Goal: Task Accomplishment & Management: Complete application form

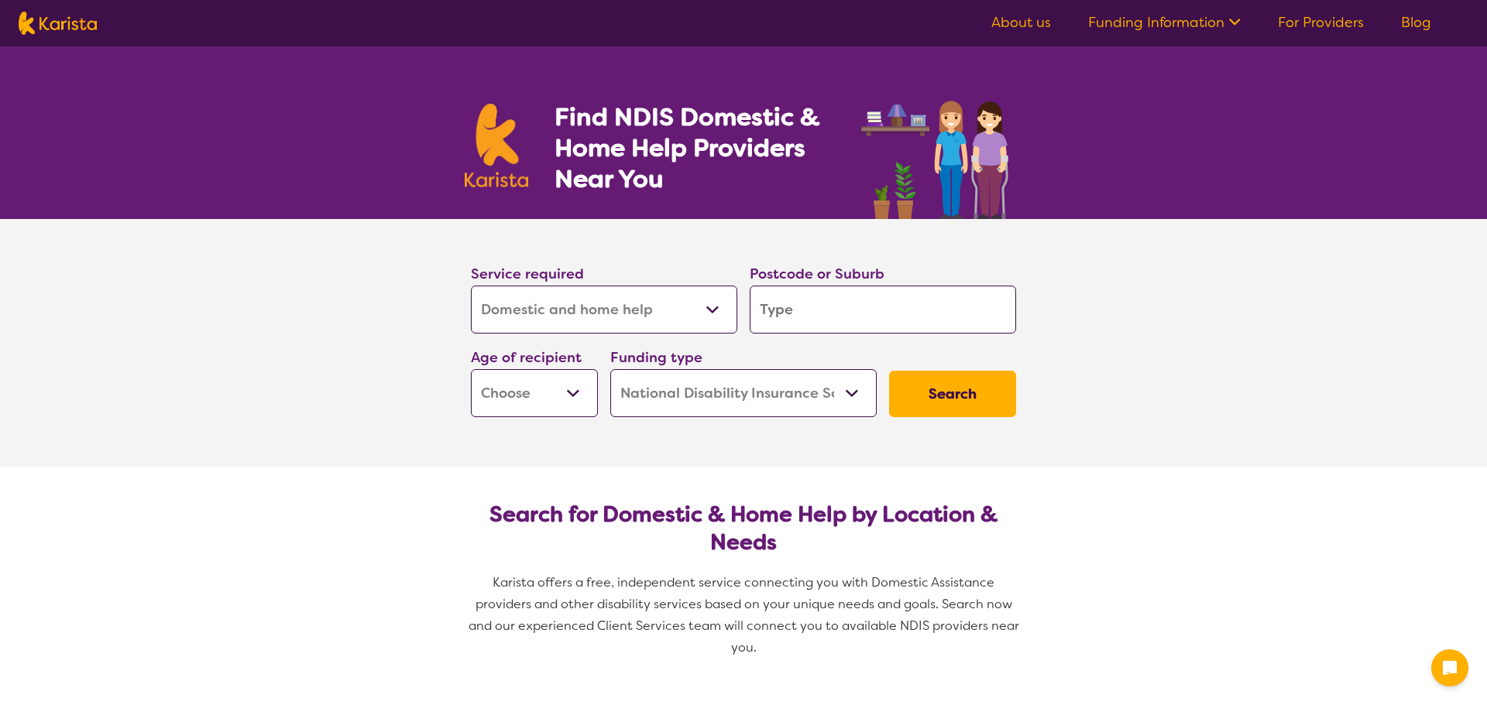
select select "Domestic and home help"
select select "NDIS"
select select "Domestic and home help"
select select "NDIS"
click at [1200, 408] on section "Service required Allied Health Assistant Assessment ([MEDICAL_DATA] or [MEDICAL…" at bounding box center [743, 343] width 1487 height 248
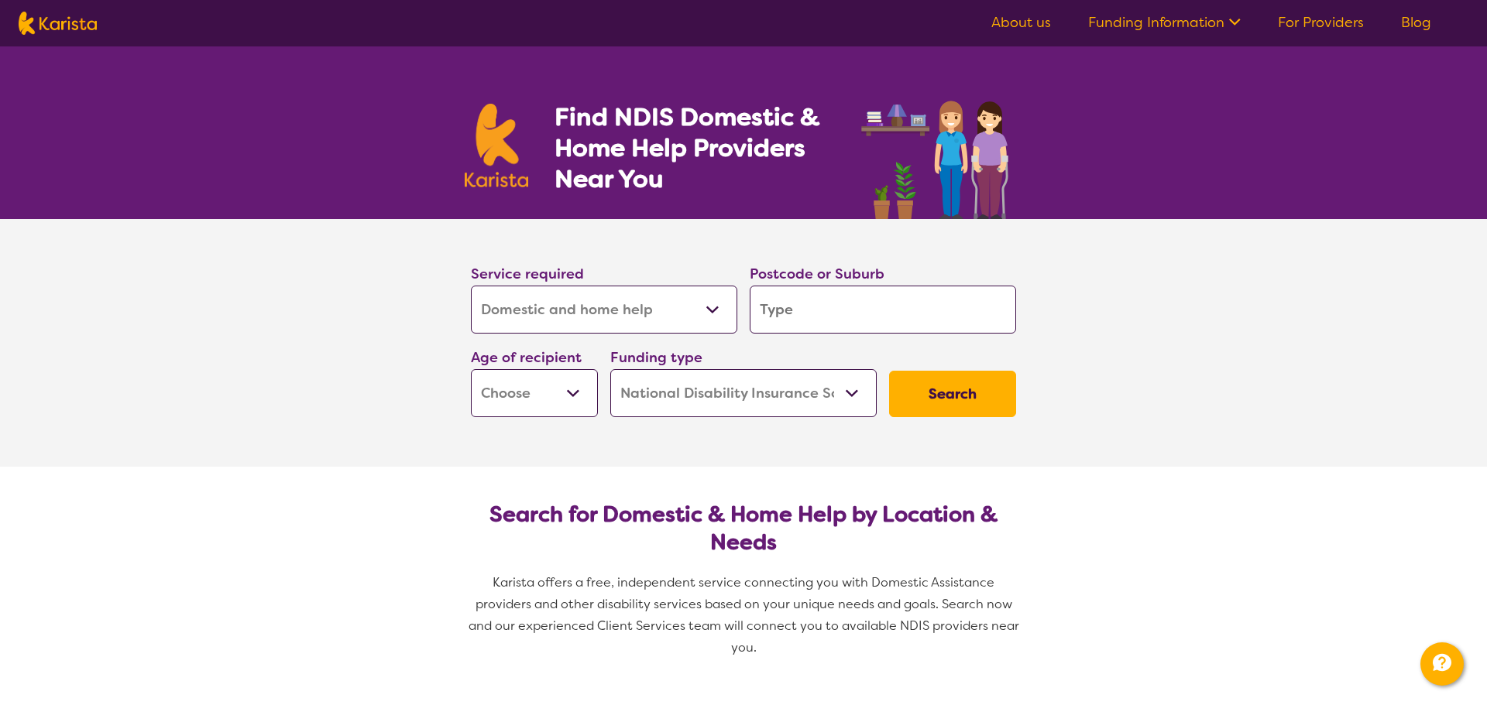
click at [588, 309] on select "Allied Health Assistant Assessment ([MEDICAL_DATA] or [MEDICAL_DATA]) Behaviour…" at bounding box center [604, 310] width 266 height 48
click at [471, 286] on select "Allied Health Assistant Assessment ([MEDICAL_DATA] or [MEDICAL_DATA]) Behaviour…" at bounding box center [604, 310] width 266 height 48
click at [804, 311] on input "search" at bounding box center [883, 310] width 266 height 48
type input "3"
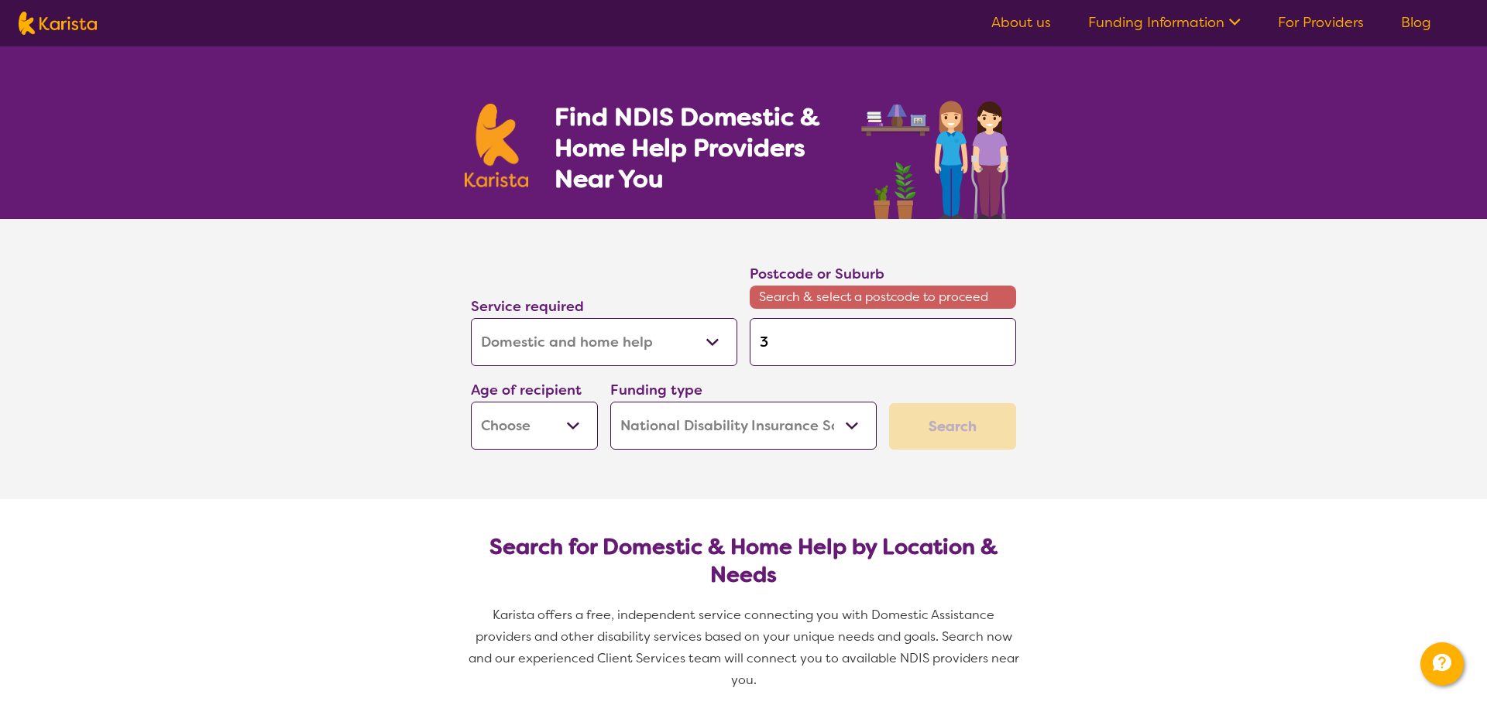
type input "30"
type input "300"
type input "3004"
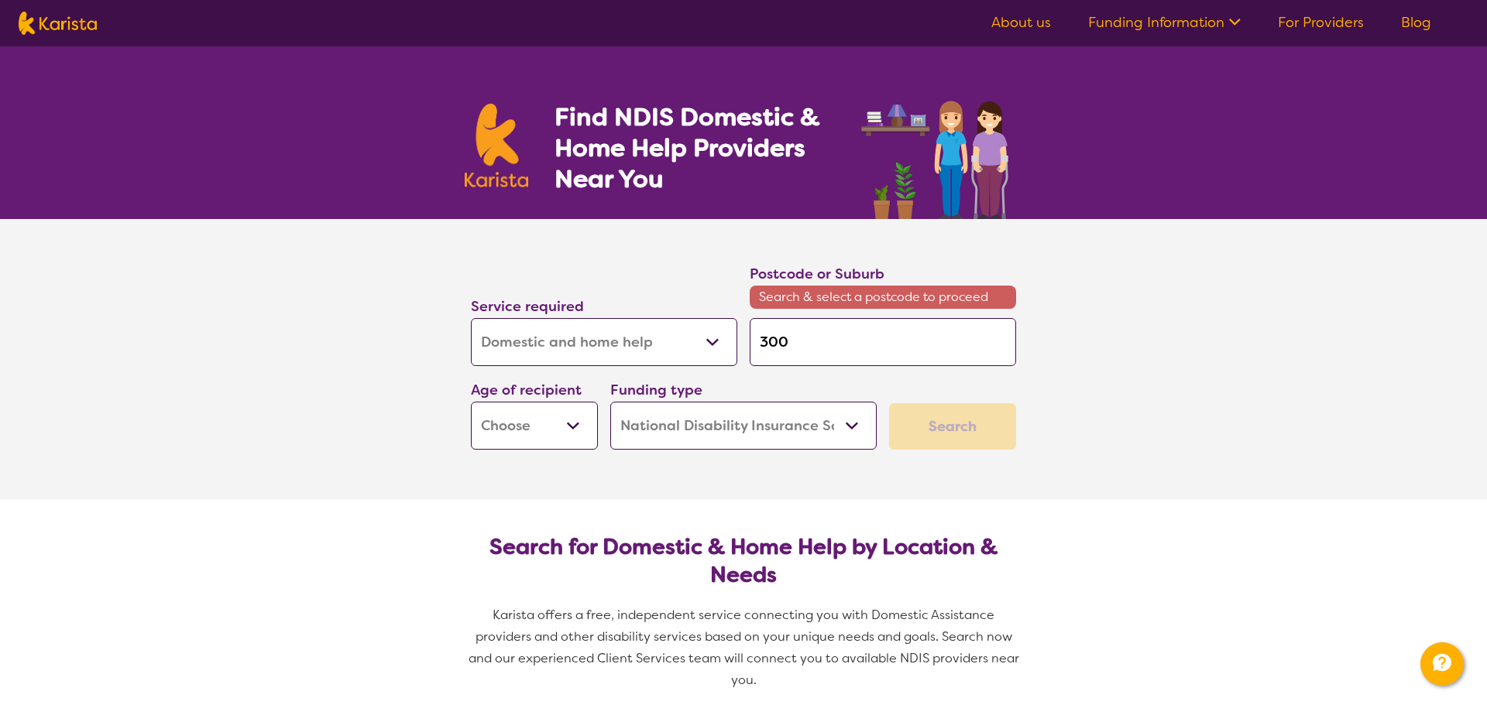
type input "3004"
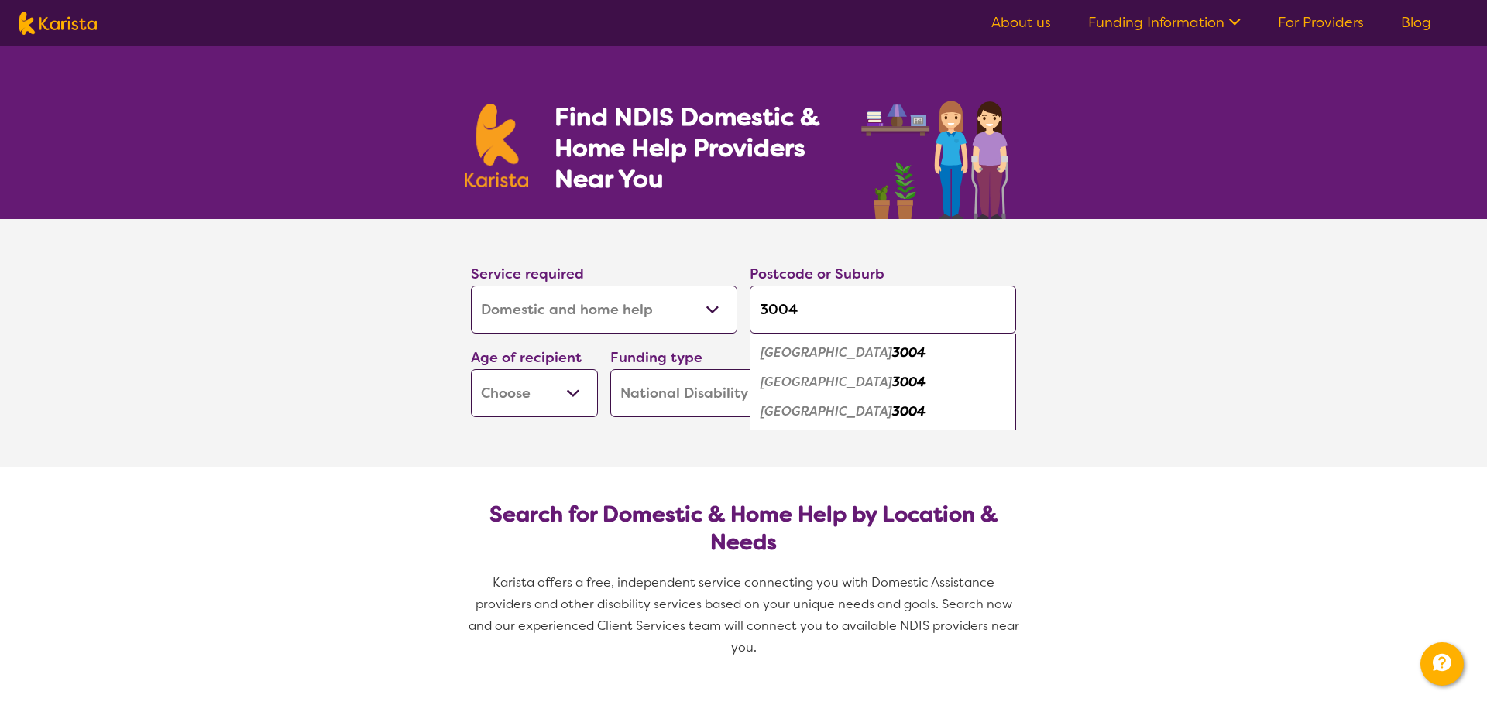
type input "3004"
click at [537, 390] on select "Early Childhood - 0 to 9 Child - 10 to 11 Adolescent - 12 to 17 Adult - 18 to 6…" at bounding box center [534, 393] width 127 height 48
select select "AD"
click at [471, 369] on select "Early Childhood - 0 to 9 Child - 10 to 11 Adolescent - 12 to 17 Adult - 18 to 6…" at bounding box center [534, 393] width 127 height 48
select select "AD"
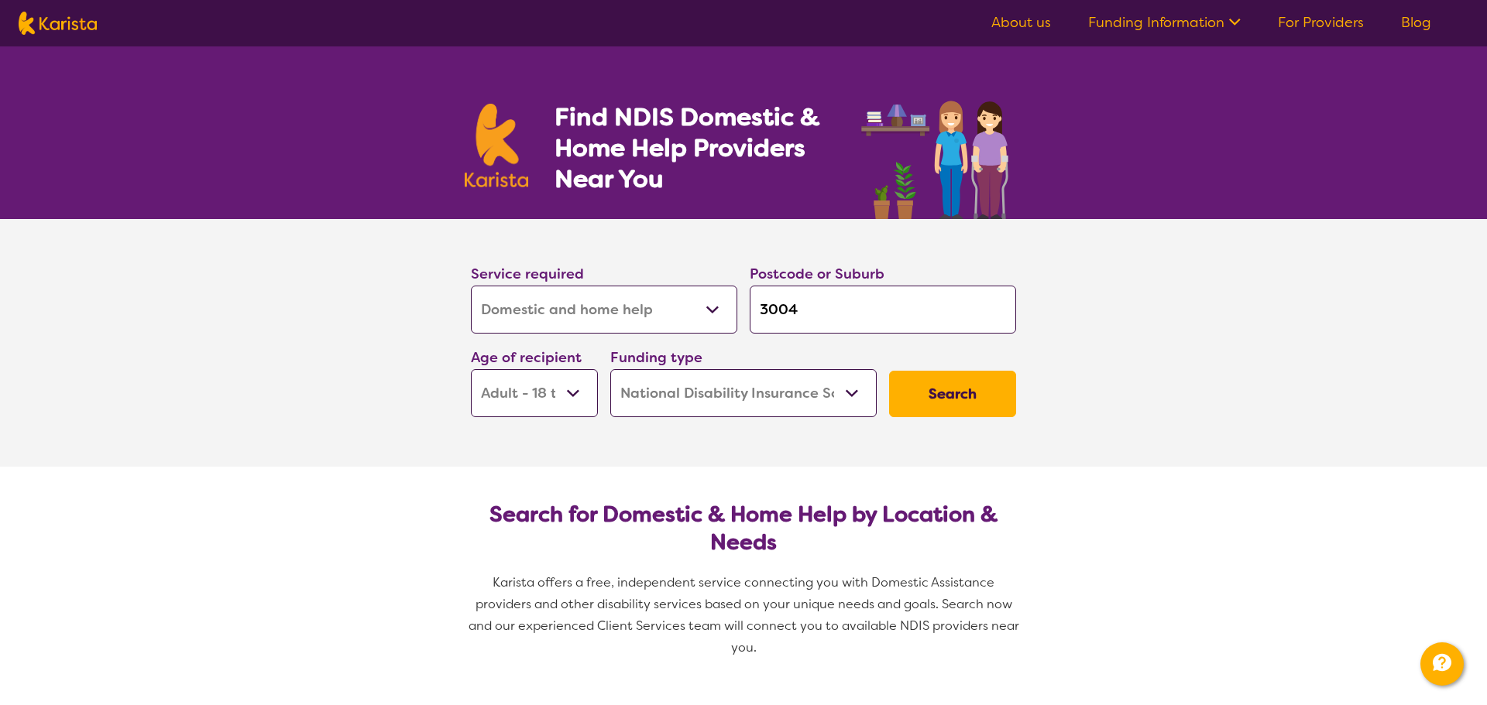
click at [704, 394] on select "Home Care Package (HCP) National Disability Insurance Scheme (NDIS) I don't know" at bounding box center [743, 393] width 266 height 48
click at [610, 369] on select "Home Care Package (HCP) National Disability Insurance Scheme (NDIS) I don't know" at bounding box center [743, 393] width 266 height 48
click at [956, 400] on button "Search" at bounding box center [952, 394] width 127 height 46
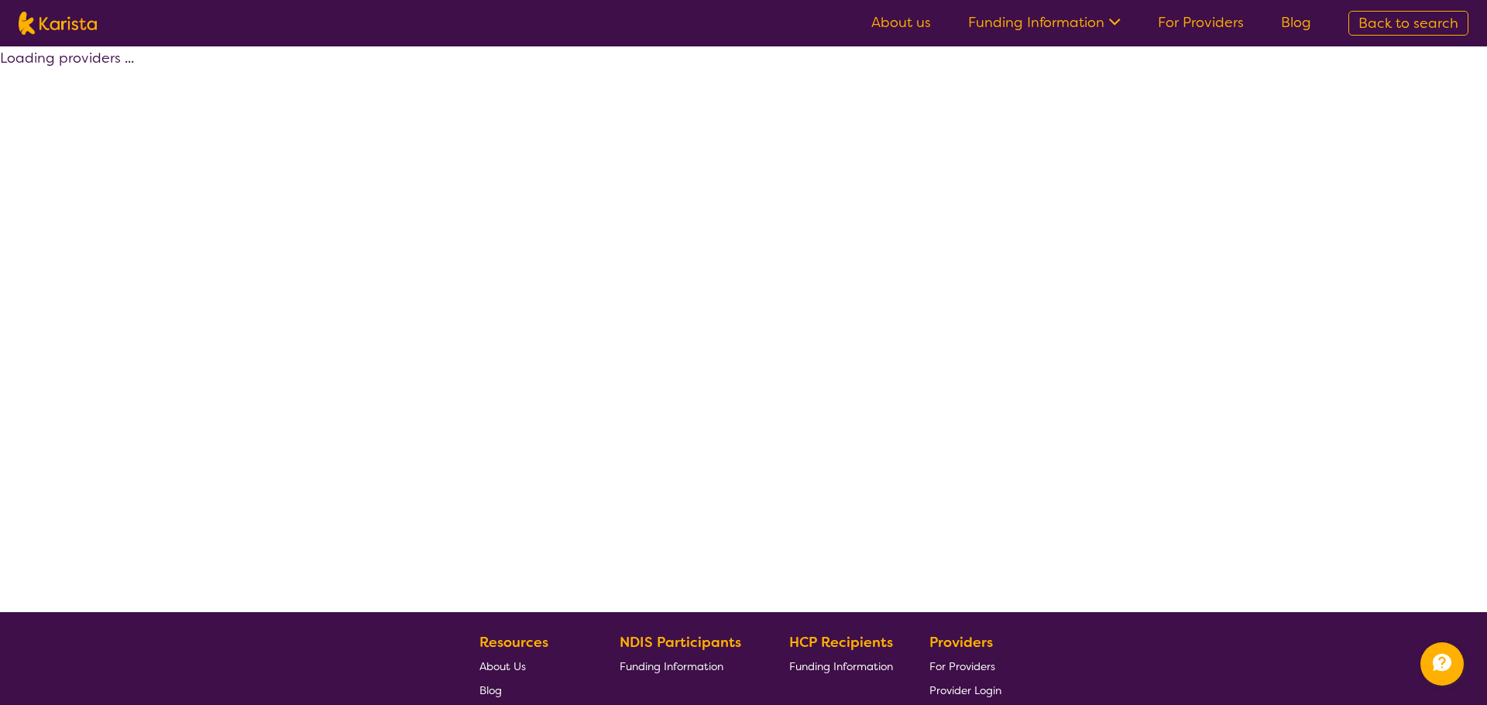
select select "by_score"
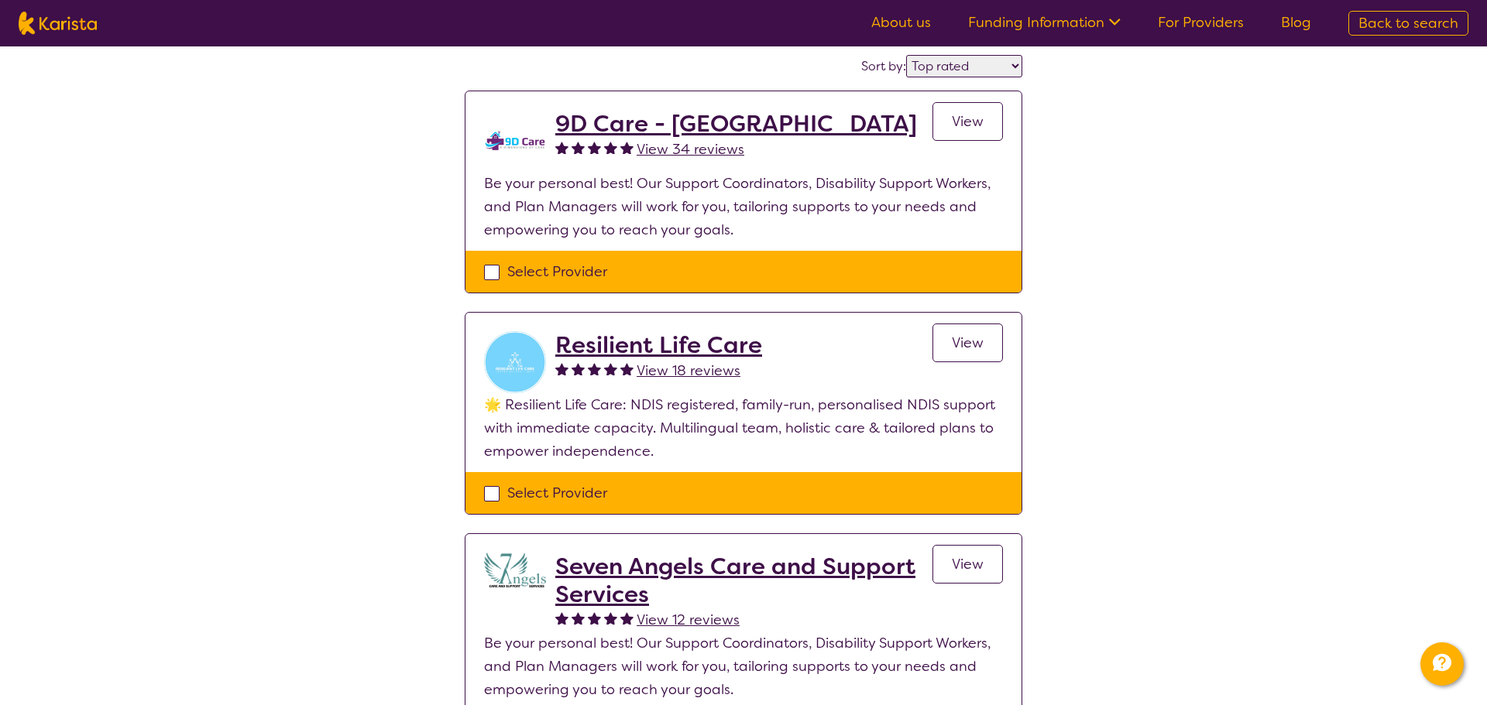
scroll to position [161, 0]
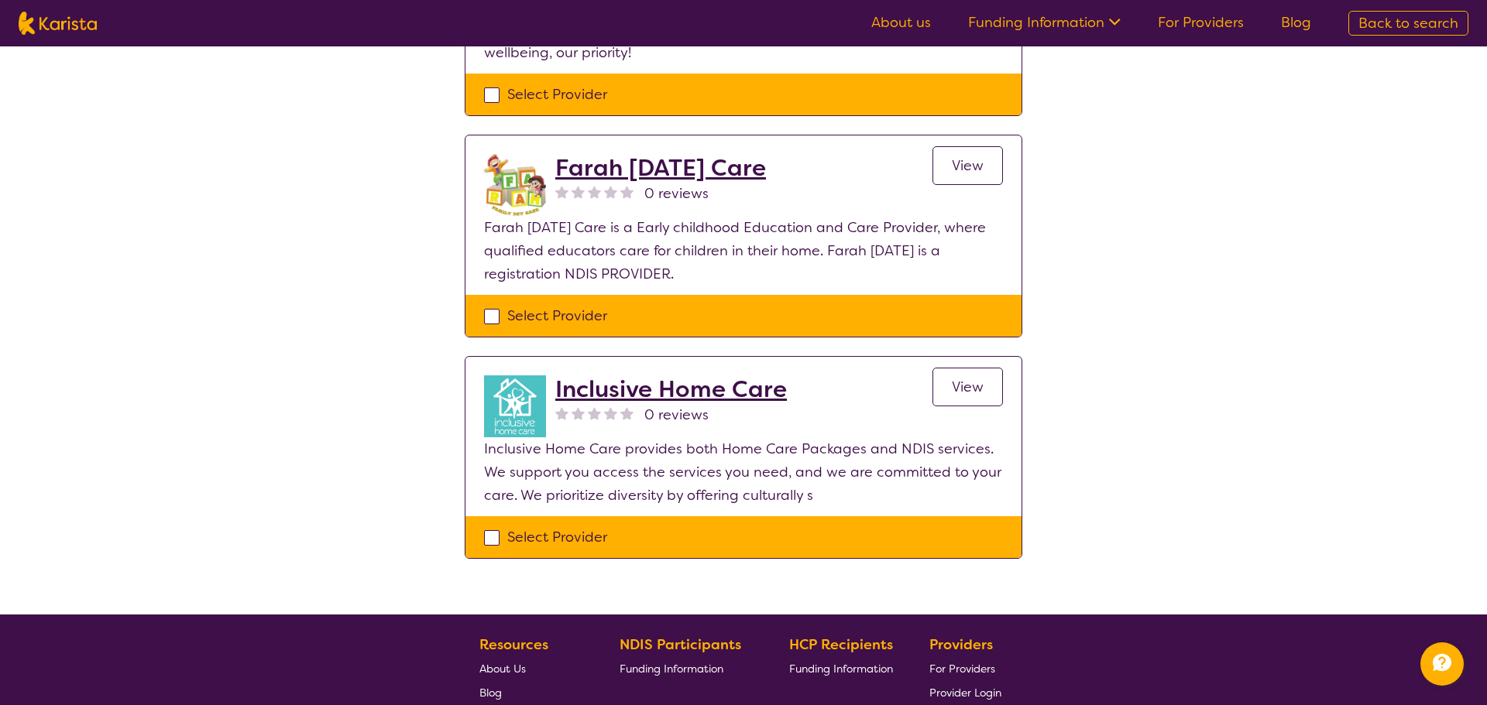
scroll to position [3012, 0]
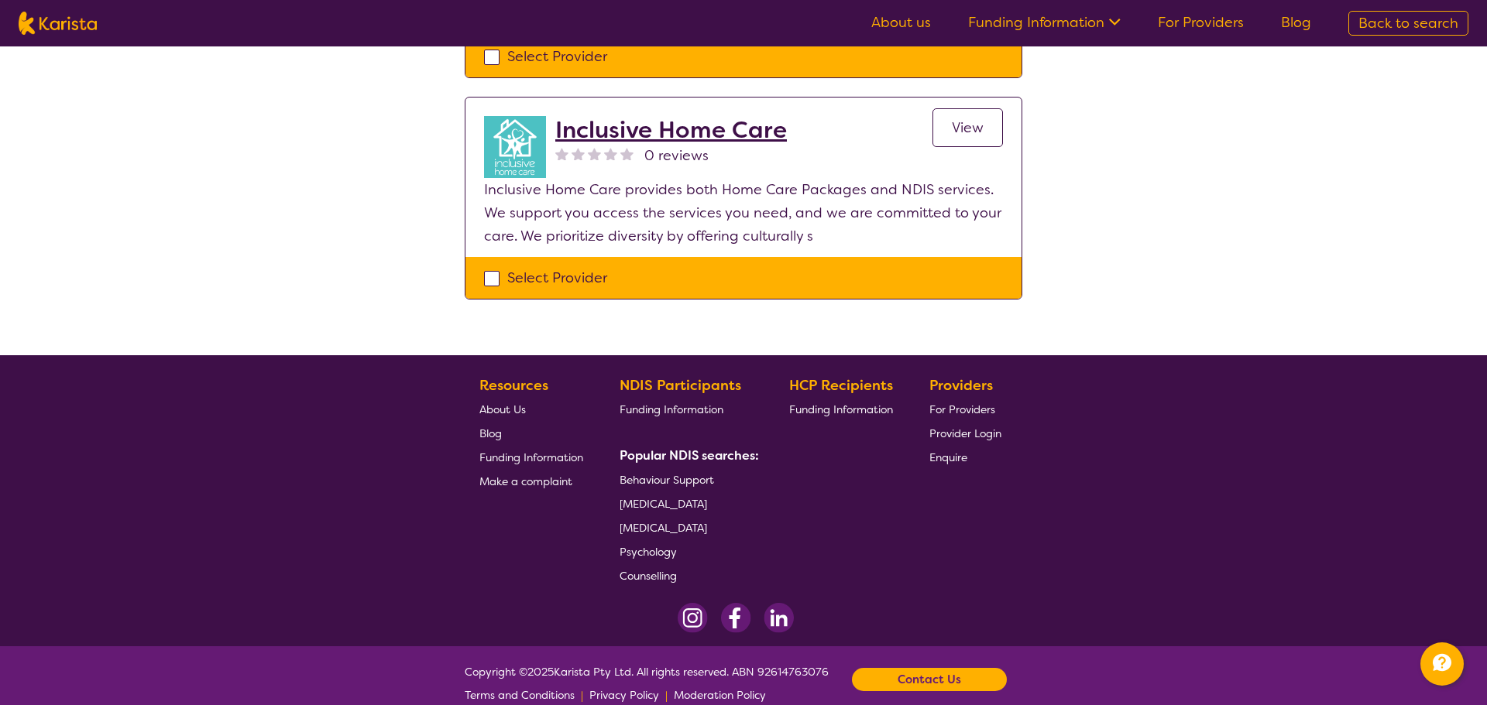
click at [487, 266] on div "Select Provider" at bounding box center [743, 277] width 519 height 23
checkbox input "true"
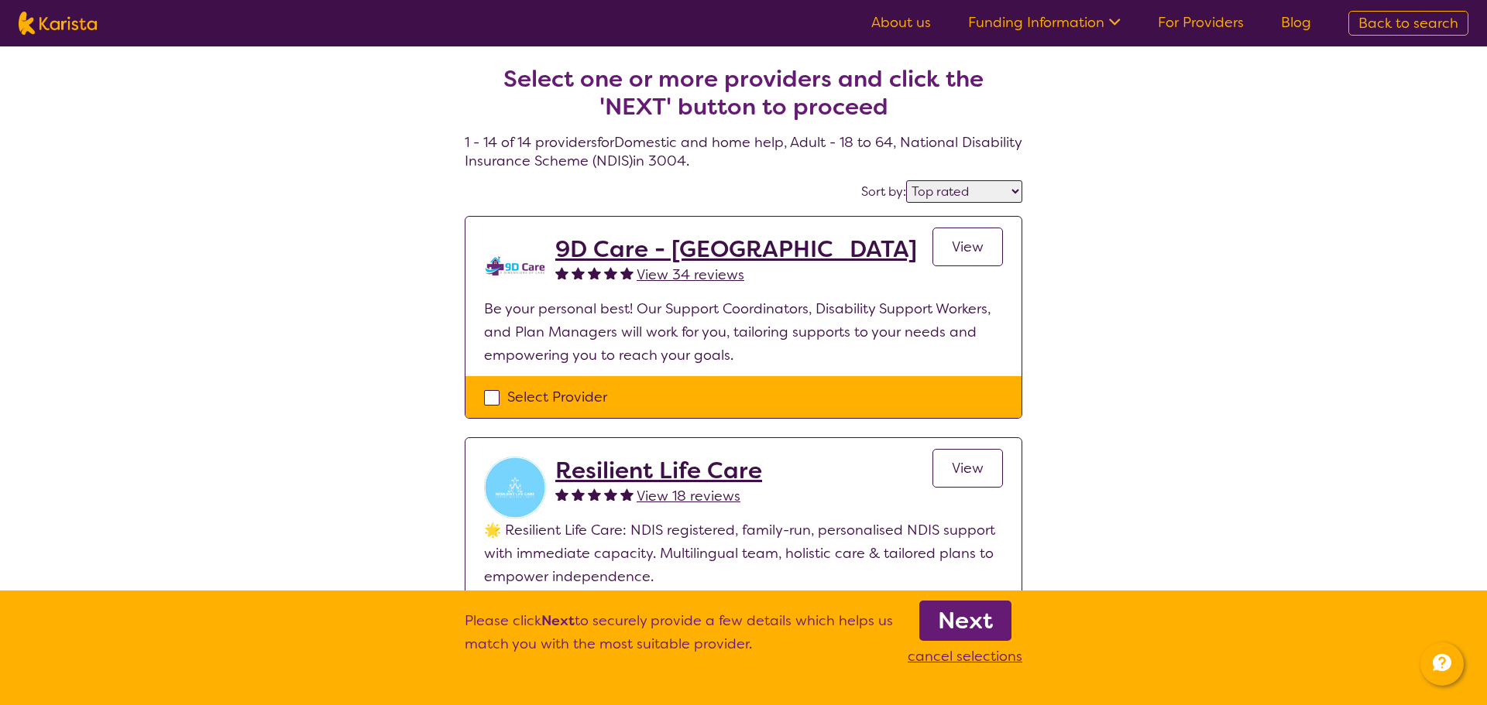
click at [1003, 618] on link "Next" at bounding box center [965, 621] width 92 height 40
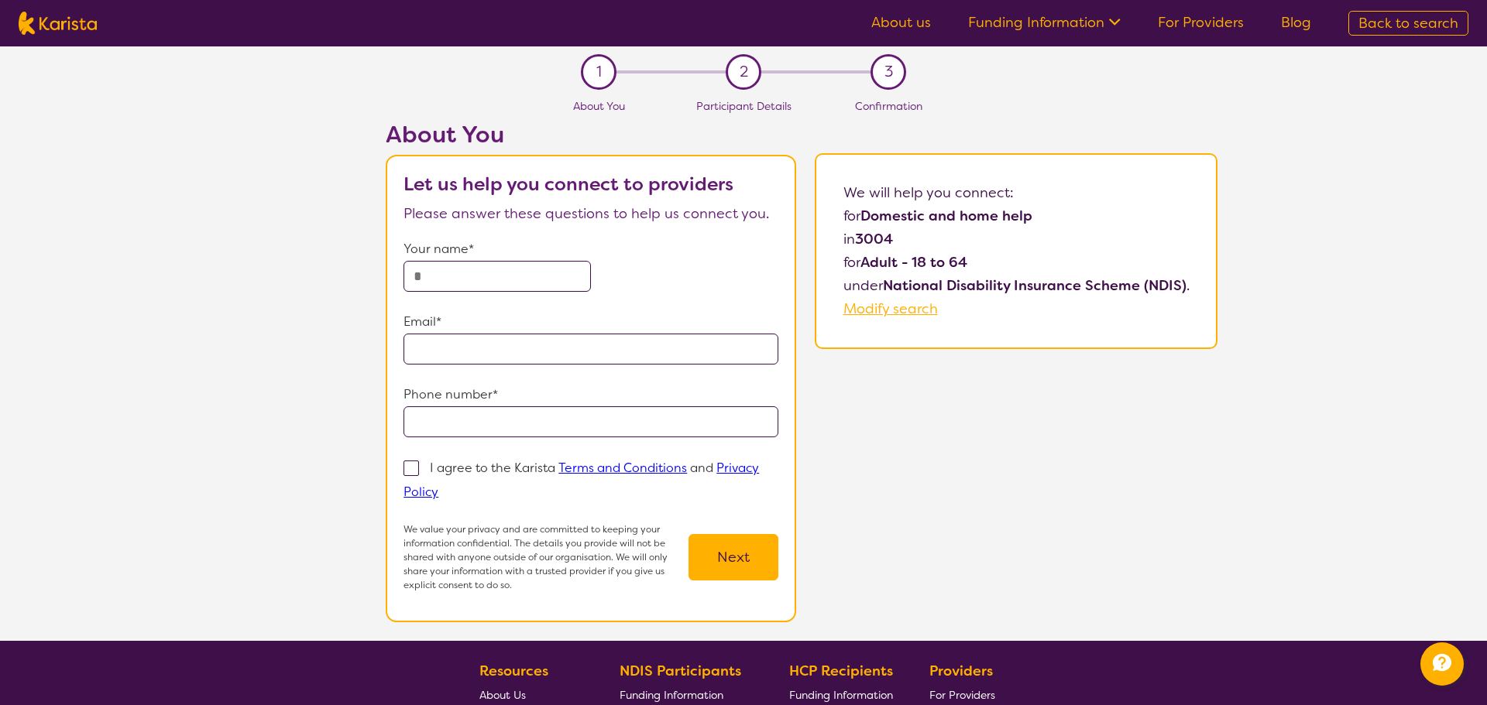
click at [967, 585] on section "About us Funding Information NDIS - National Disability Insurance Scheme HCP - …" at bounding box center [743, 530] width 1487 height 968
click at [441, 284] on input "text" at bounding box center [496, 276] width 187 height 31
type input "**********"
click at [445, 351] on input "email" at bounding box center [590, 349] width 375 height 31
type input "**********"
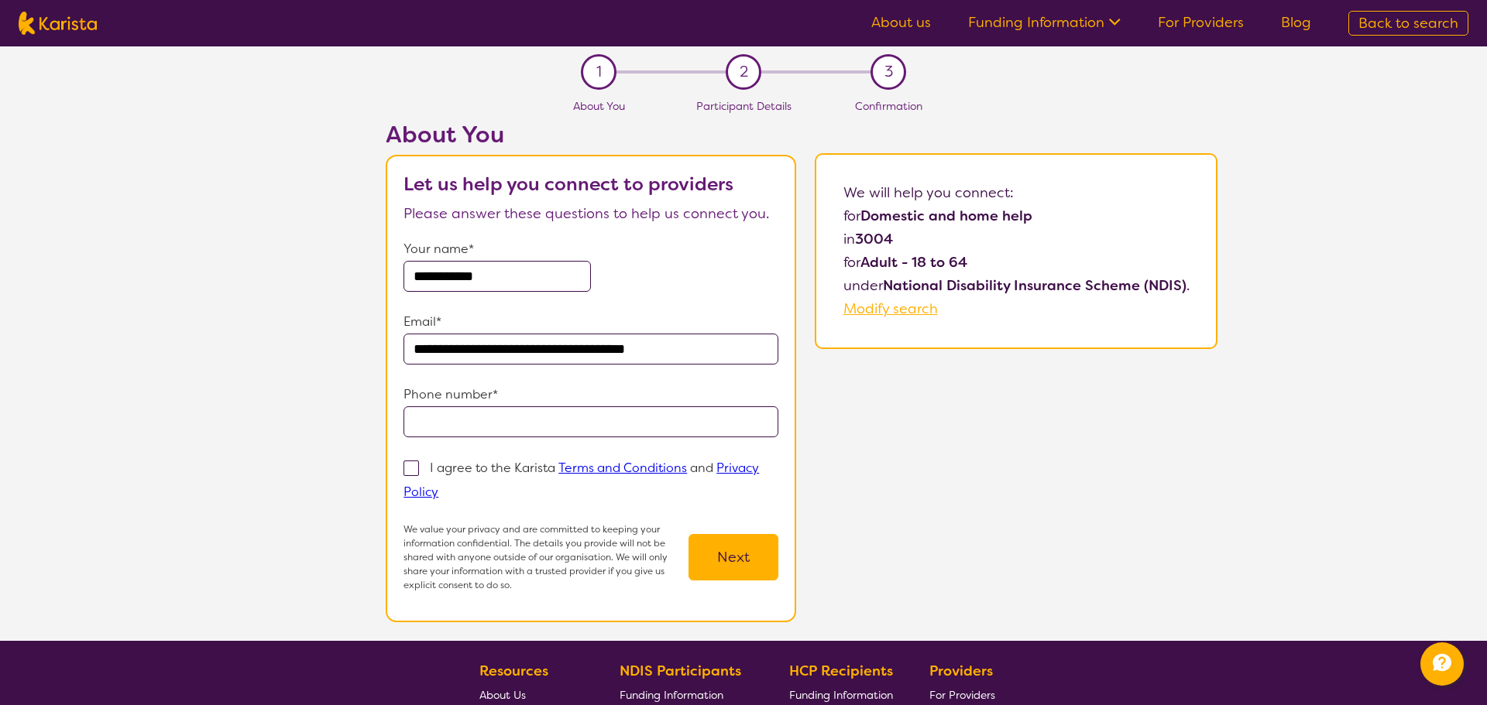
click at [544, 427] on input "tel" at bounding box center [590, 422] width 375 height 31
type input "**********"
click at [419, 472] on span at bounding box center [410, 468] width 15 height 15
click at [438, 486] on input "I agree to the Karista Terms and Conditions and Privacy Policy" at bounding box center [443, 491] width 10 height 10
checkbox input "true"
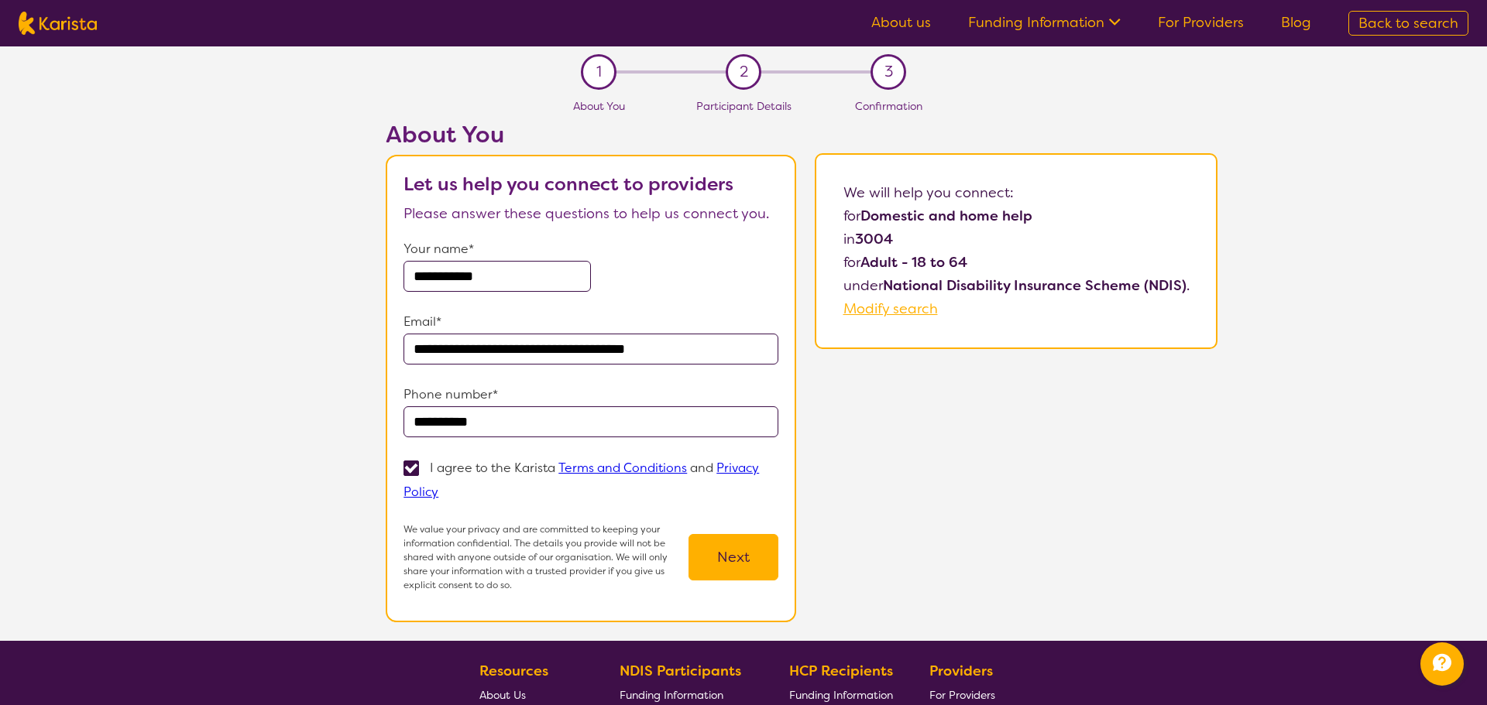
click at [741, 549] on button "Next" at bounding box center [733, 557] width 90 height 46
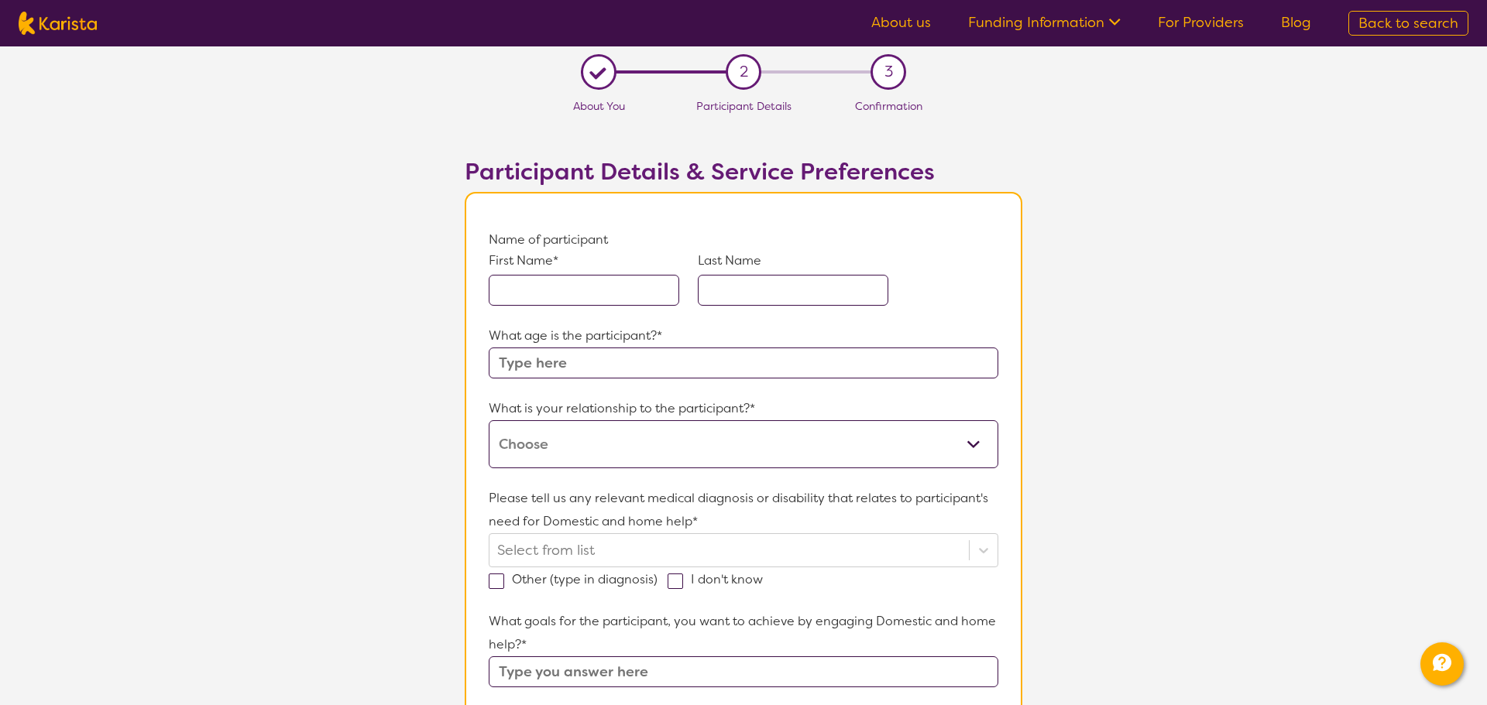
click at [626, 299] on input "text" at bounding box center [584, 290] width 190 height 31
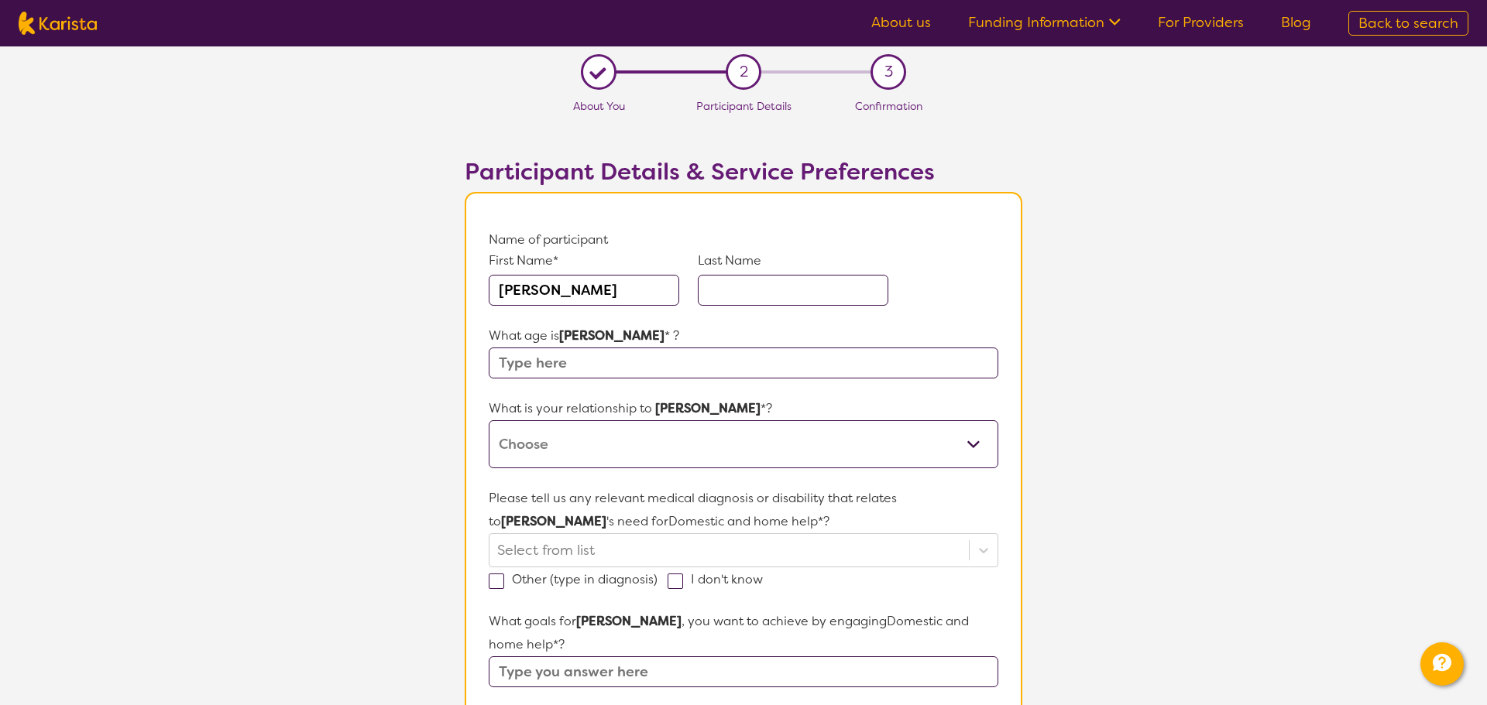
click at [728, 283] on input "text" at bounding box center [793, 290] width 190 height 31
click at [743, 292] on input "text" at bounding box center [793, 290] width 190 height 31
click at [592, 294] on input "[PERSON_NAME]" at bounding box center [584, 290] width 190 height 31
type input "[PERSON_NAME]"
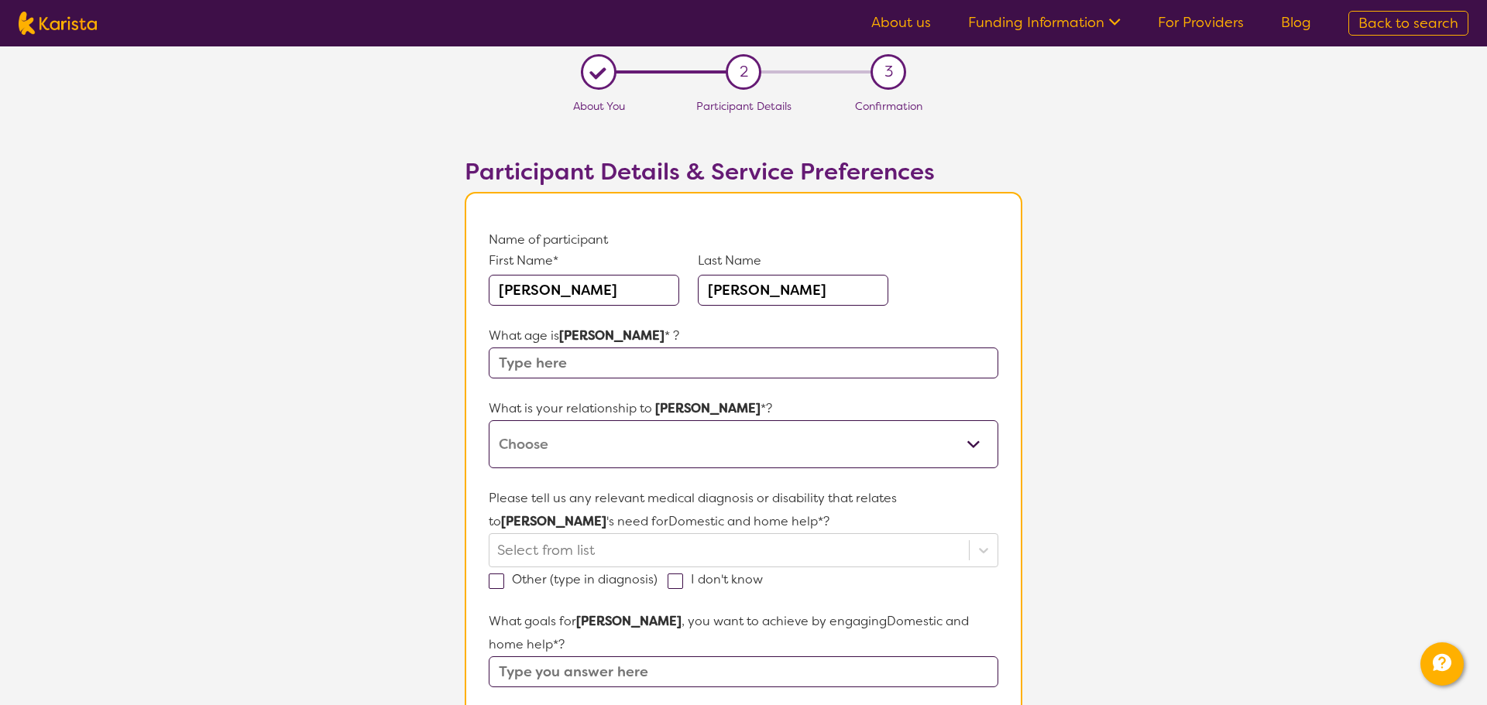
click at [527, 362] on input "text" at bounding box center [744, 363] width 510 height 31
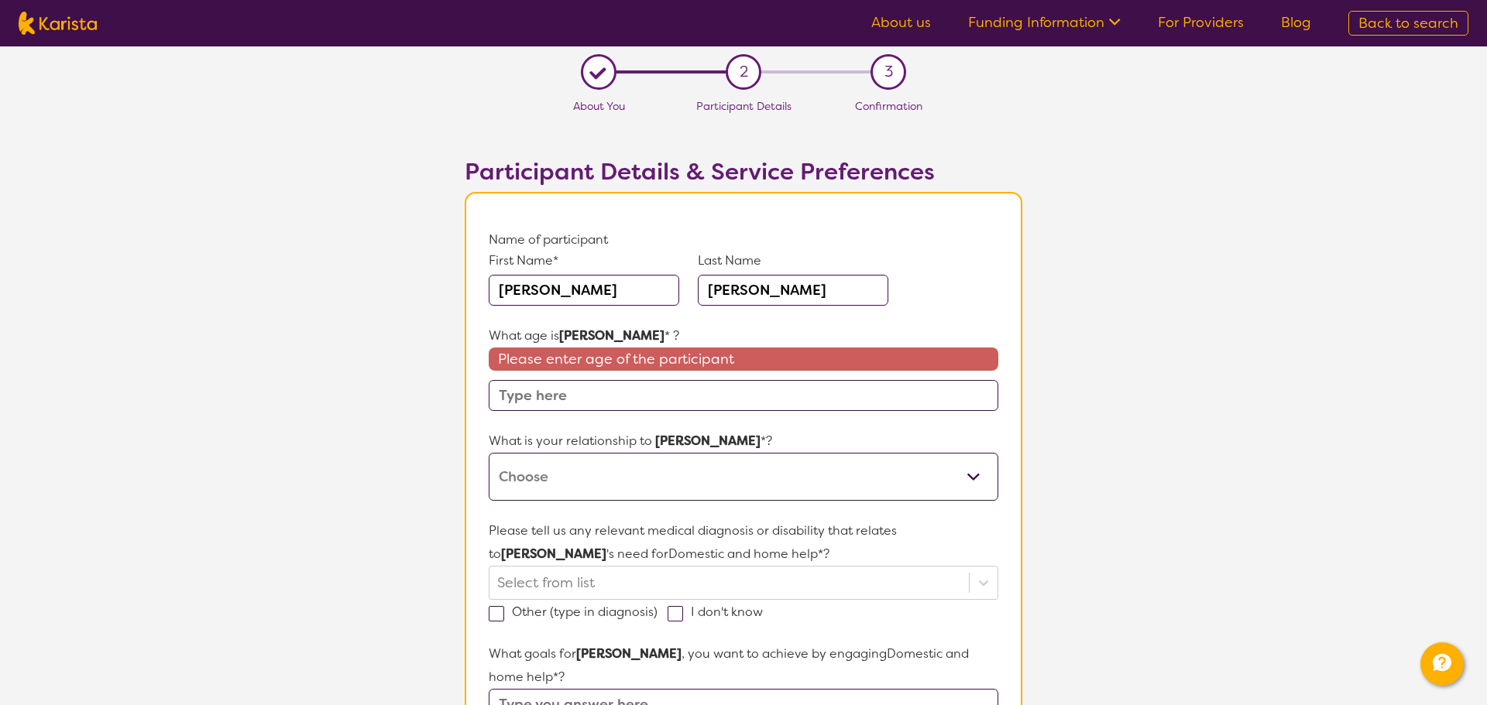
click at [571, 406] on input "text" at bounding box center [744, 395] width 510 height 31
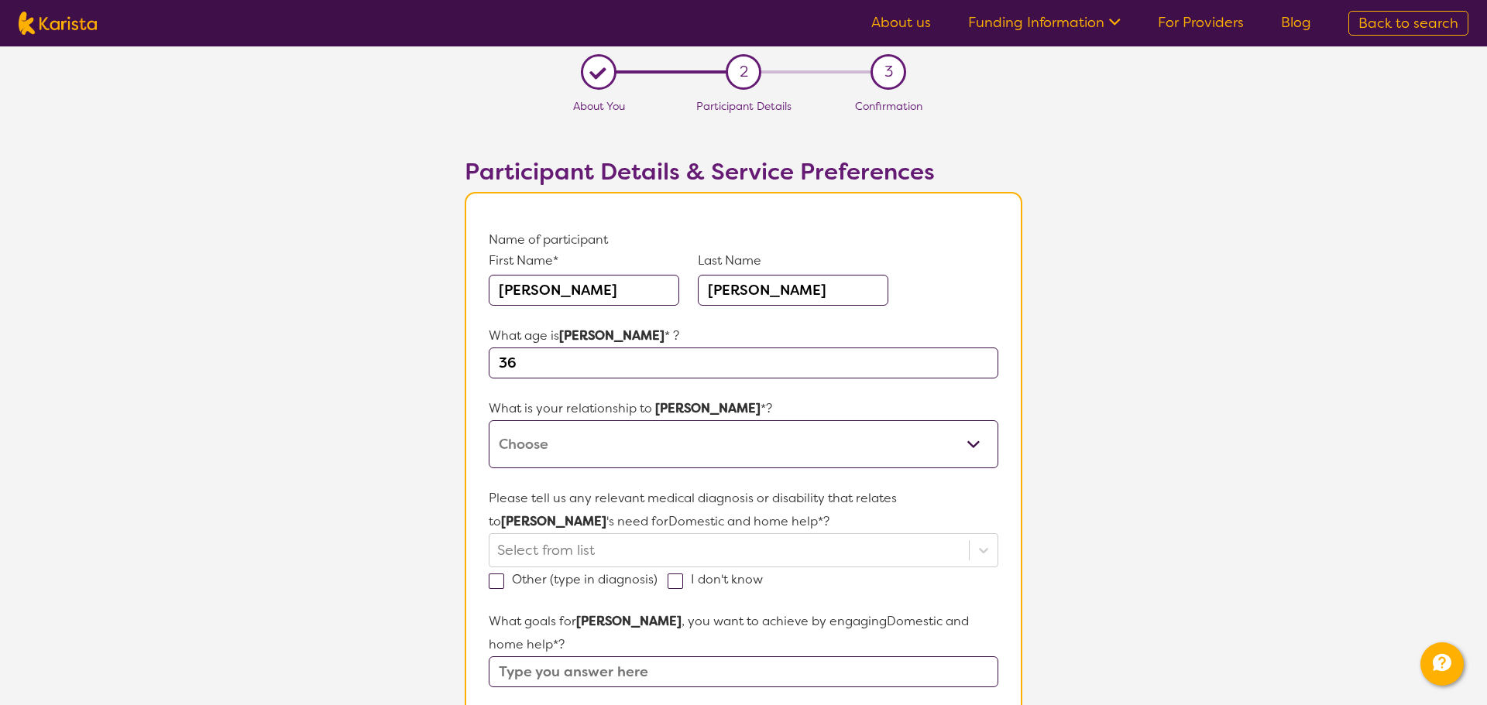
type input "36"
click at [602, 454] on select "This request is for myself I am their parent I am their child I am their spouse…" at bounding box center [744, 444] width 510 height 48
select select "I am their Support Coordinator"
click at [489, 420] on select "This request is for myself I am their parent I am their child I am their spouse…" at bounding box center [744, 444] width 510 height 48
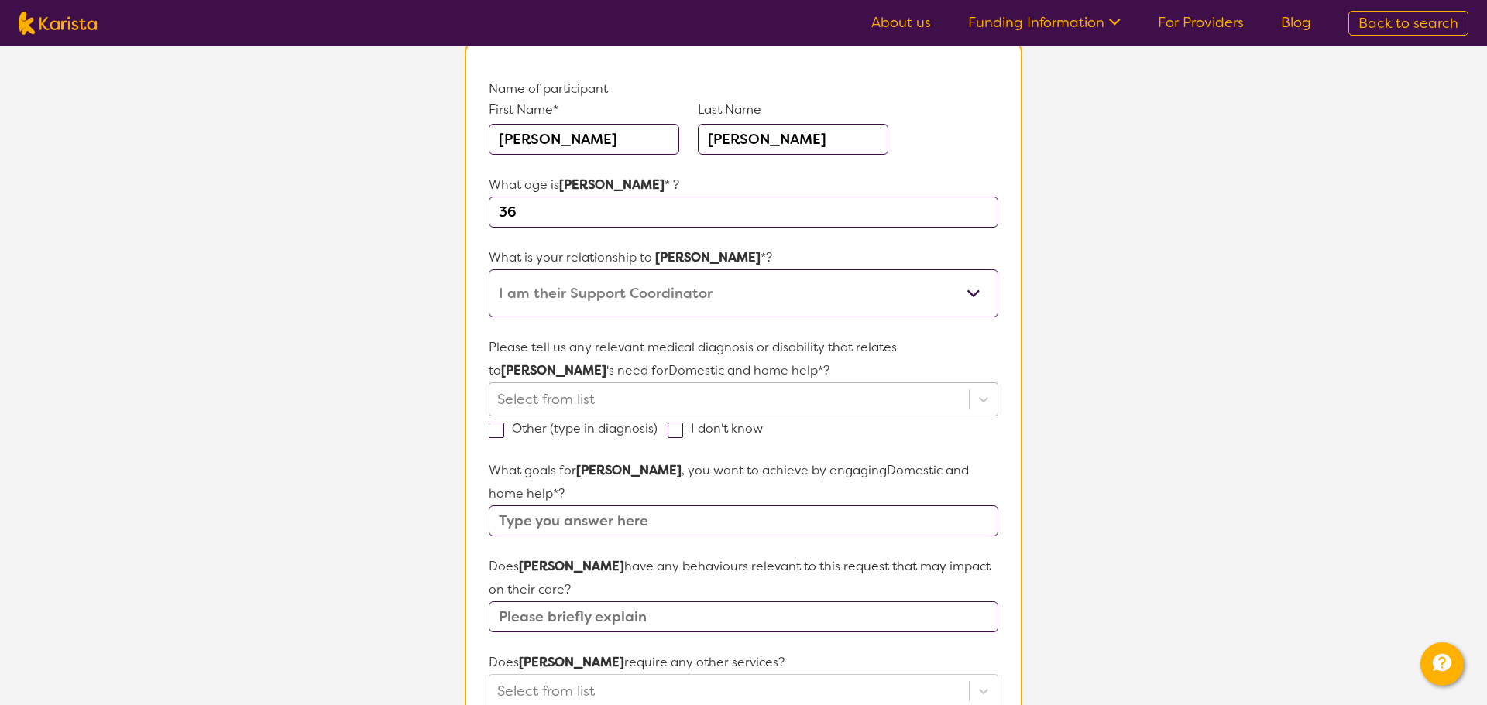
scroll to position [164, 0]
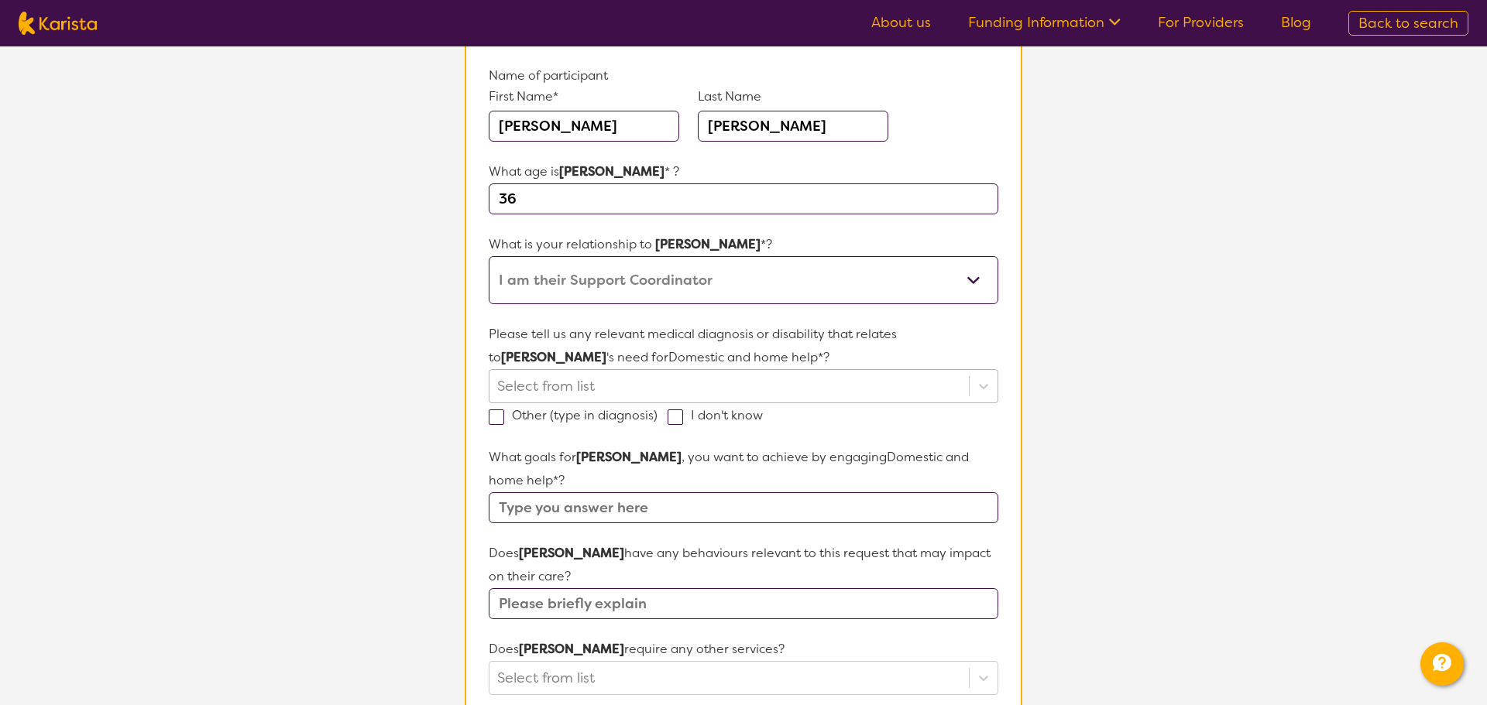
click at [580, 386] on div at bounding box center [729, 386] width 464 height 26
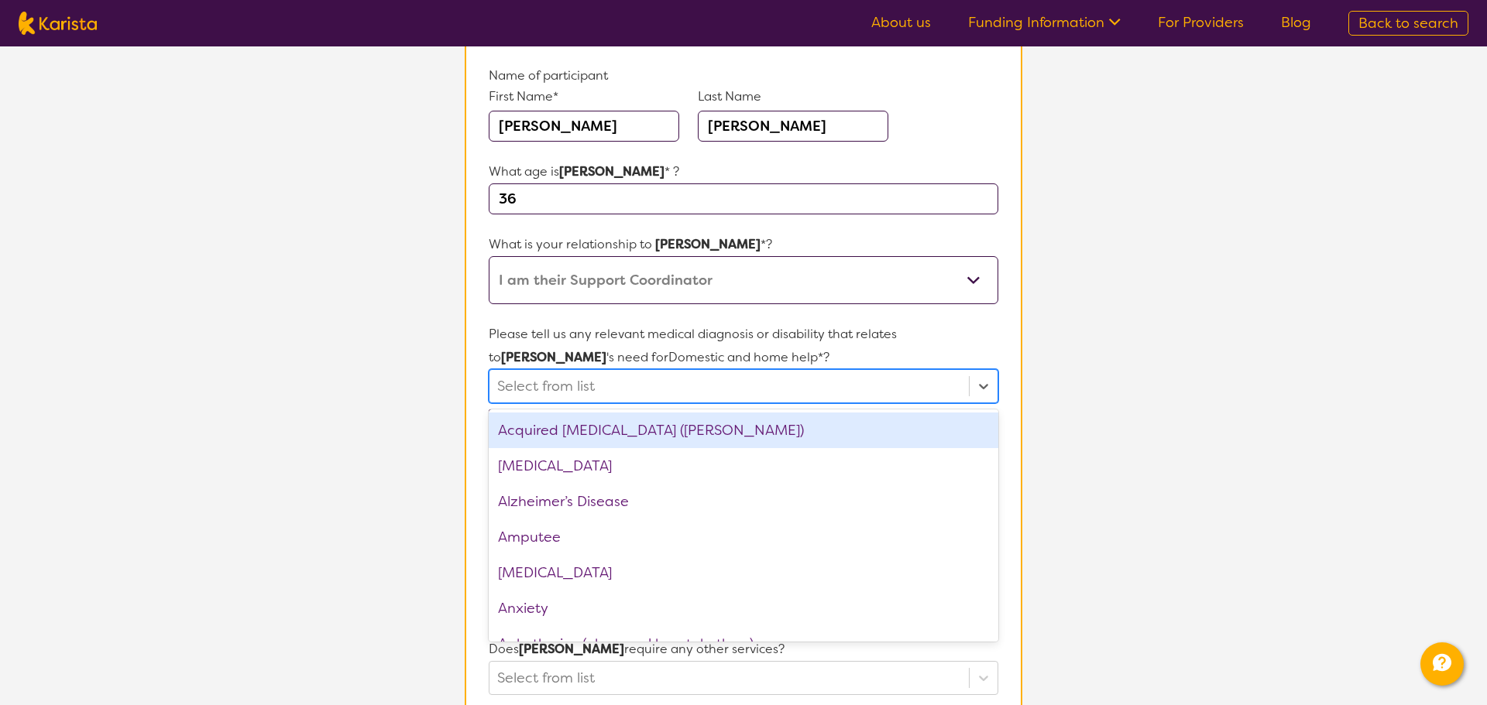
paste input "[MEDICAL_DATA] (BPD) Anxiety [MEDICAL_DATA] ([MEDICAL_DATA]) [MEDICAL_DATA] ([M…"
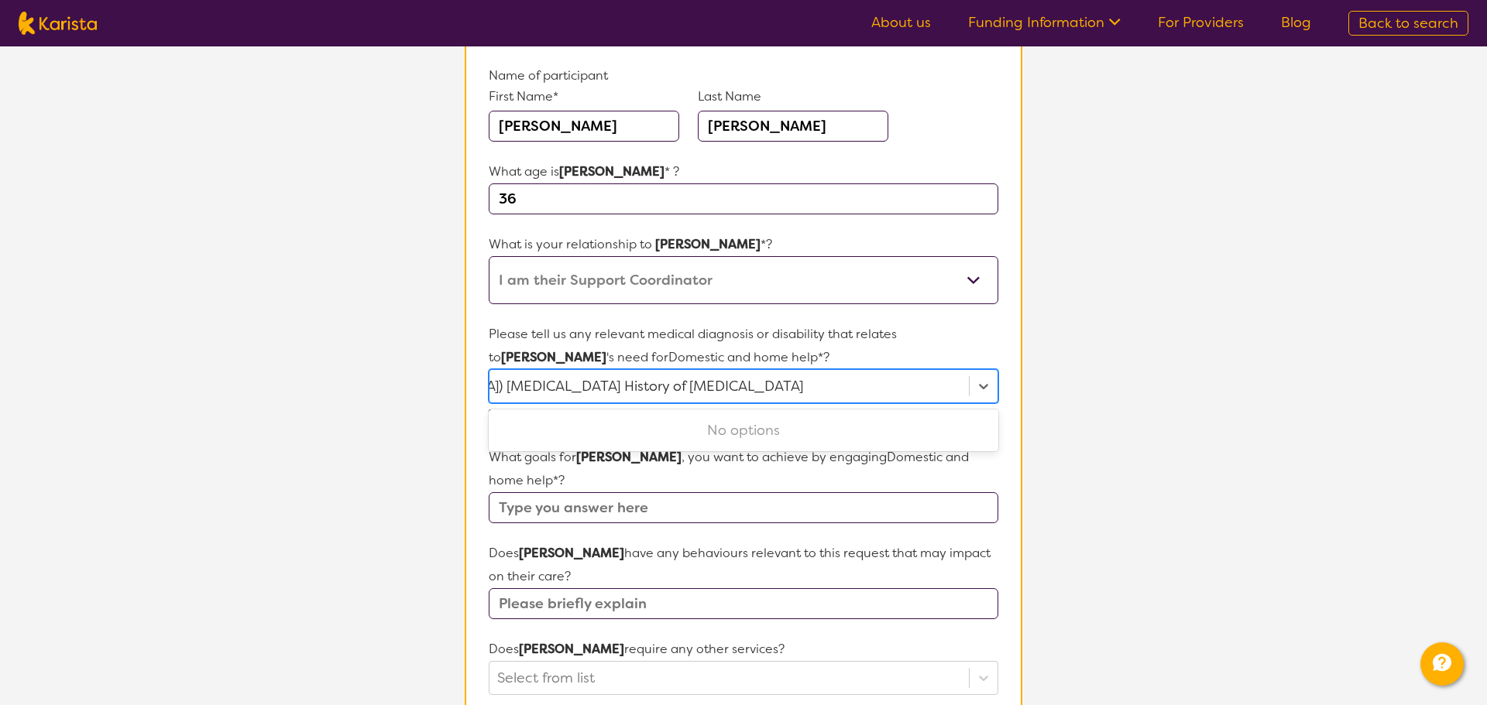
type input "[MEDICAL_DATA] (BPD) Anxiety [MEDICAL_DATA] ([MEDICAL_DATA]) [MEDICAL_DATA] ([M…"
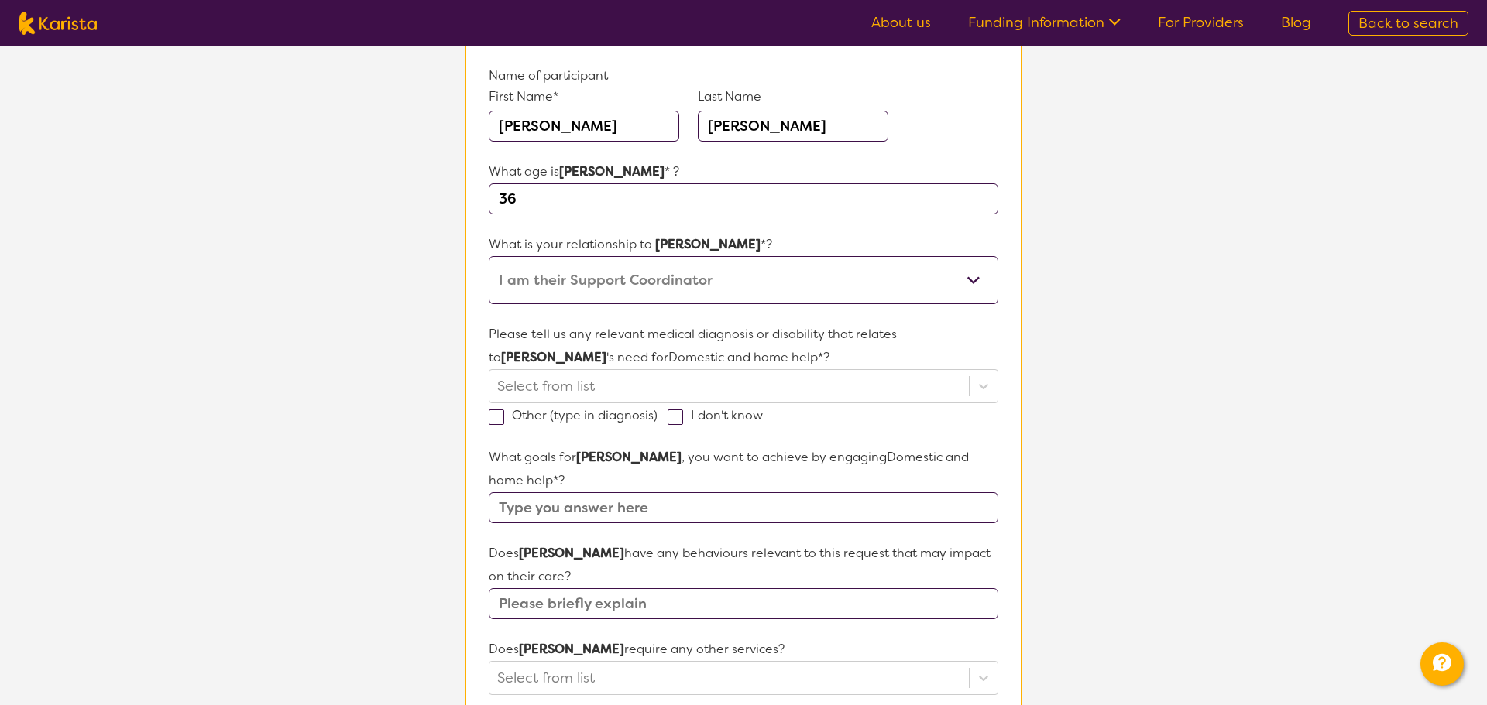
scroll to position [0, 0]
click at [1272, 390] on section "L About You 2 Participant Details 3 Confirmation Participant Details & Service …" at bounding box center [743, 576] width 1487 height 1388
drag, startPoint x: 672, startPoint y: 387, endPoint x: 678, endPoint y: 377, distance: 11.8
click at [674, 387] on div at bounding box center [729, 386] width 464 height 26
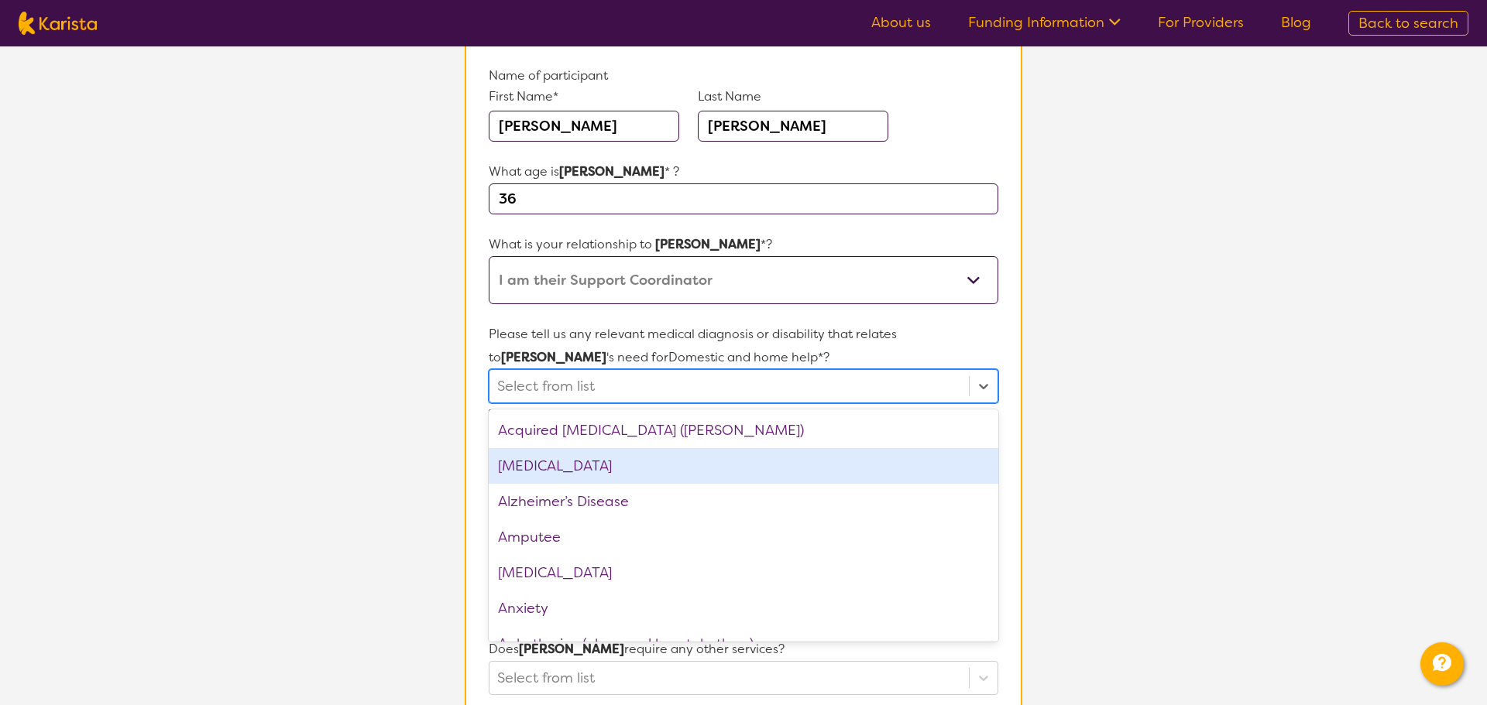
click at [589, 465] on div "[MEDICAL_DATA]" at bounding box center [744, 466] width 510 height 36
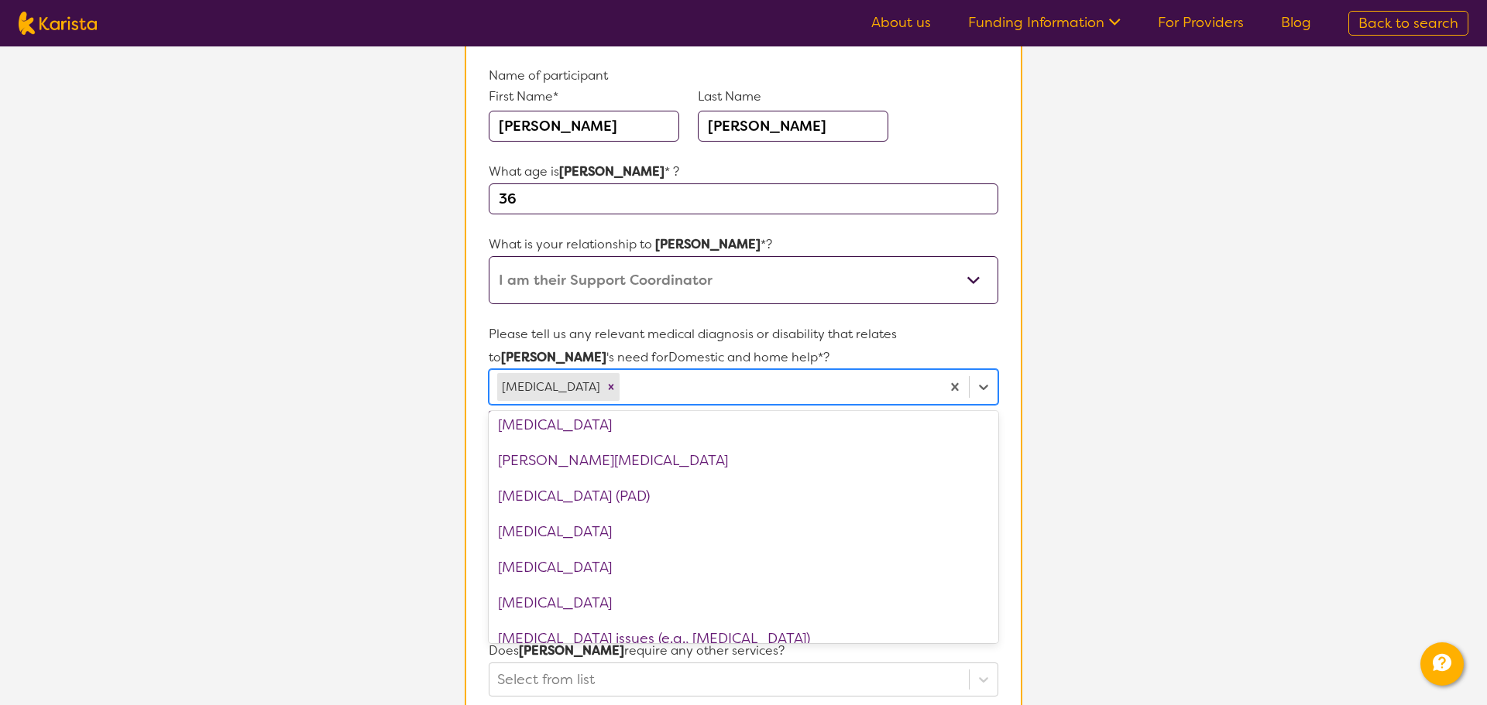
scroll to position [1882, 0]
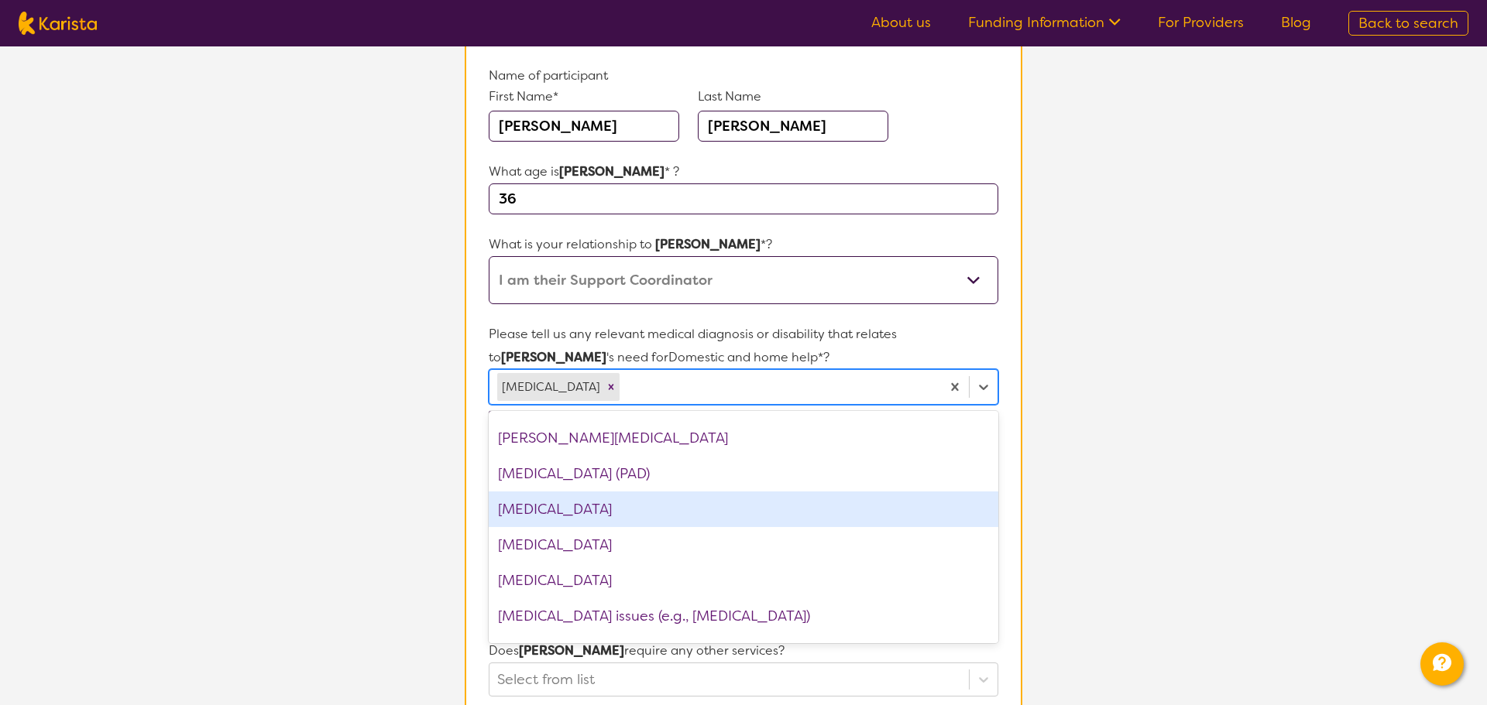
click at [622, 501] on div "[MEDICAL_DATA]" at bounding box center [744, 510] width 510 height 36
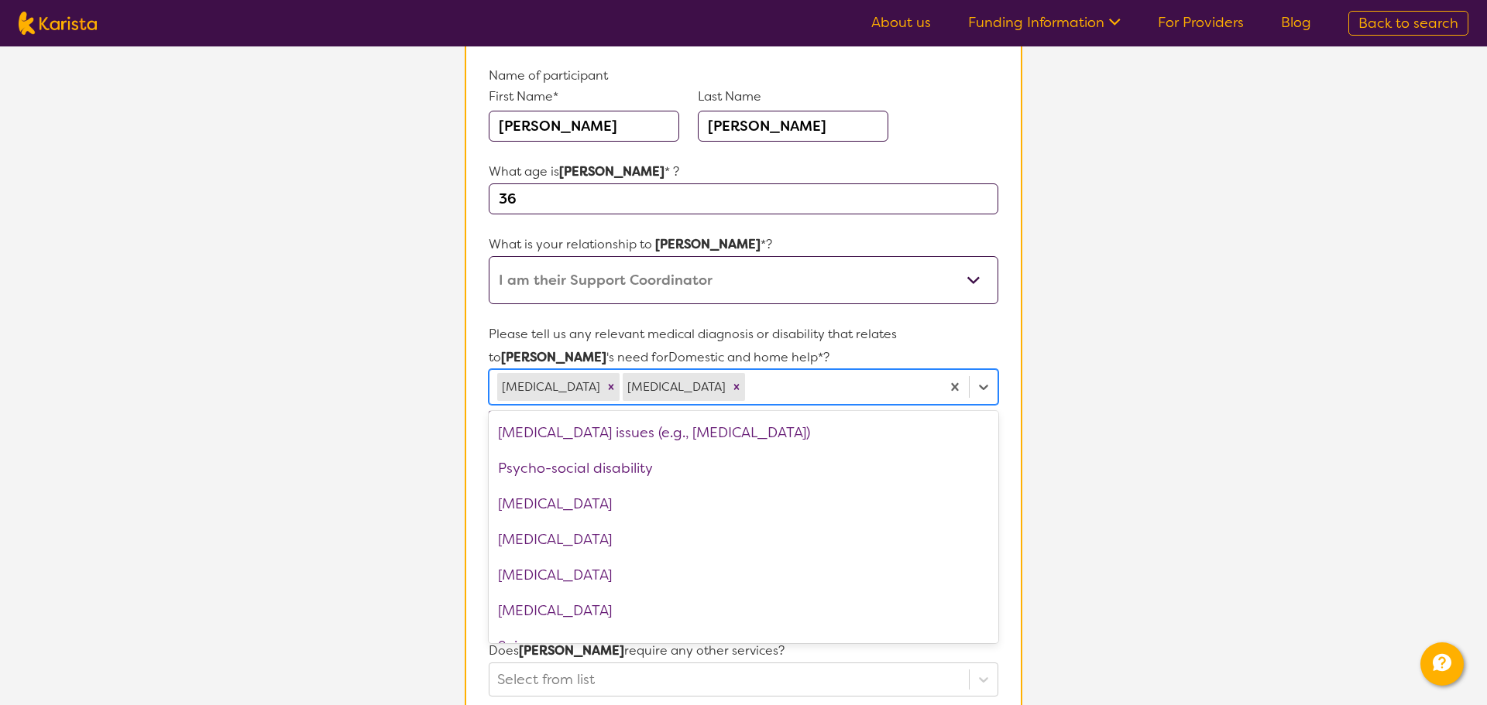
scroll to position [2029, 0]
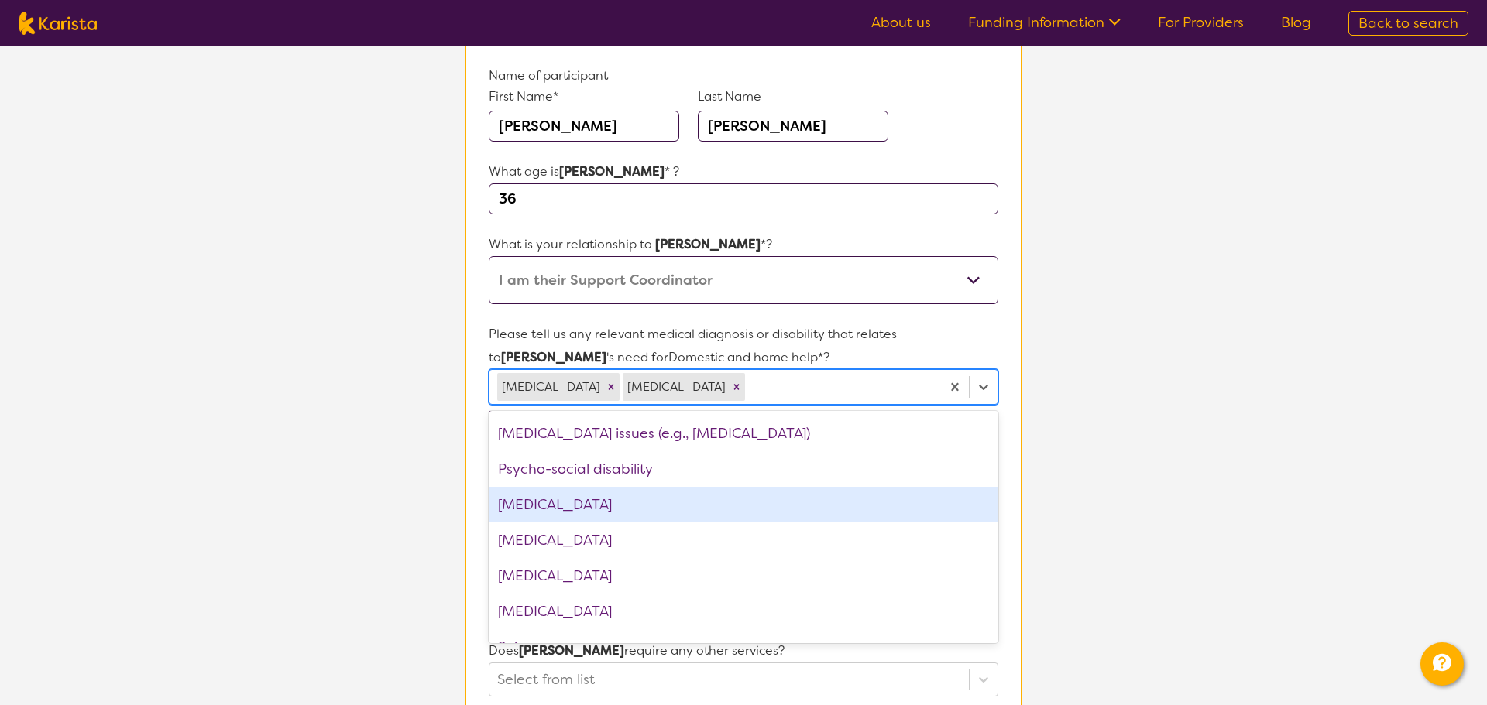
click at [630, 521] on div "[MEDICAL_DATA]" at bounding box center [744, 505] width 510 height 36
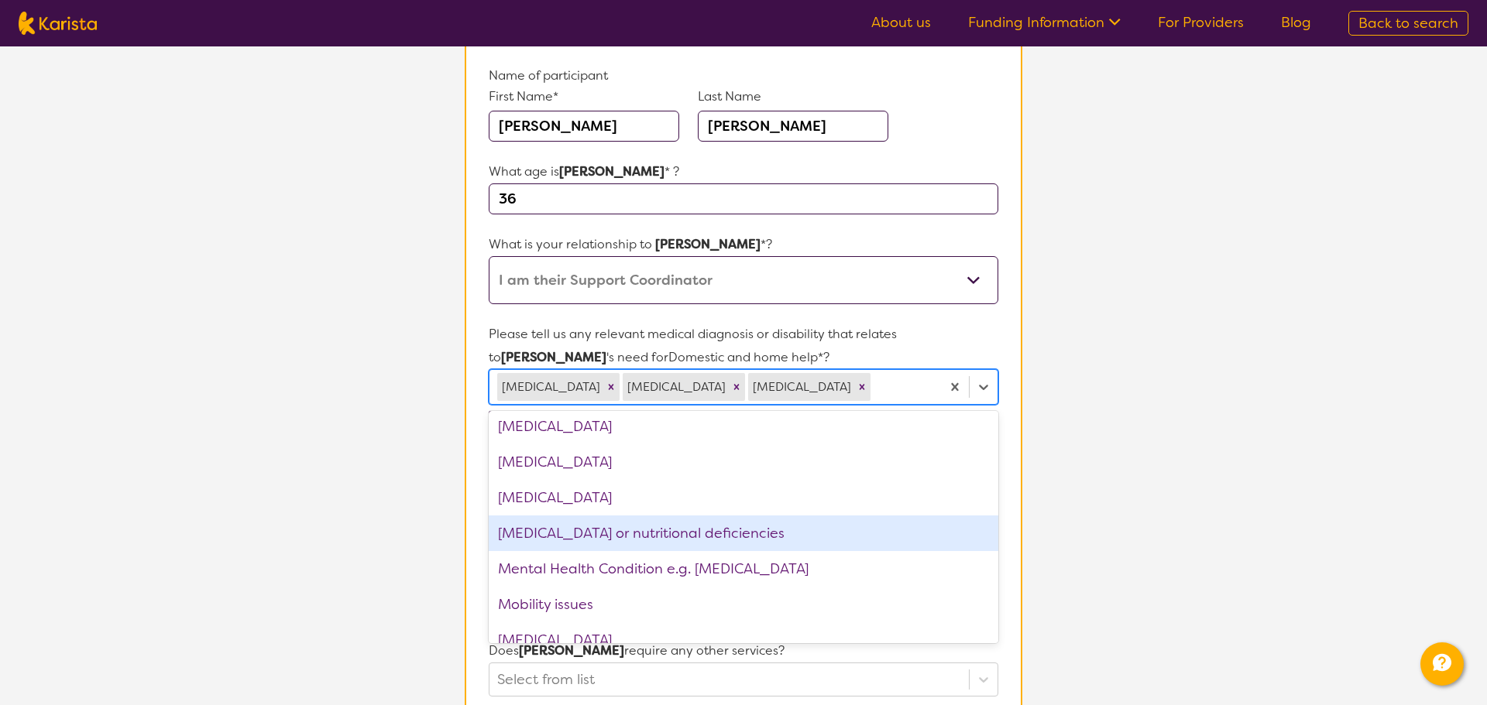
scroll to position [1386, 0]
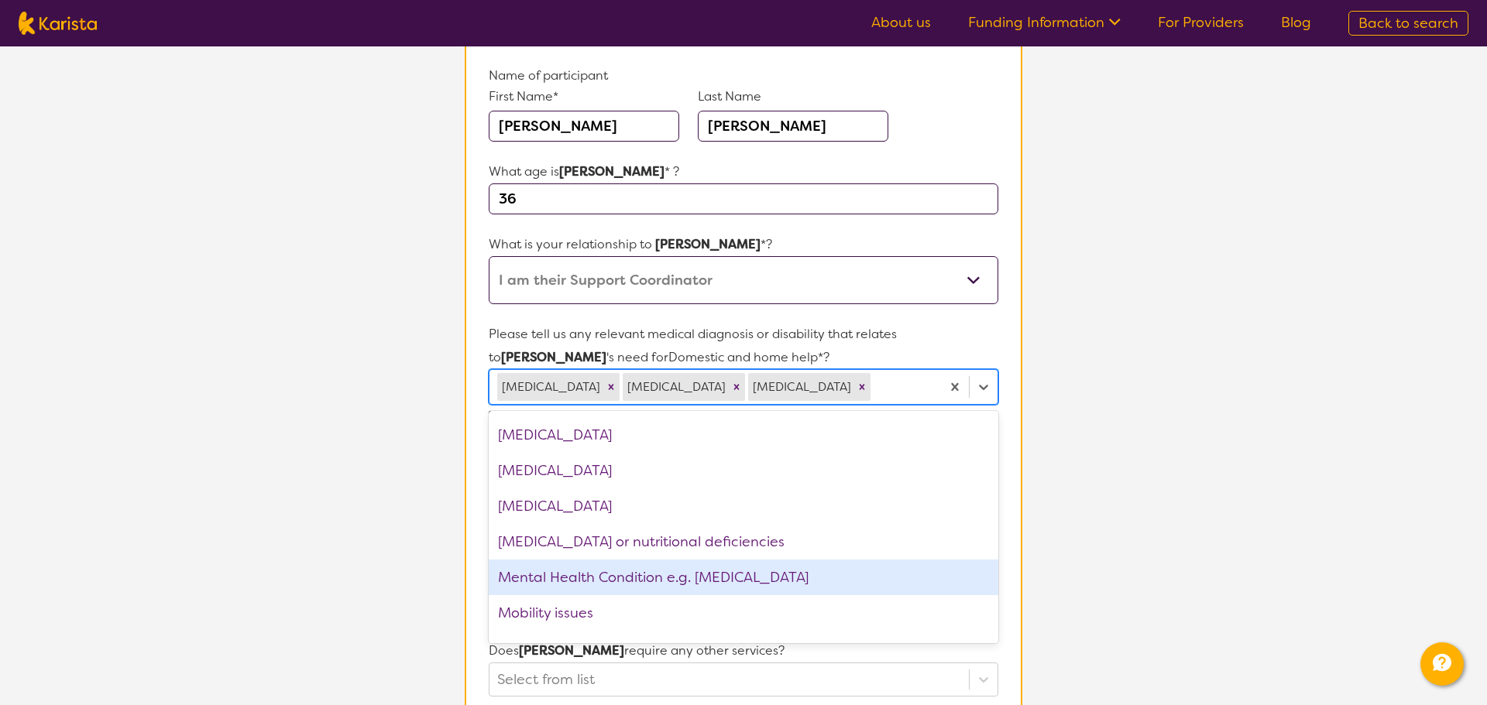
click at [624, 572] on div "Mental Health Condition e.g. [MEDICAL_DATA]" at bounding box center [744, 578] width 510 height 36
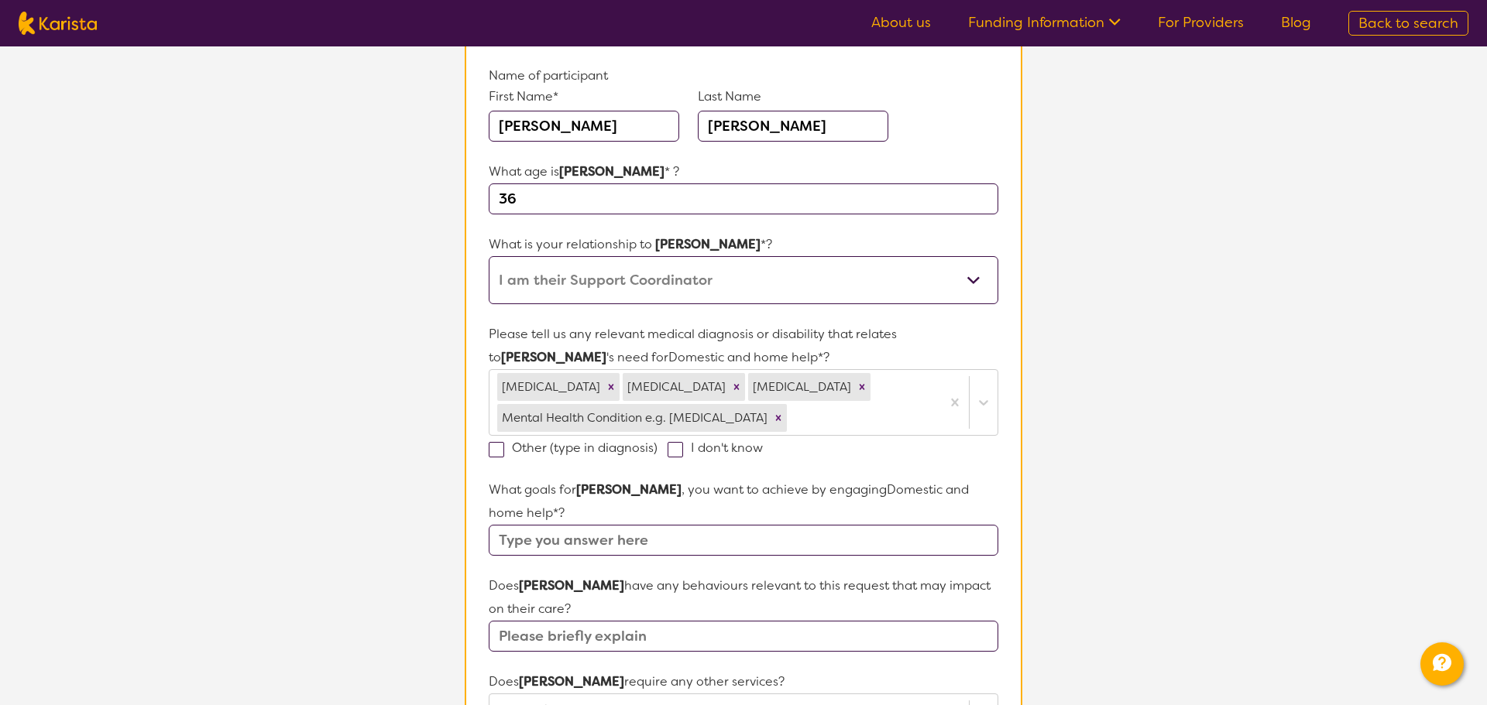
click at [267, 487] on section "L About You 2 Participant Details 3 Confirmation Participant Details & Service …" at bounding box center [743, 592] width 1487 height 1421
click at [674, 539] on input "text" at bounding box center [744, 540] width 510 height 31
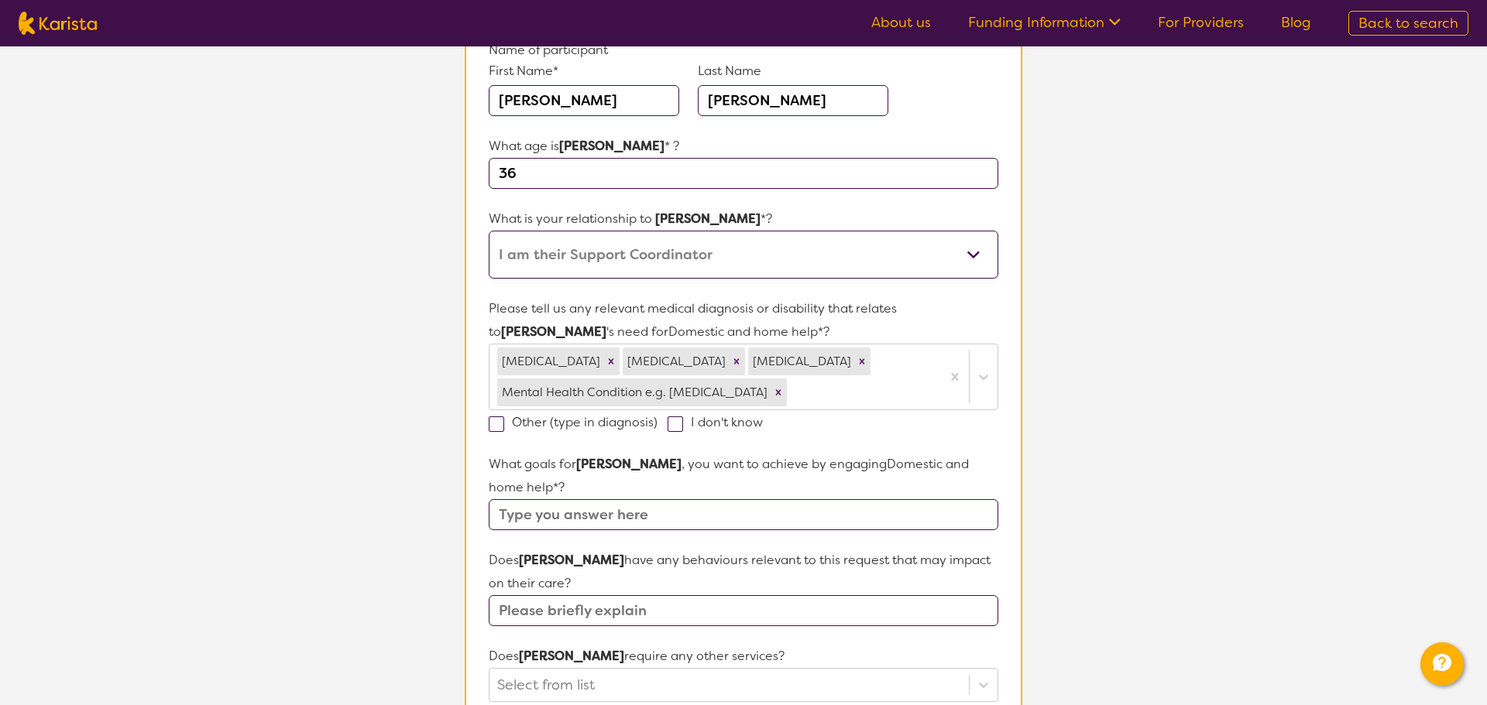
scroll to position [199, 0]
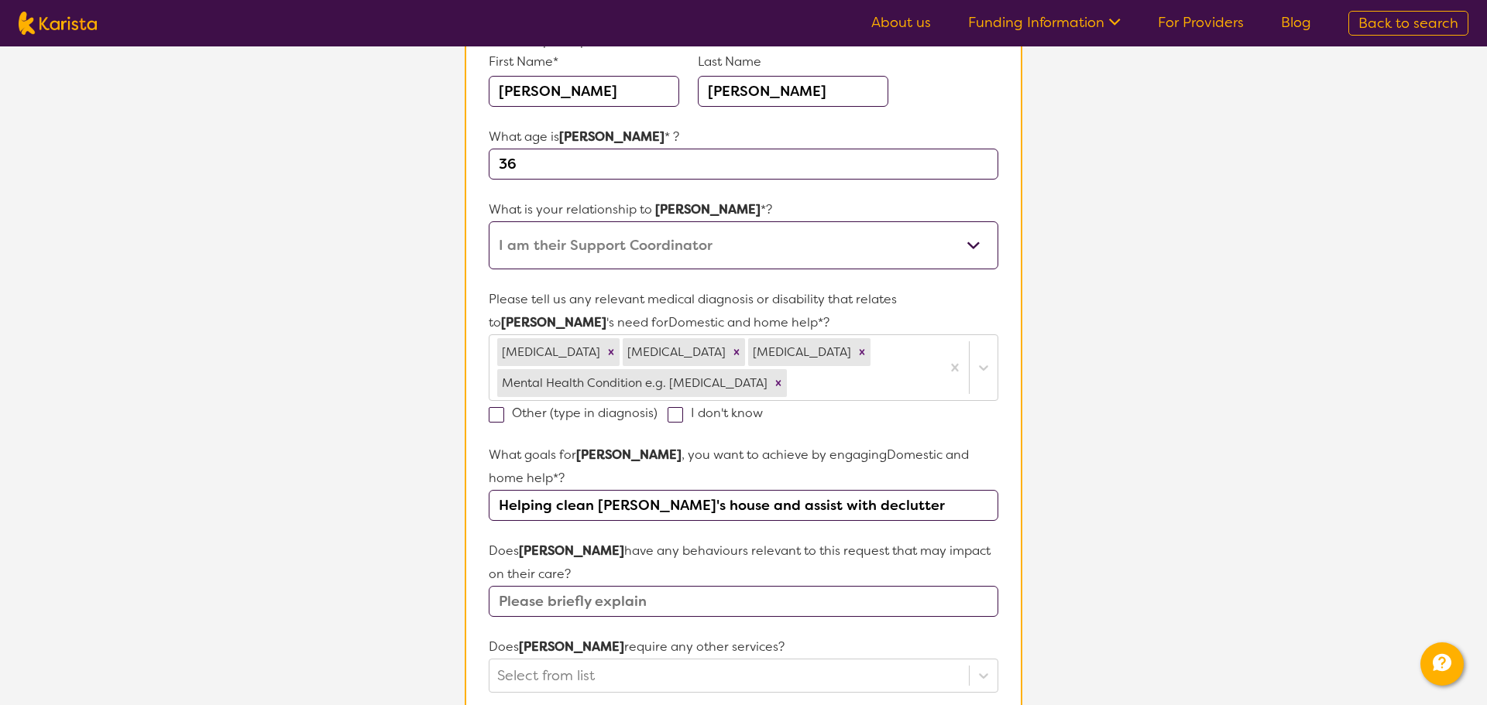
type input "Helping clean [PERSON_NAME]'s house and assist with declutter"
click at [654, 602] on input "text" at bounding box center [744, 601] width 510 height 31
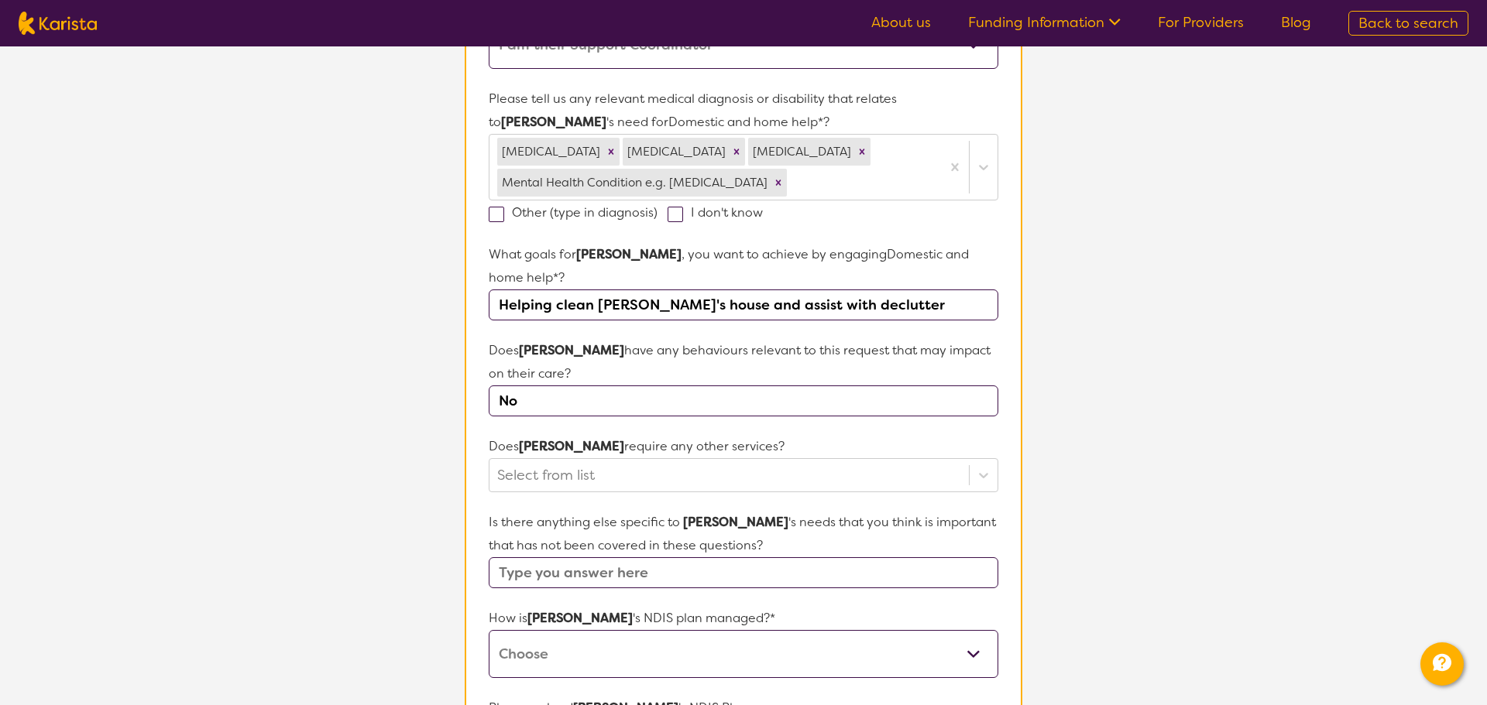
scroll to position [429, 0]
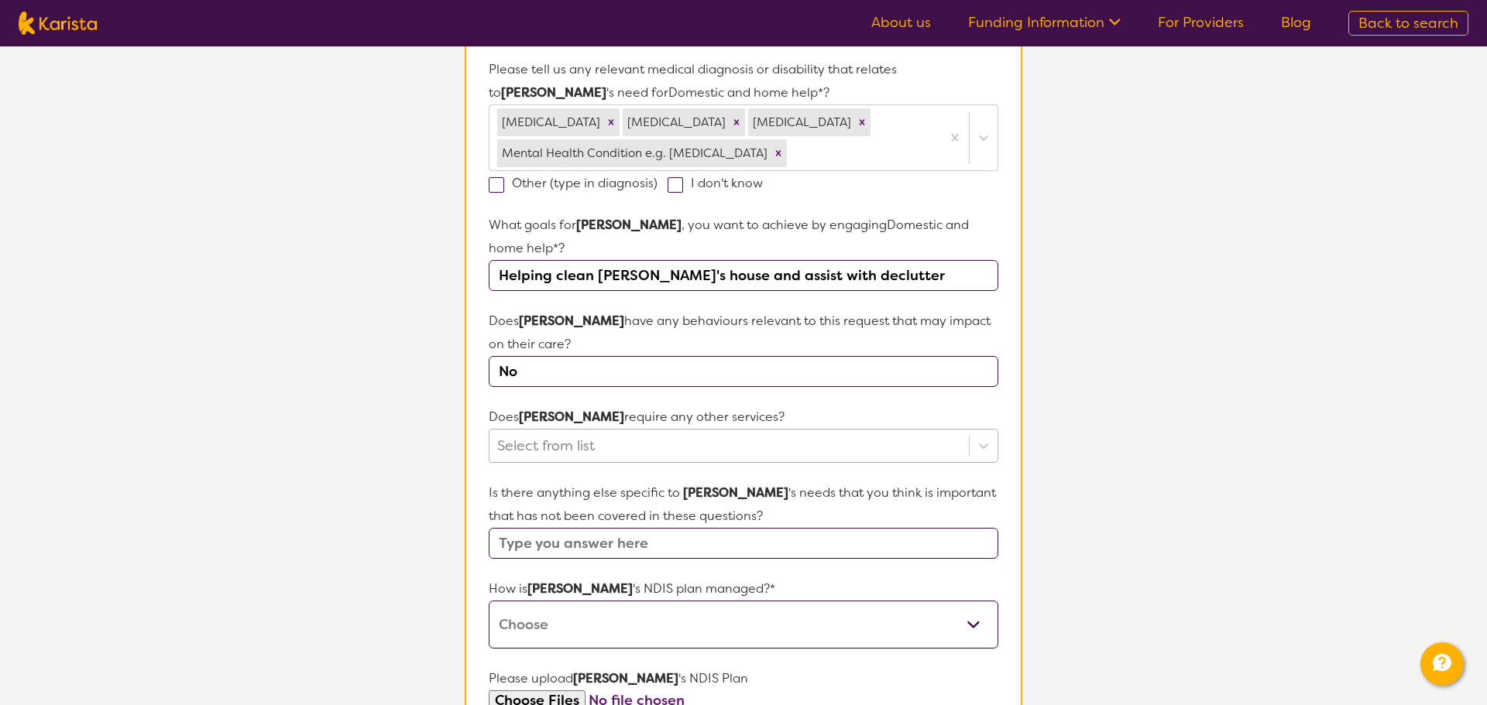
type input "No"
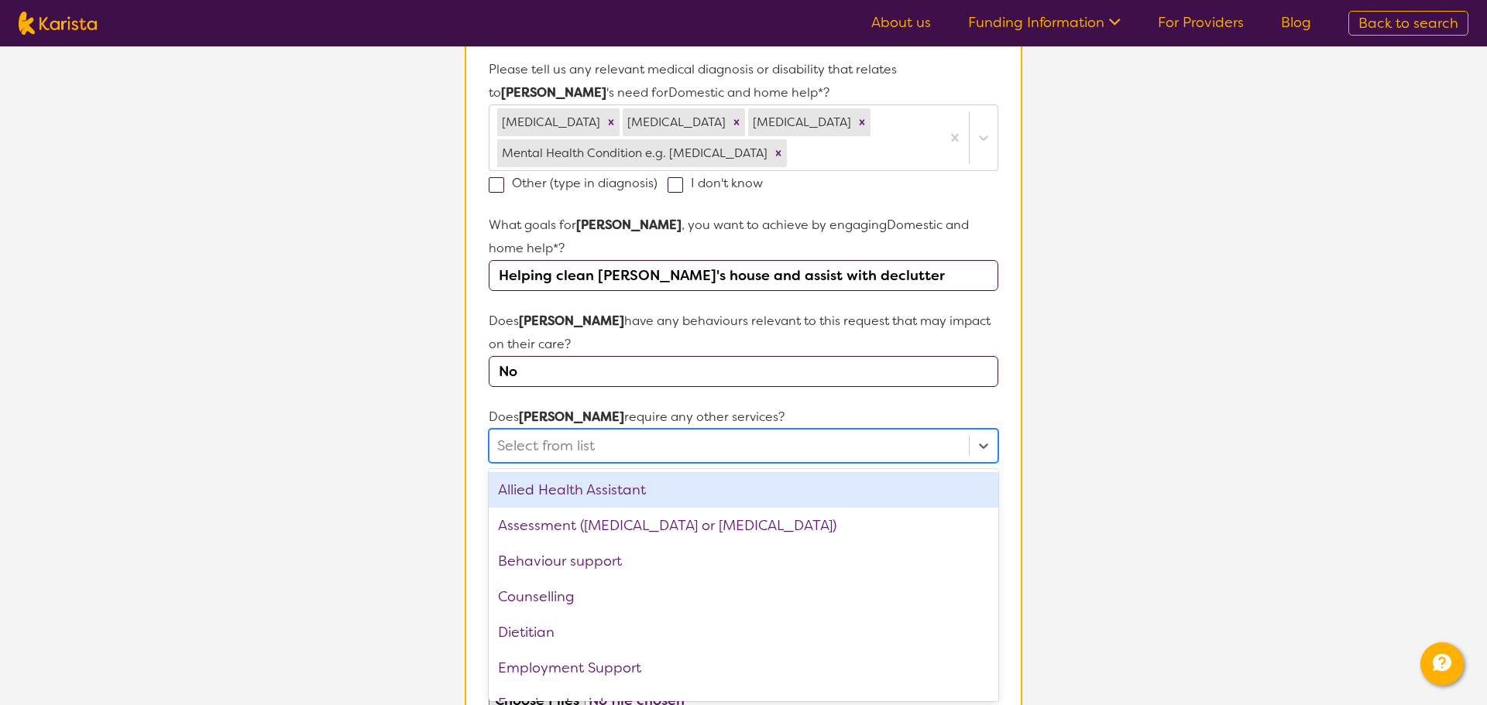
click at [627, 439] on div at bounding box center [729, 446] width 464 height 26
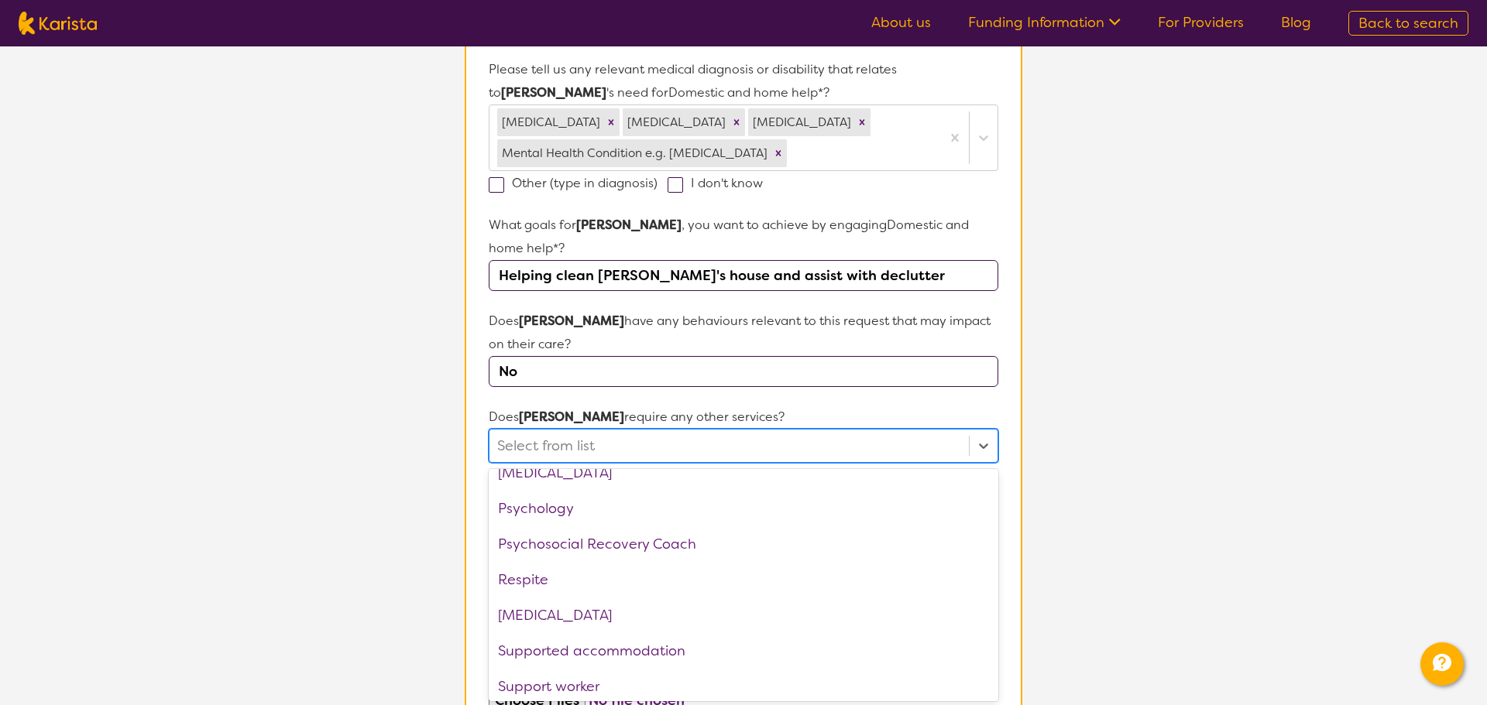
scroll to position [522, 0]
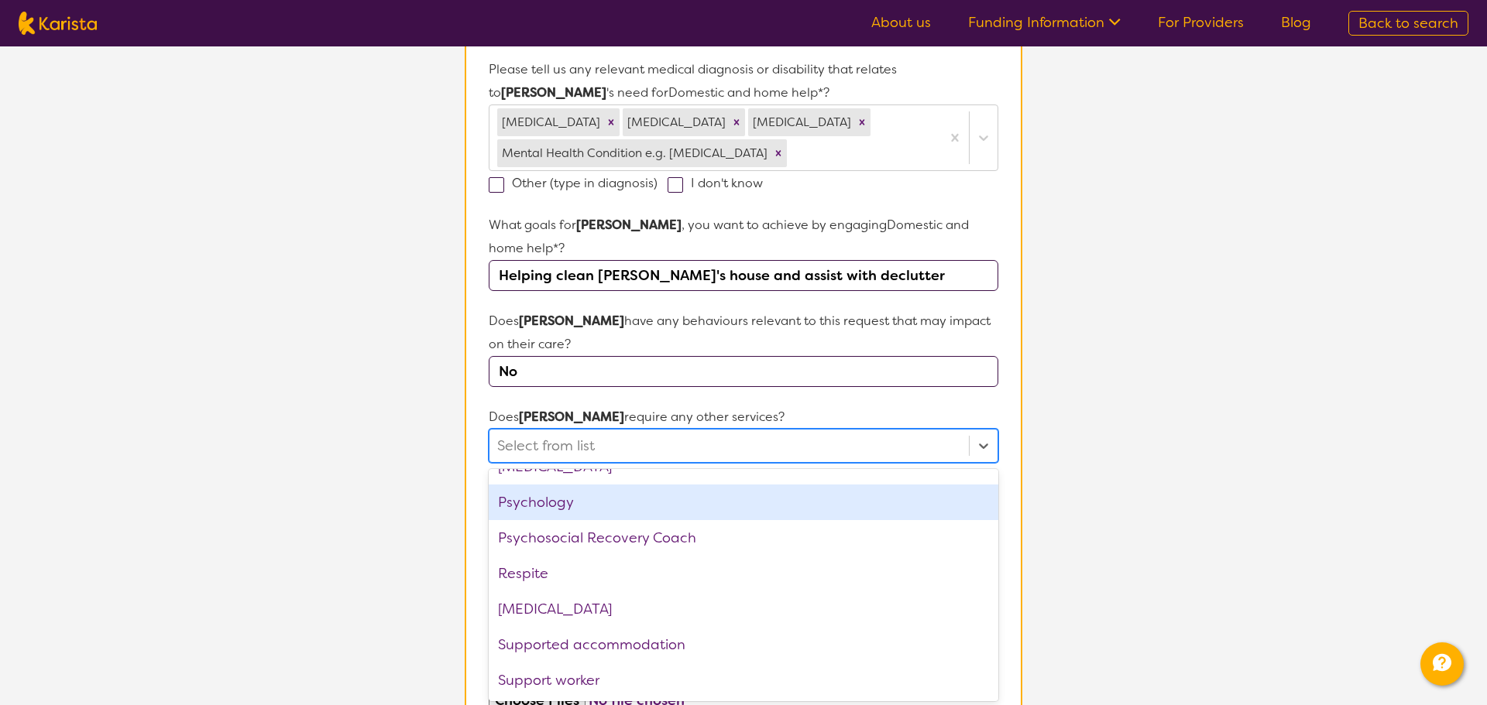
drag, startPoint x: 293, startPoint y: 494, endPoint x: 325, endPoint y: 483, distance: 33.5
click at [294, 494] on section "L About You 2 Participant Details 3 Confirmation Participant Details & Service …" at bounding box center [743, 327] width 1487 height 1421
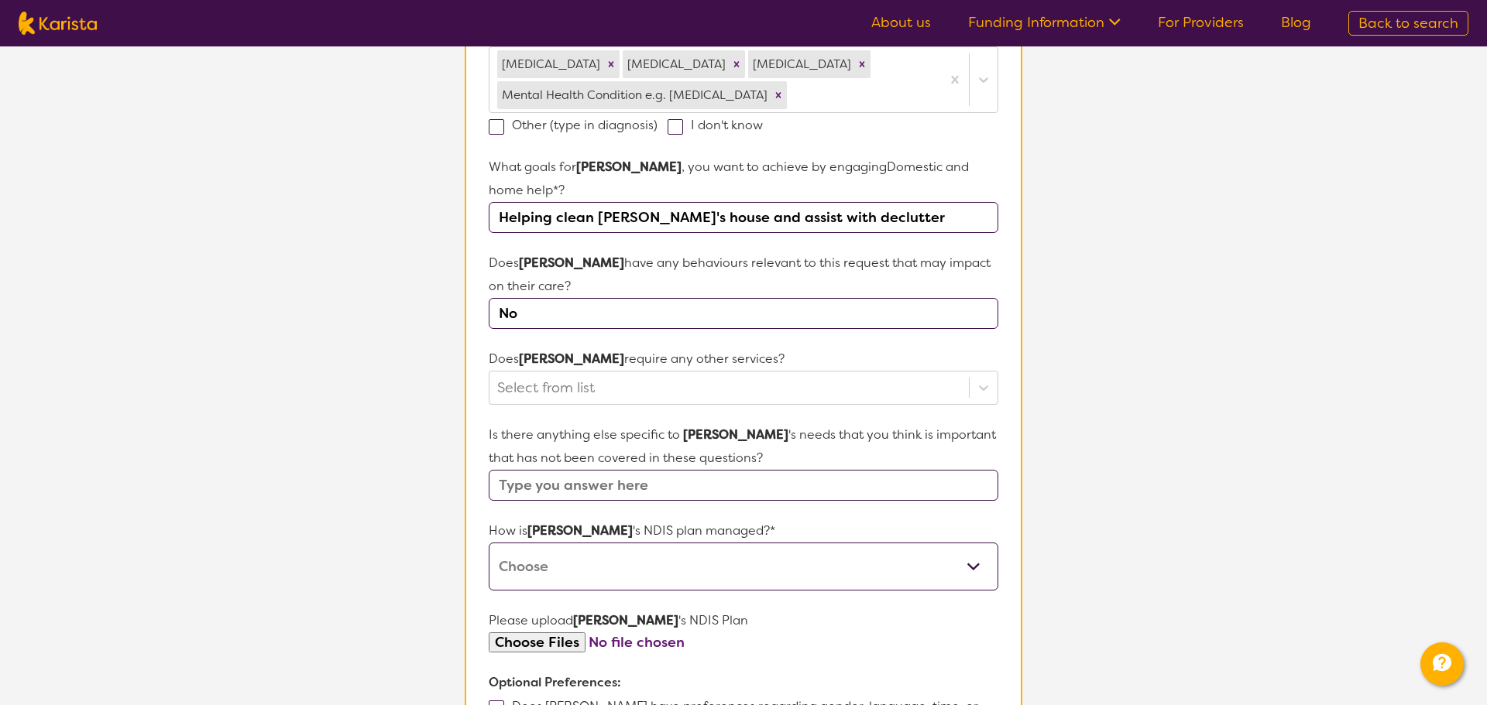
scroll to position [526, 0]
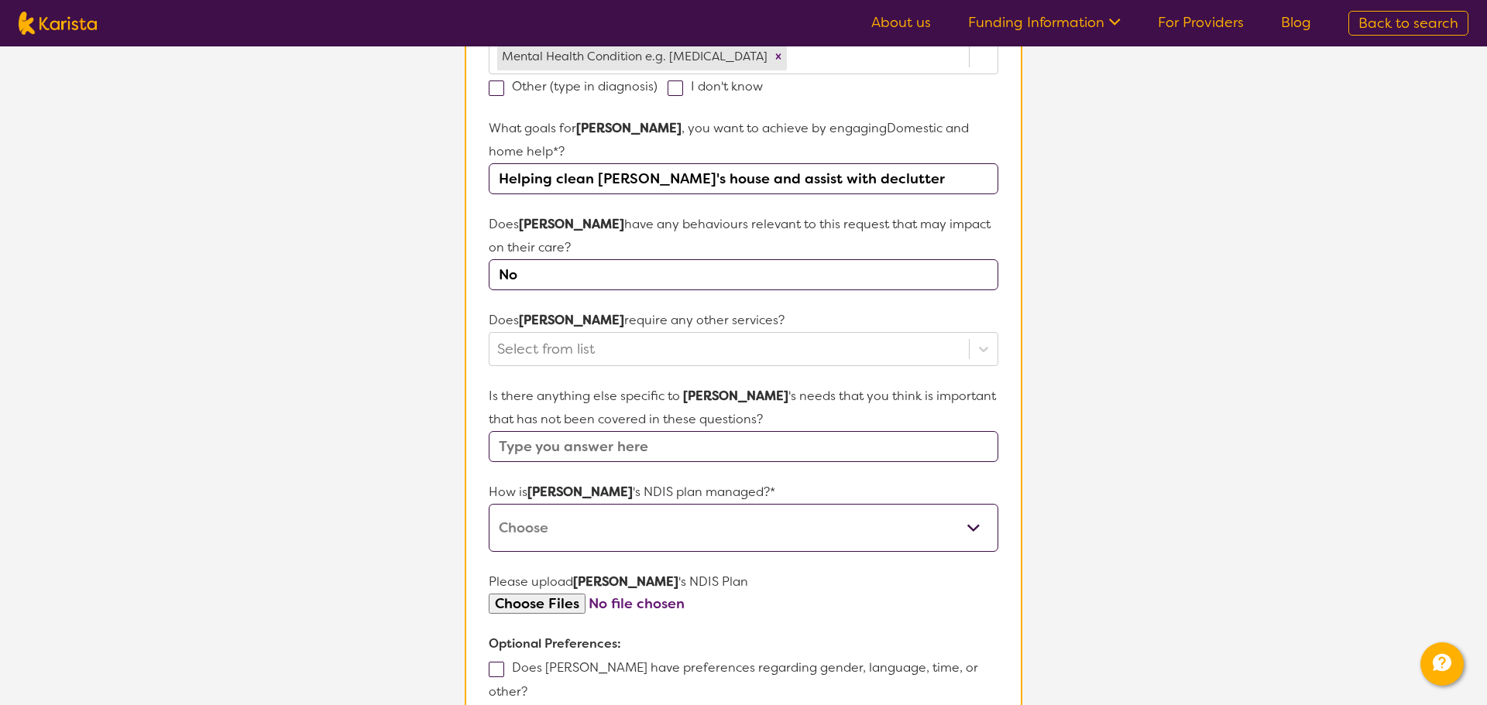
click at [699, 443] on input "text" at bounding box center [744, 446] width 510 height 31
click at [971, 453] on input "[PERSON_NAME] often suffers from servere [MEDICAL_DATA] and all communication g…" at bounding box center [744, 446] width 510 height 31
click at [1068, 450] on section "L About You 2 Participant Details 3 Confirmation Participant Details & Service …" at bounding box center [743, 231] width 1487 height 1421
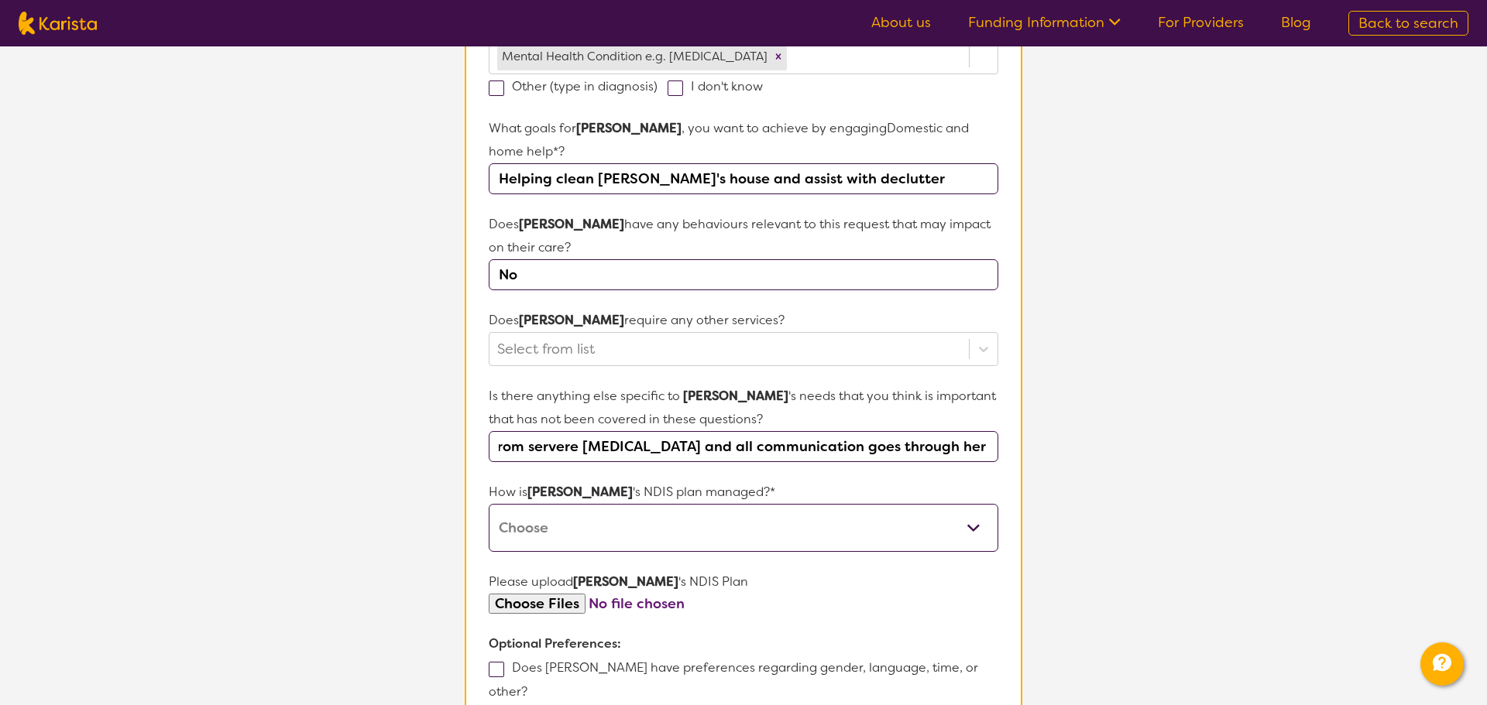
click at [984, 451] on input "[PERSON_NAME] often suffers from servere [MEDICAL_DATA] and all communication g…" at bounding box center [744, 446] width 510 height 31
click at [994, 451] on input "[PERSON_NAME] often suffers from servere [MEDICAL_DATA] and all communication g…" at bounding box center [744, 446] width 510 height 31
paste input "[EMAIL_ADDRESS][DOMAIN_NAME]"
click at [719, 450] on input "[PERSON_NAME] often suffers from servere [MEDICAL_DATA] and all communication g…" at bounding box center [744, 446] width 510 height 31
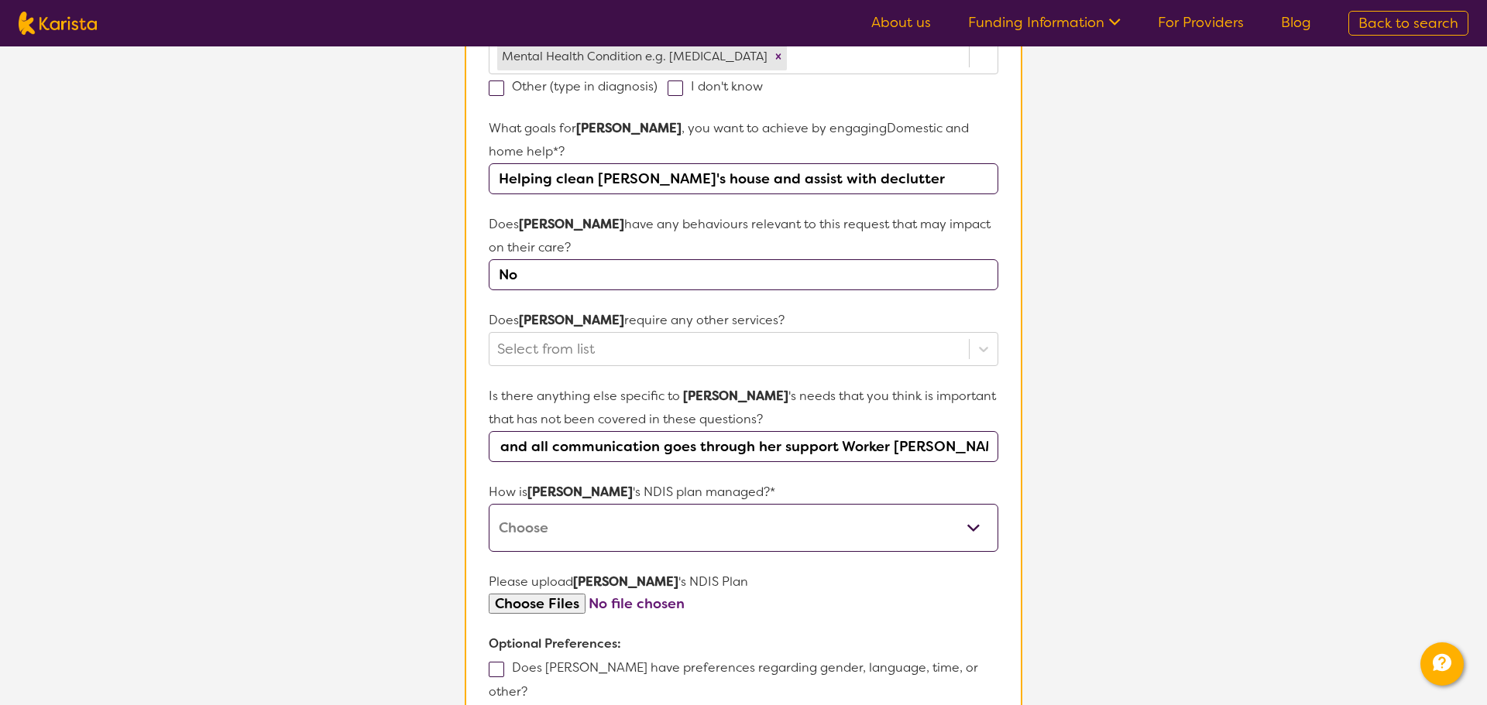
click at [719, 450] on input "[PERSON_NAME] often suffers from servere [MEDICAL_DATA] and all communication g…" at bounding box center [744, 446] width 510 height 31
type input "[PERSON_NAME] often suffers from servere [MEDICAL_DATA] and all communication g…"
click at [775, 532] on select "Self-managed NDIS plan Managed by a registered plan management provider (not th…" at bounding box center [744, 528] width 510 height 48
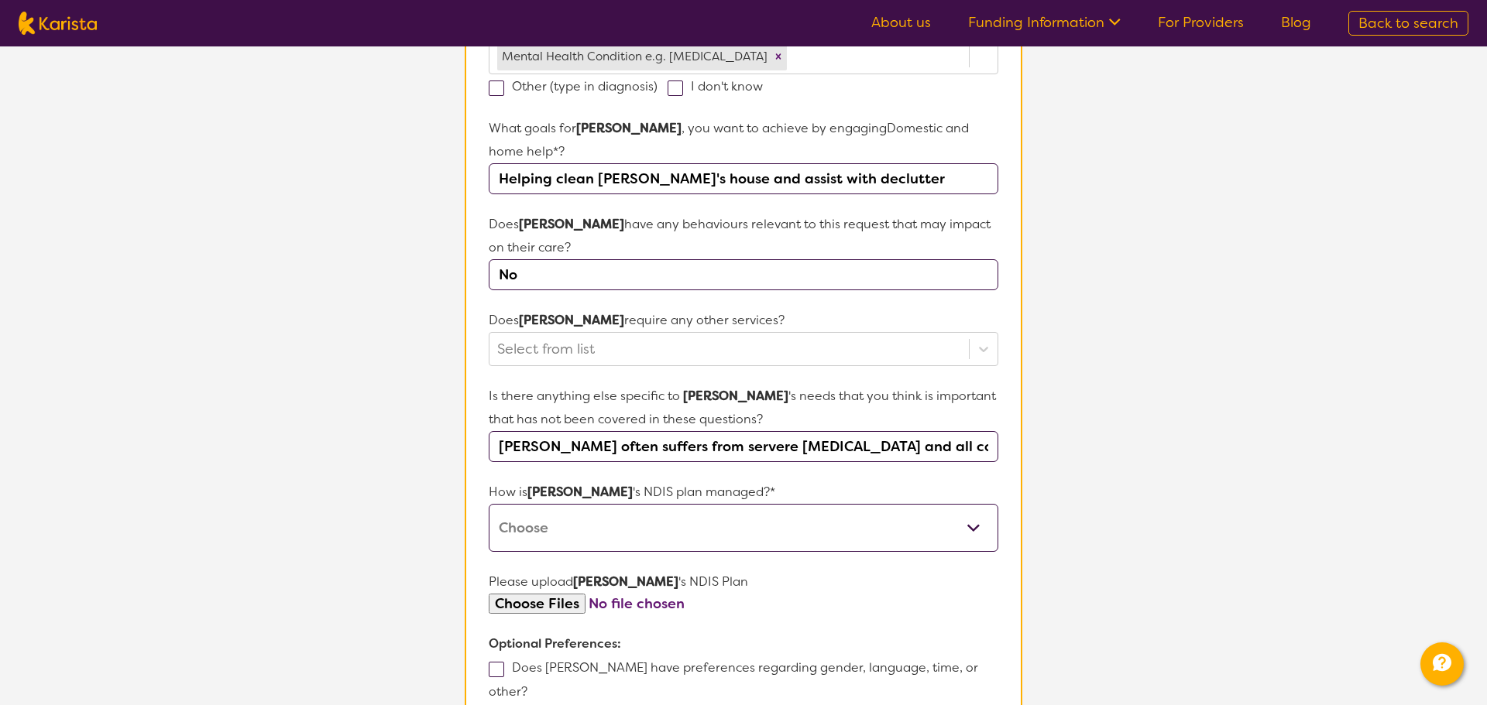
select select "Self Managed"
click at [489, 504] on select "Self-managed NDIS plan Managed by a registered plan management provider (not th…" at bounding box center [744, 528] width 510 height 48
click at [703, 543] on select "Self-managed NDIS plan Managed by a registered plan management provider (not th…" at bounding box center [744, 528] width 510 height 48
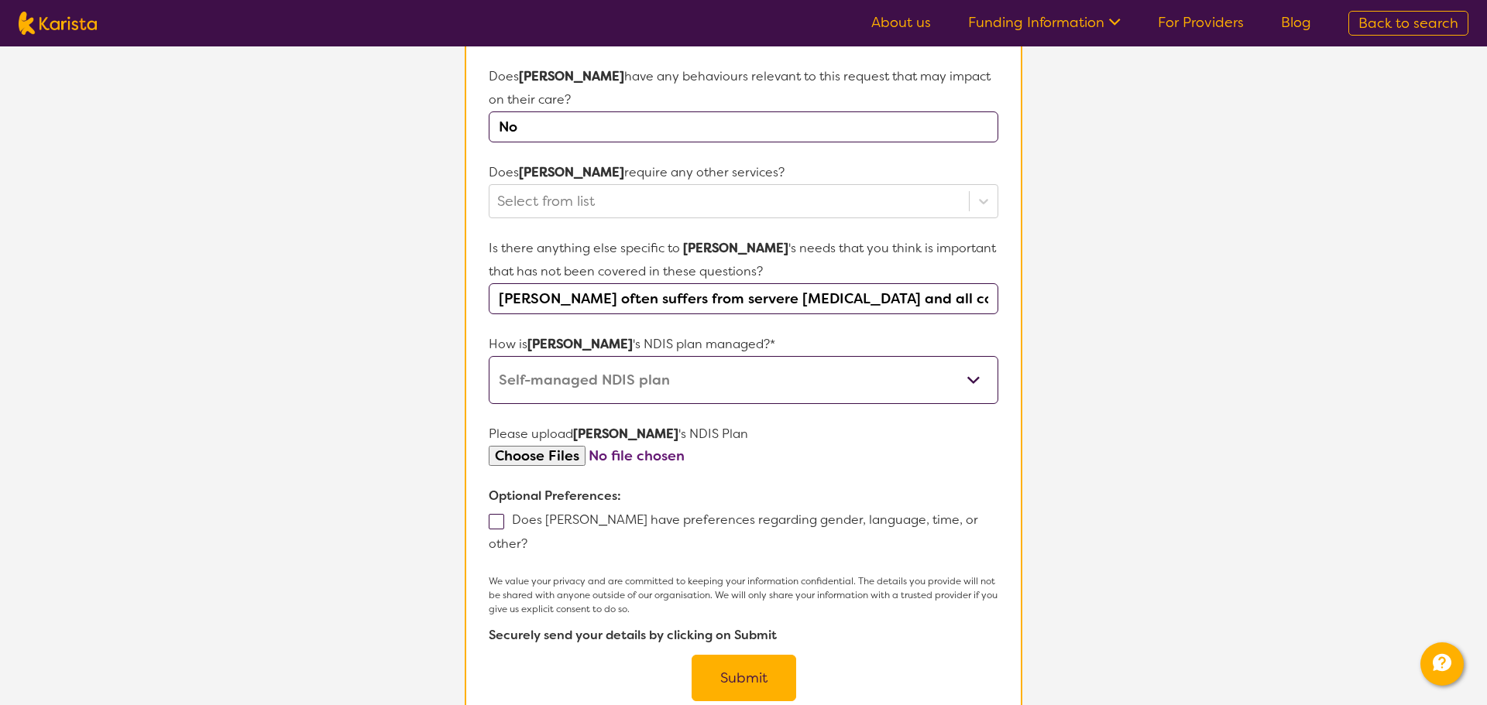
scroll to position [692, 0]
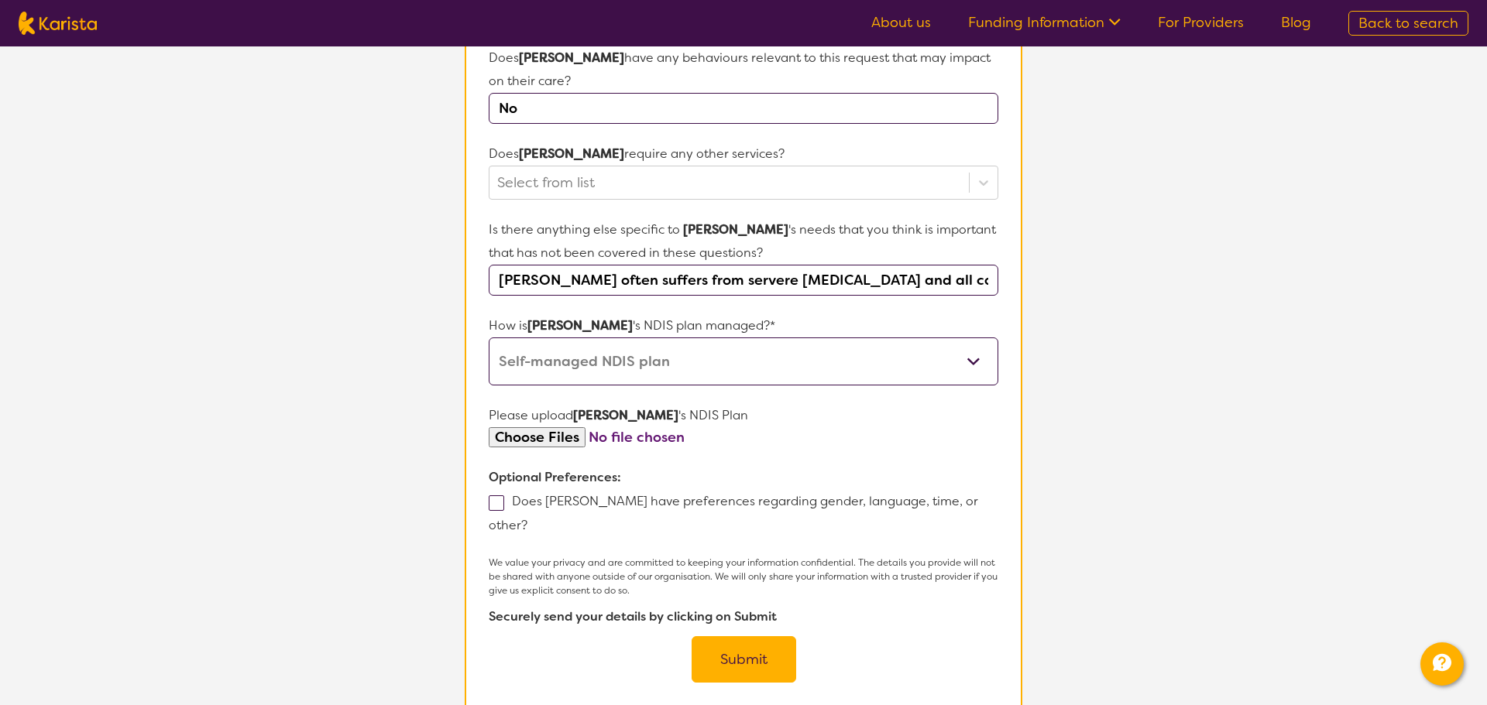
click at [542, 441] on input "file" at bounding box center [744, 437] width 510 height 21
click at [542, 442] on input "file" at bounding box center [744, 437] width 510 height 21
type input "C:\fakepath\[PERSON_NAME] (1).pdf"
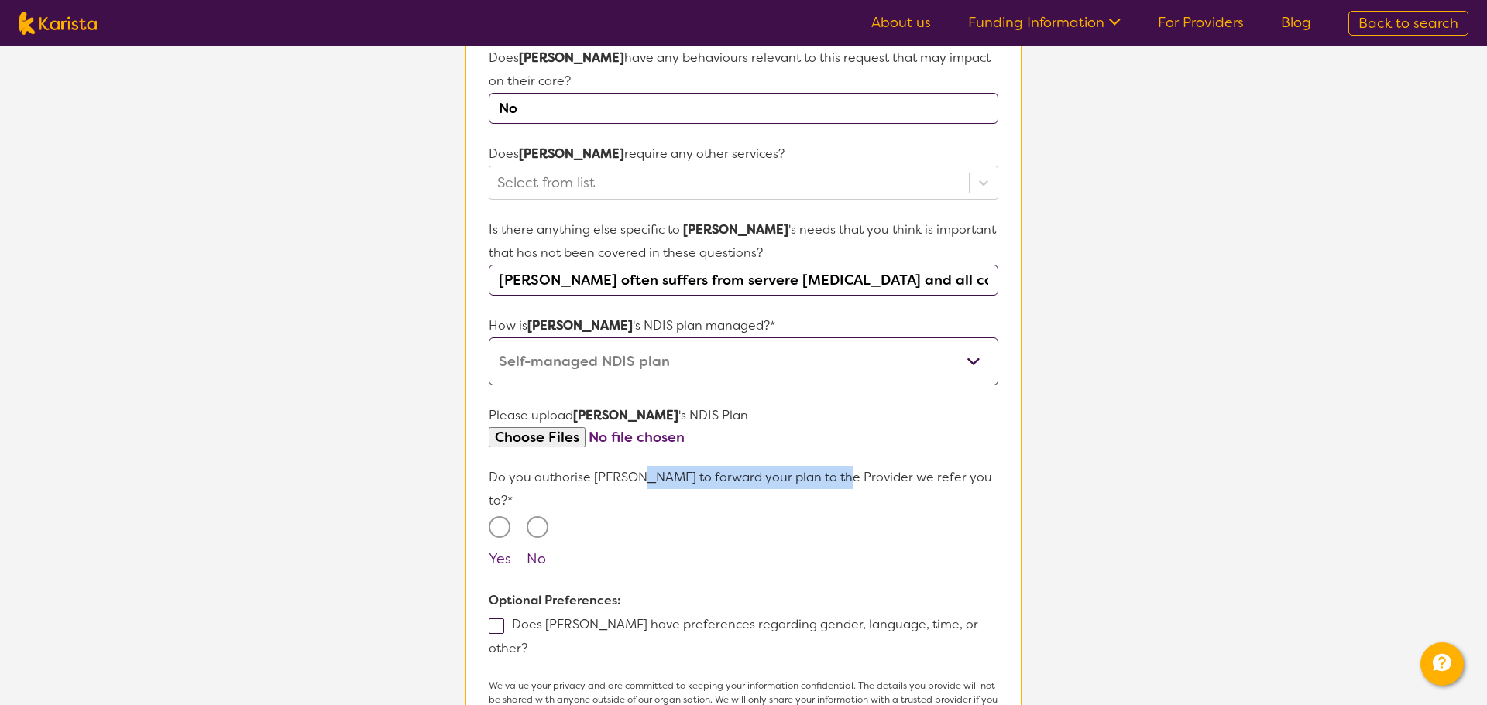
drag, startPoint x: 630, startPoint y: 475, endPoint x: 823, endPoint y: 479, distance: 192.9
click at [823, 479] on p "Do you authorise [PERSON_NAME] to forward your plan to the Provider we refer yo…" at bounding box center [744, 489] width 510 height 46
click at [793, 479] on p "Do you authorise [PERSON_NAME] to forward your plan to the Provider we refer yo…" at bounding box center [744, 489] width 510 height 46
drag, startPoint x: 752, startPoint y: 479, endPoint x: 922, endPoint y: 476, distance: 169.6
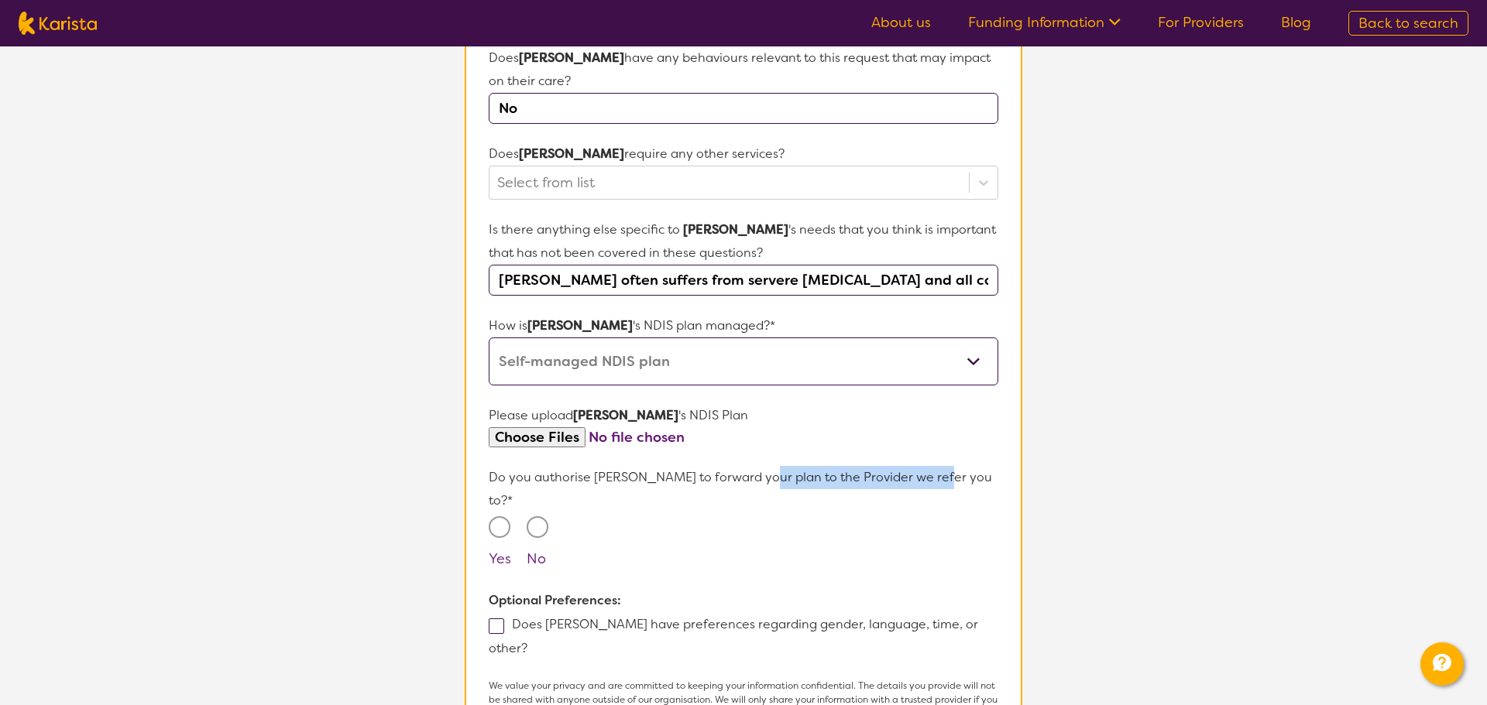
click at [922, 477] on p "Do you authorise [PERSON_NAME] to forward your plan to the Provider we refer yo…" at bounding box center [744, 489] width 510 height 46
click at [922, 476] on p "Do you authorise [PERSON_NAME] to forward your plan to the Provider we refer yo…" at bounding box center [744, 489] width 510 height 46
drag, startPoint x: 549, startPoint y: 483, endPoint x: 705, endPoint y: 482, distance: 155.7
click at [705, 482] on p "Do you authorise [PERSON_NAME] to forward your plan to the Provider we refer yo…" at bounding box center [744, 489] width 510 height 46
click at [706, 482] on p "Do you authorise [PERSON_NAME] to forward your plan to the Provider we refer yo…" at bounding box center [744, 489] width 510 height 46
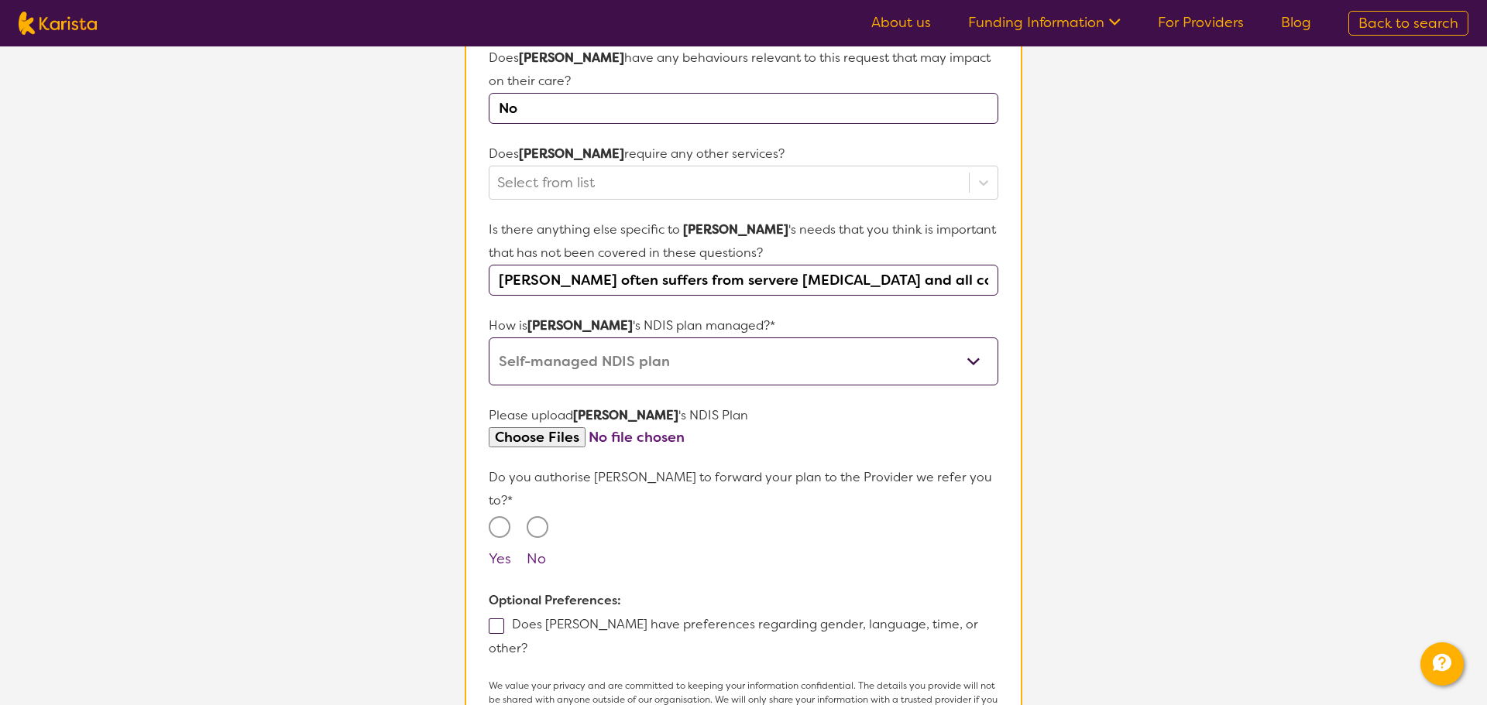
click at [690, 481] on p "Do you authorise [PERSON_NAME] to forward your plan to the Provider we refer yo…" at bounding box center [744, 489] width 510 height 46
drag, startPoint x: 692, startPoint y: 480, endPoint x: 829, endPoint y: 478, distance: 137.9
click at [825, 478] on p "Do you authorise [PERSON_NAME] to forward your plan to the Provider we refer yo…" at bounding box center [744, 489] width 510 height 46
click at [830, 478] on p "Do you authorise [PERSON_NAME] to forward your plan to the Provider we refer yo…" at bounding box center [744, 489] width 510 height 46
click at [503, 517] on input "Yes" at bounding box center [500, 528] width 22 height 22
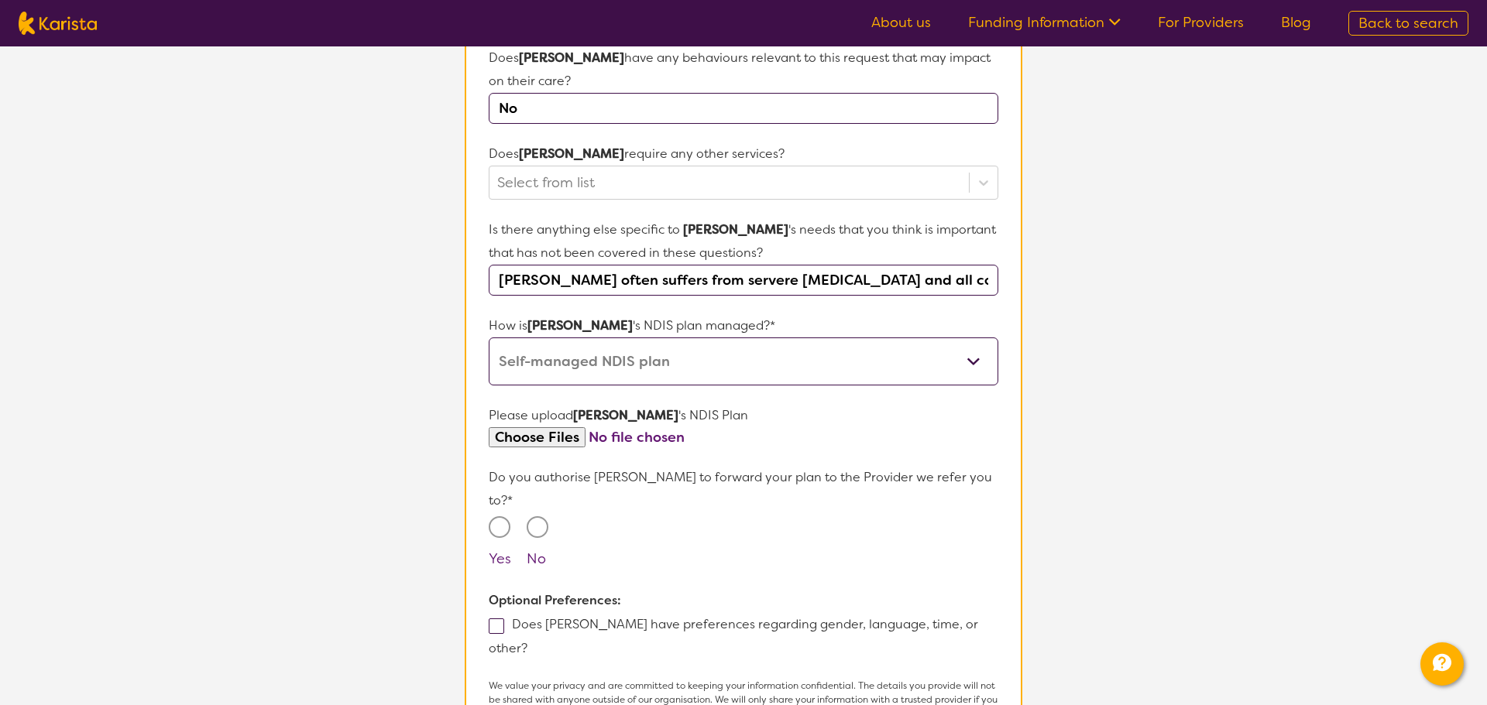
radio input "true"
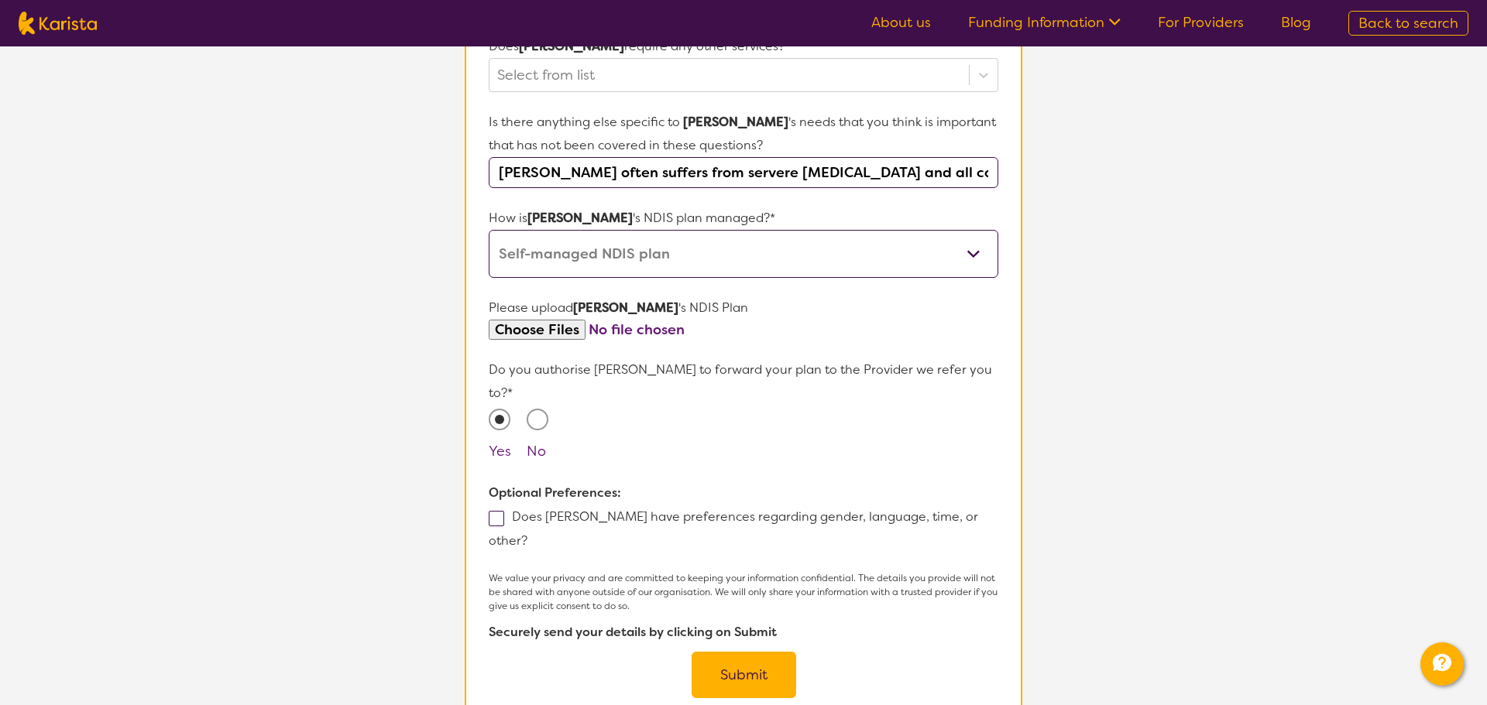
scroll to position [817, 0]
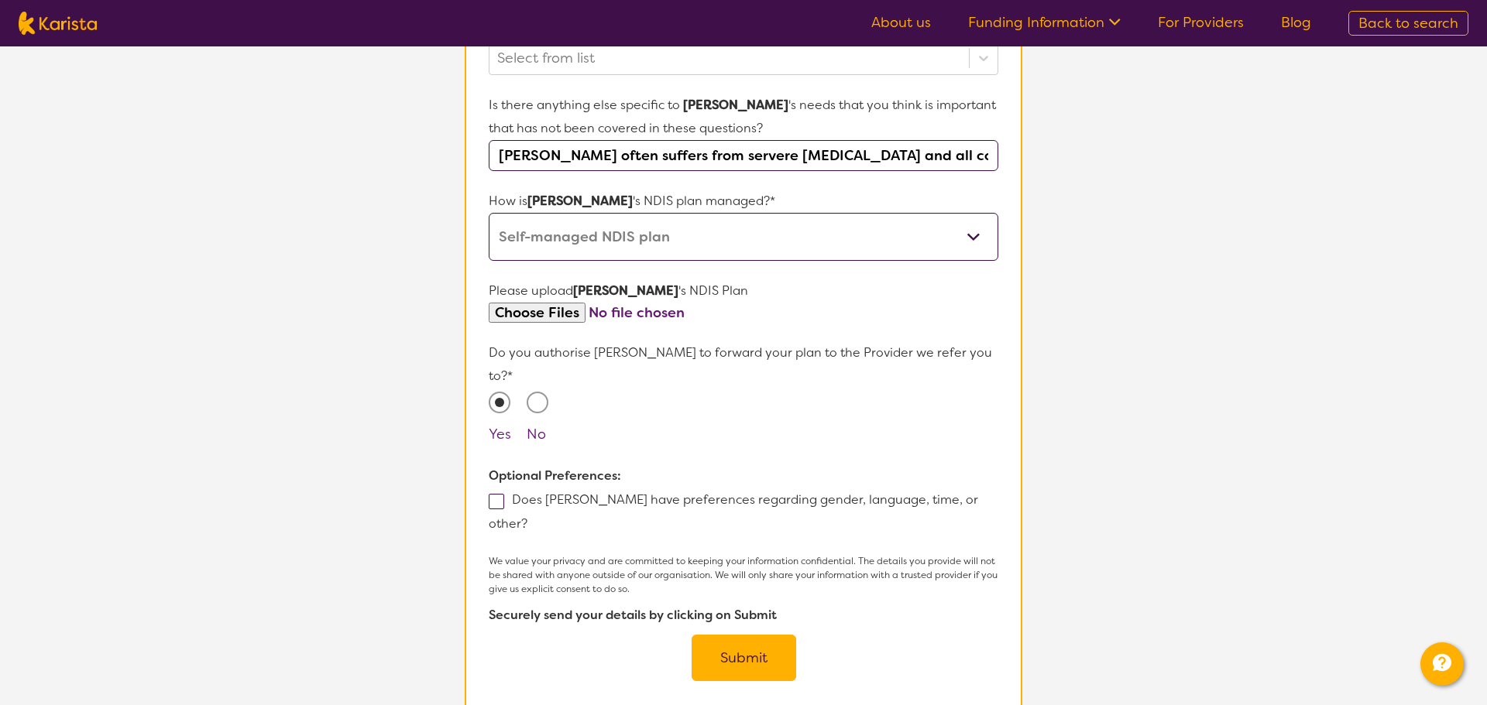
drag, startPoint x: 496, startPoint y: 479, endPoint x: 508, endPoint y: 477, distance: 11.8
click at [500, 494] on span at bounding box center [496, 501] width 15 height 15
click at [527, 518] on input "Does [PERSON_NAME] have preferences regarding gender, language, time, or other?" at bounding box center [532, 523] width 10 height 10
checkbox input "true"
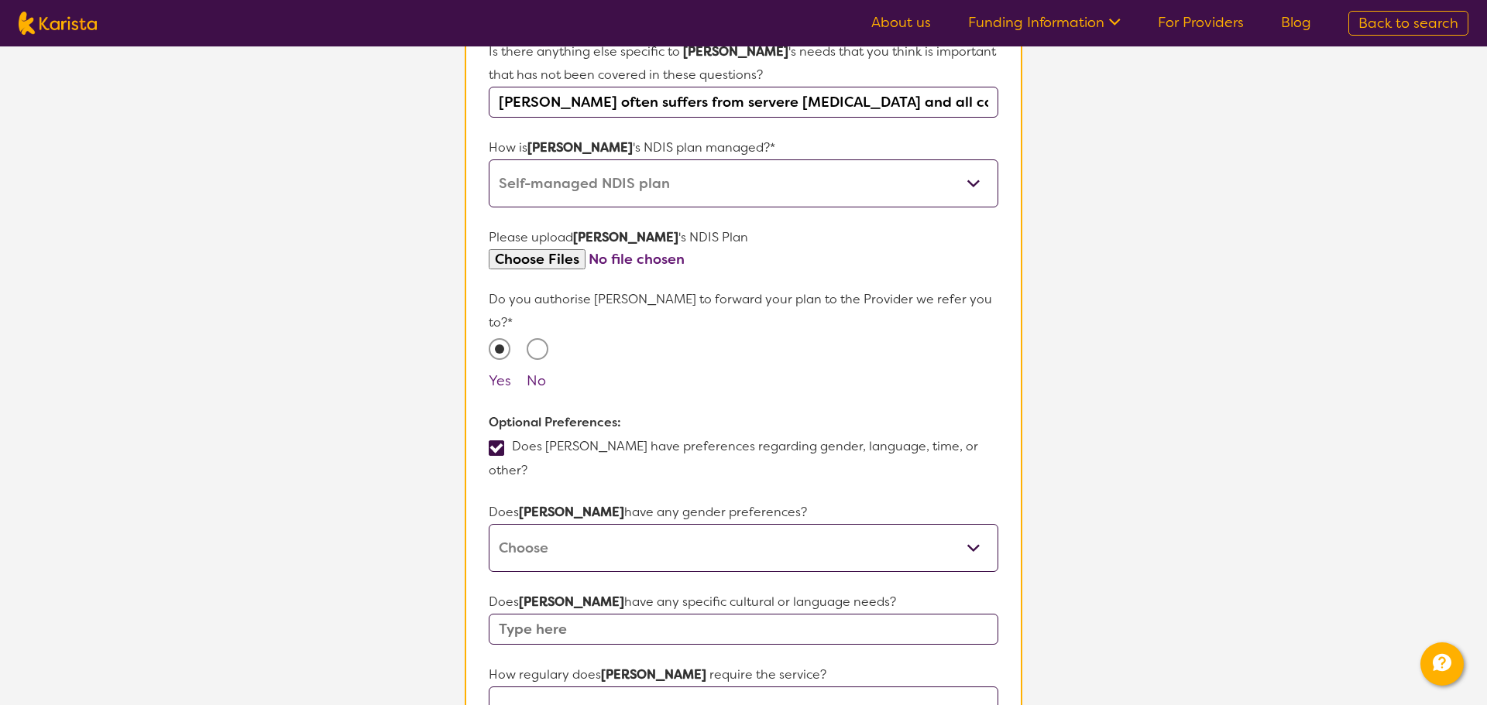
scroll to position [875, 0]
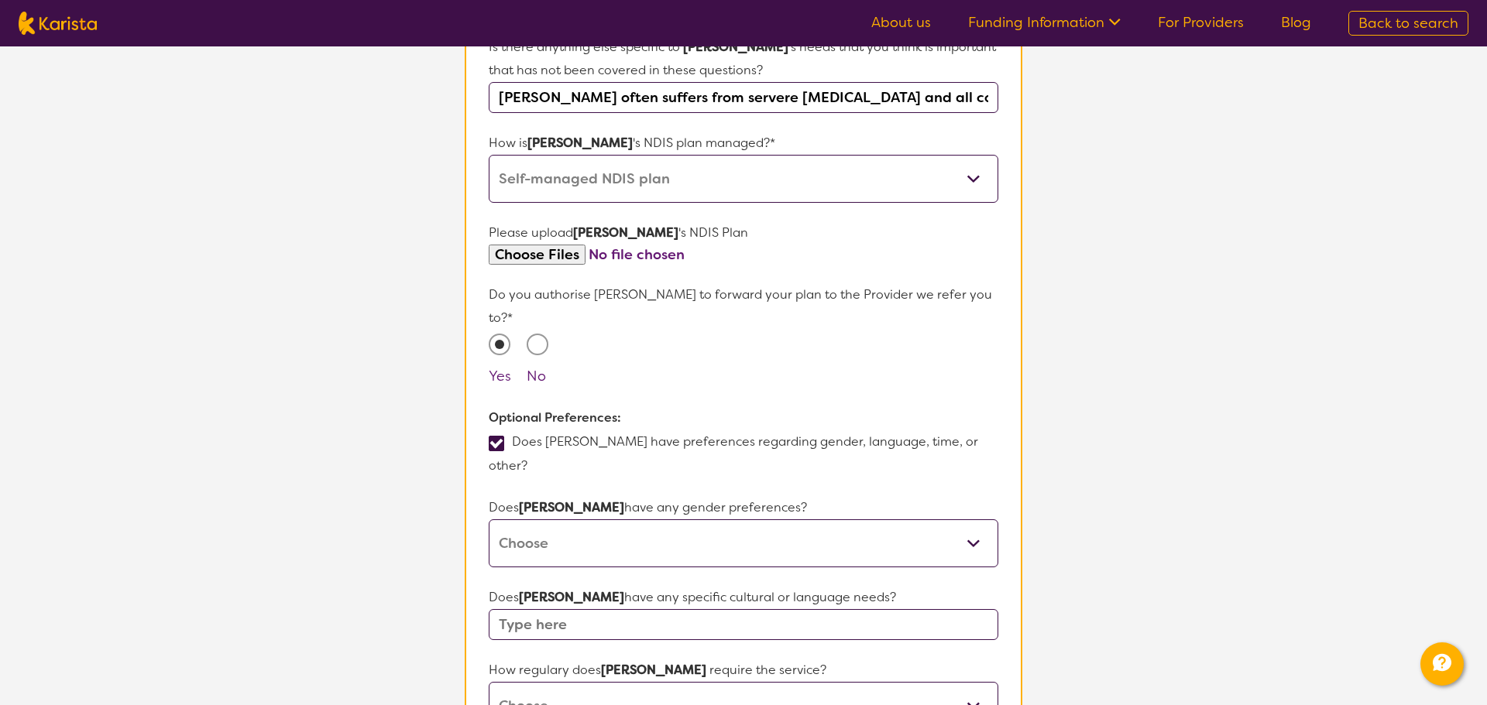
click at [697, 520] on select "[DEMOGRAPHIC_DATA] [DEMOGRAPHIC_DATA] Other No Preference" at bounding box center [744, 544] width 510 height 48
select select "[DEMOGRAPHIC_DATA]"
click at [489, 520] on select "[DEMOGRAPHIC_DATA] [DEMOGRAPHIC_DATA] Other No Preference" at bounding box center [744, 544] width 510 height 48
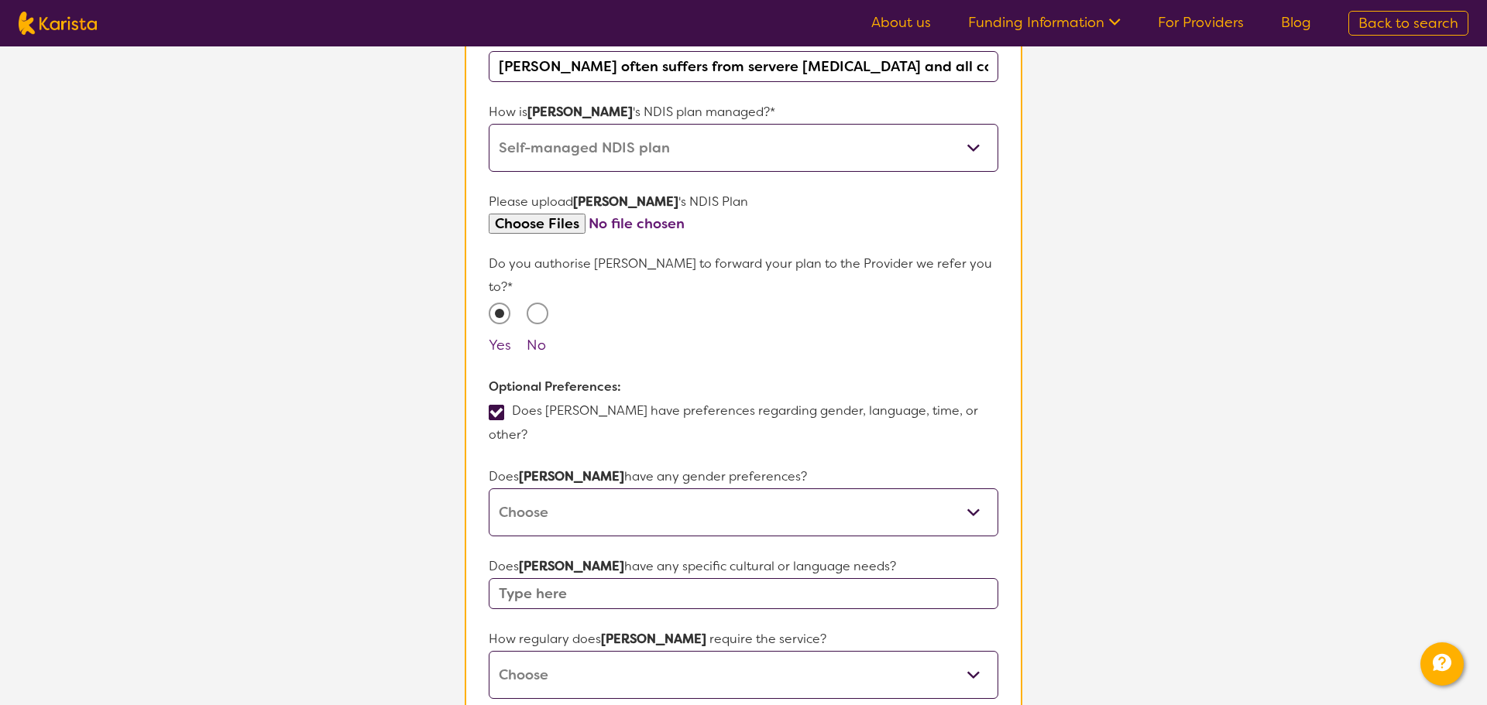
scroll to position [925, 0]
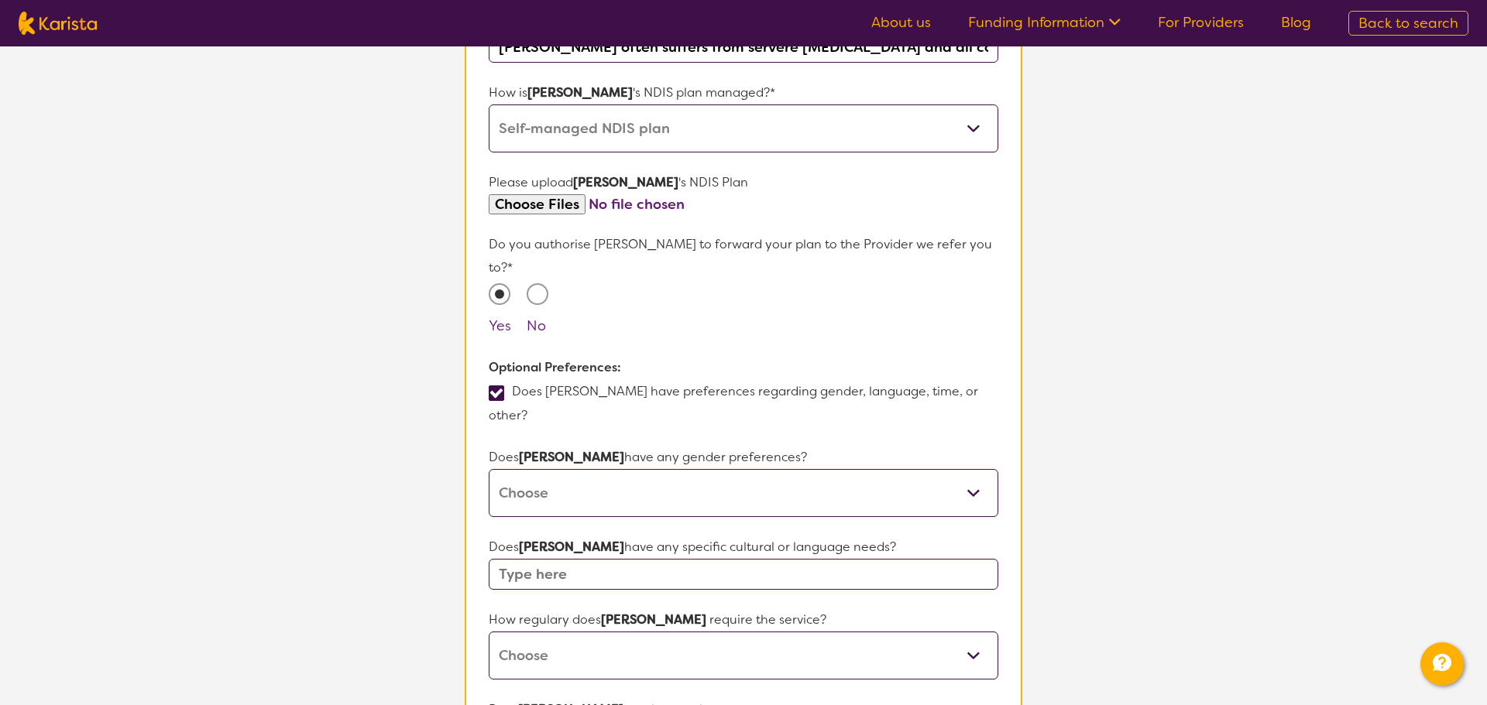
click at [613, 559] on input "text" at bounding box center [744, 574] width 510 height 31
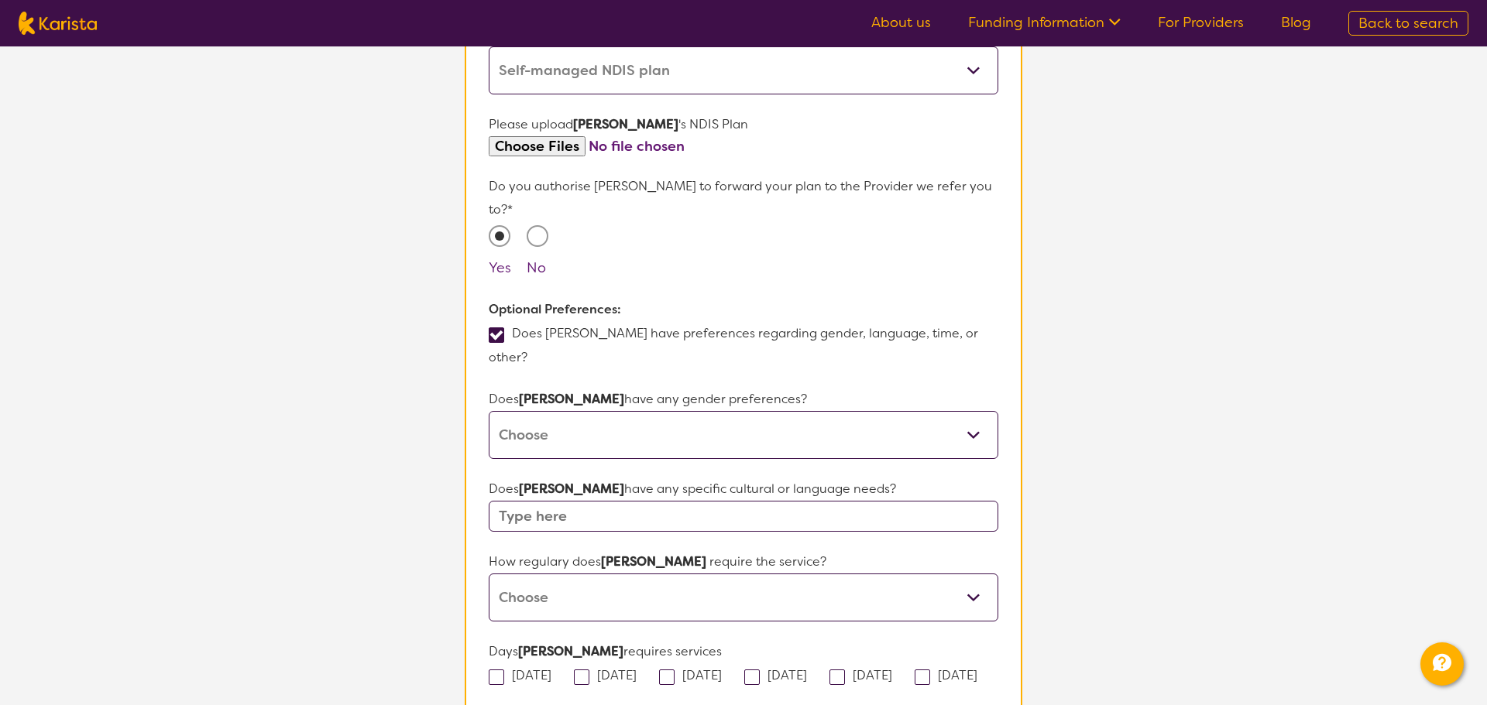
scroll to position [1019, 0]
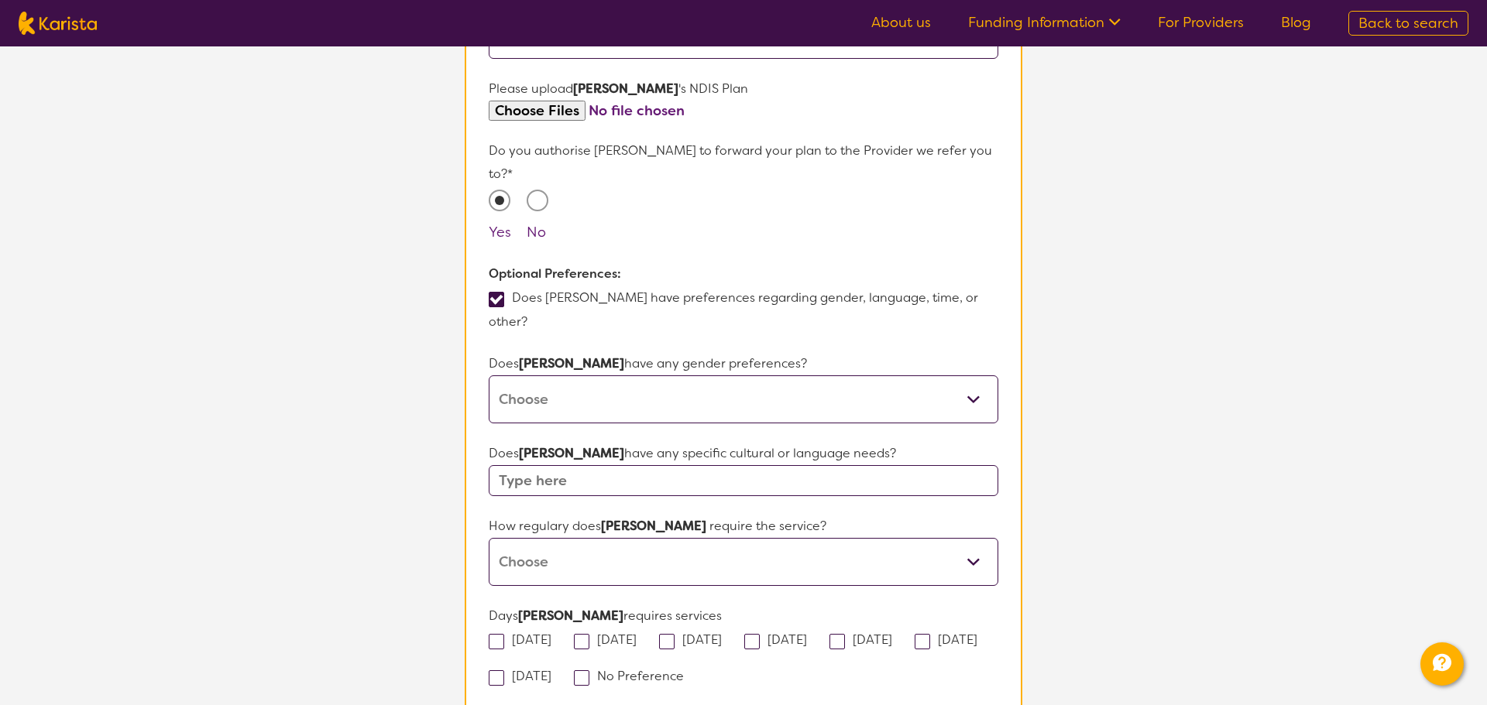
click at [654, 538] on select "Daily Twice a week Weekly Every fortnight Monthly Other" at bounding box center [744, 562] width 510 height 48
select select "Every fortnight"
click at [489, 538] on select "Daily Twice a week Weekly Every fortnight Monthly Other" at bounding box center [744, 562] width 510 height 48
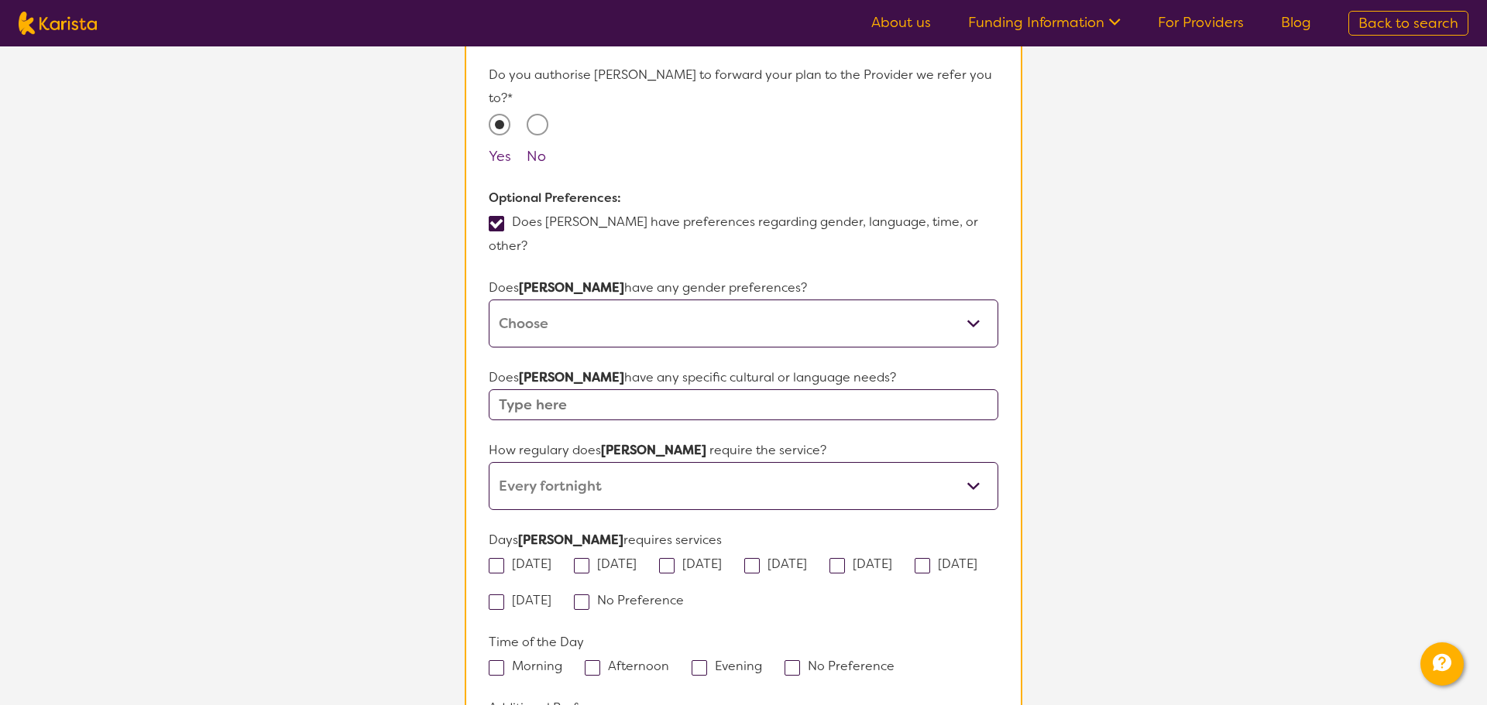
scroll to position [1119, 0]
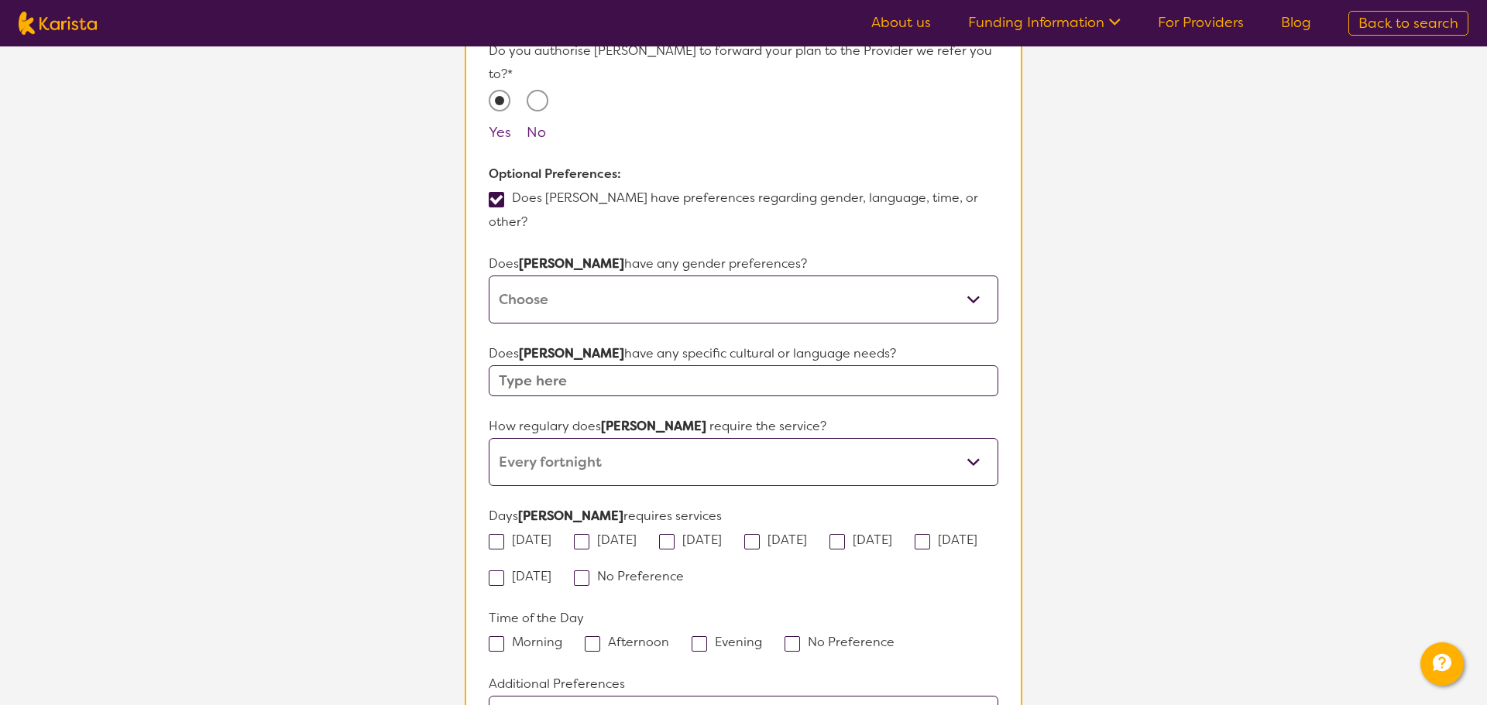
click at [499, 534] on span at bounding box center [496, 541] width 15 height 15
click at [551, 534] on input "[DATE]" at bounding box center [556, 539] width 10 height 10
checkbox input "true"
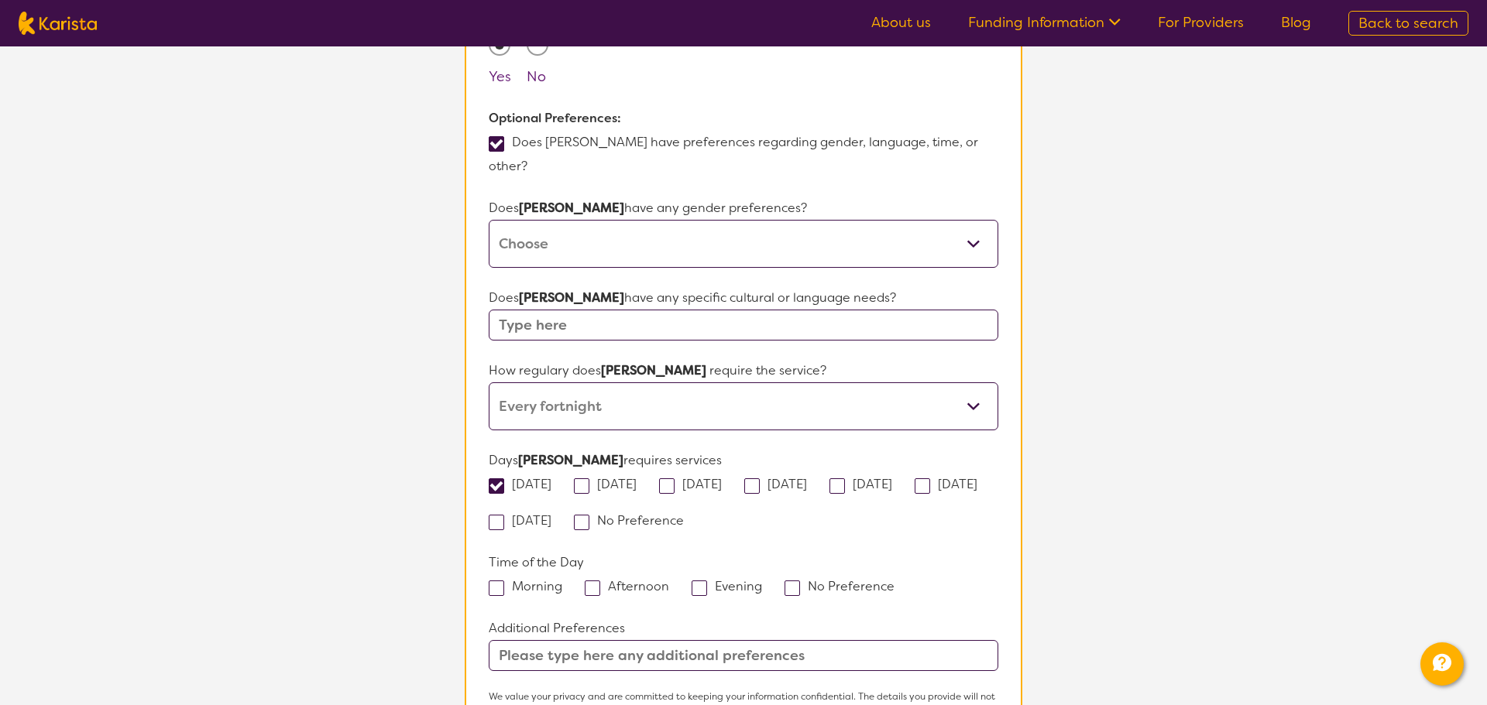
scroll to position [1177, 0]
click at [596, 578] on span at bounding box center [592, 585] width 15 height 15
click at [669, 578] on input "Afternoon" at bounding box center [674, 583] width 10 height 10
checkbox input "true"
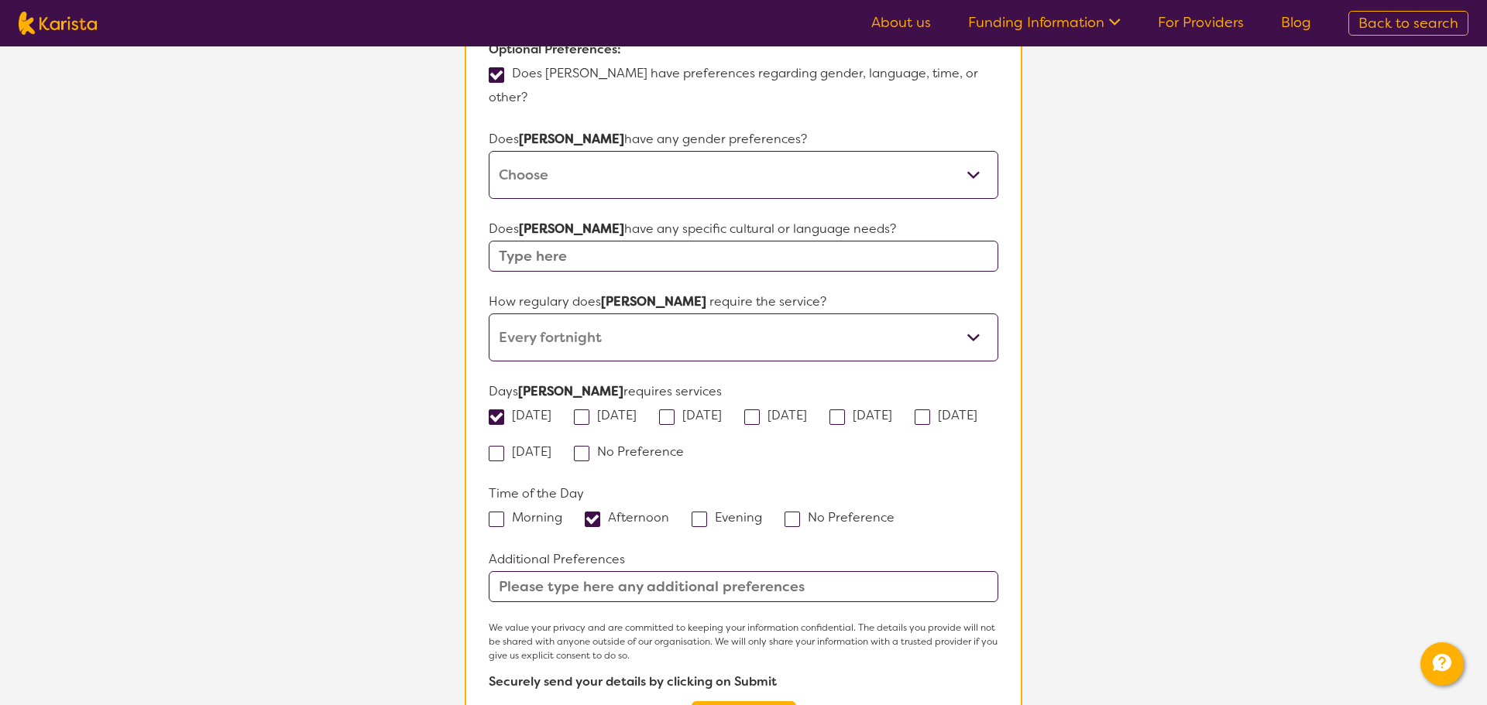
scroll to position [1295, 0]
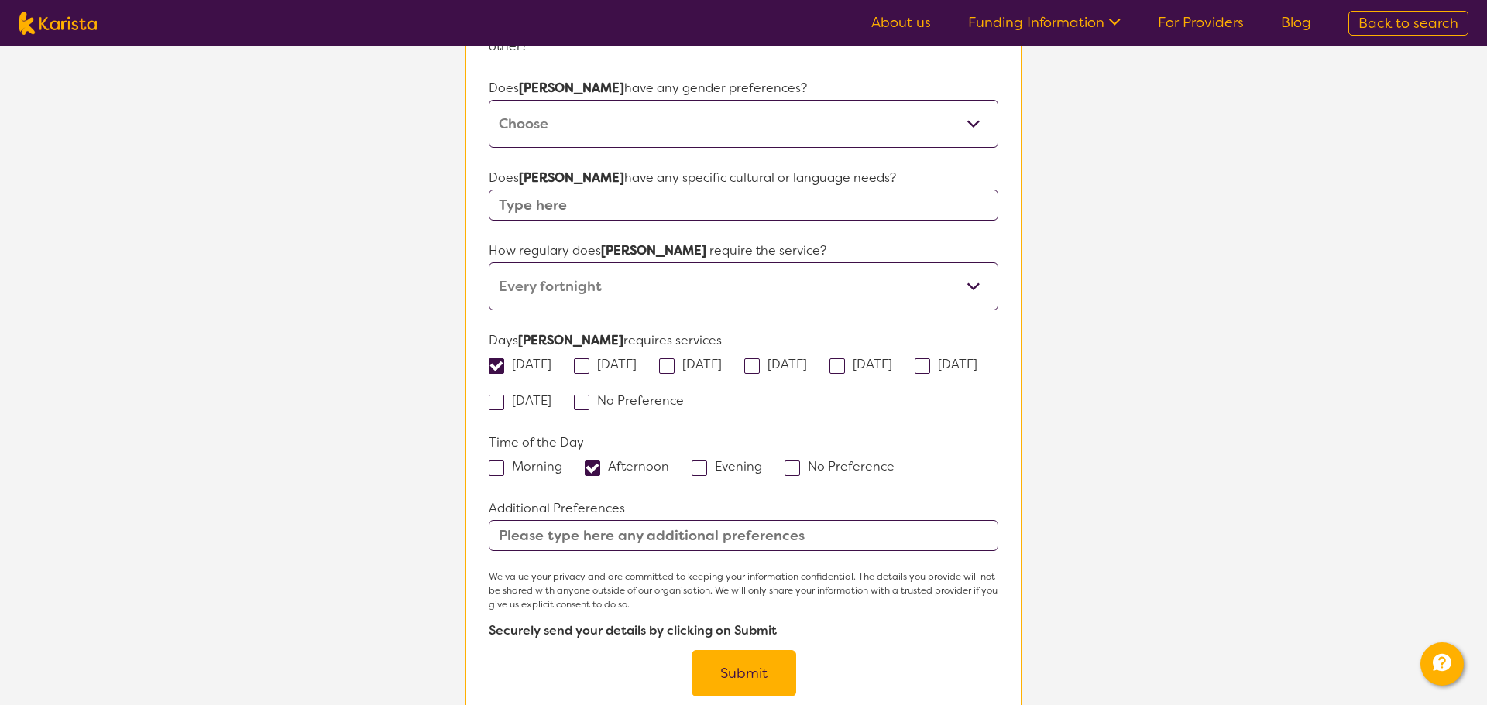
click at [733, 650] on button "Submit" at bounding box center [744, 673] width 105 height 46
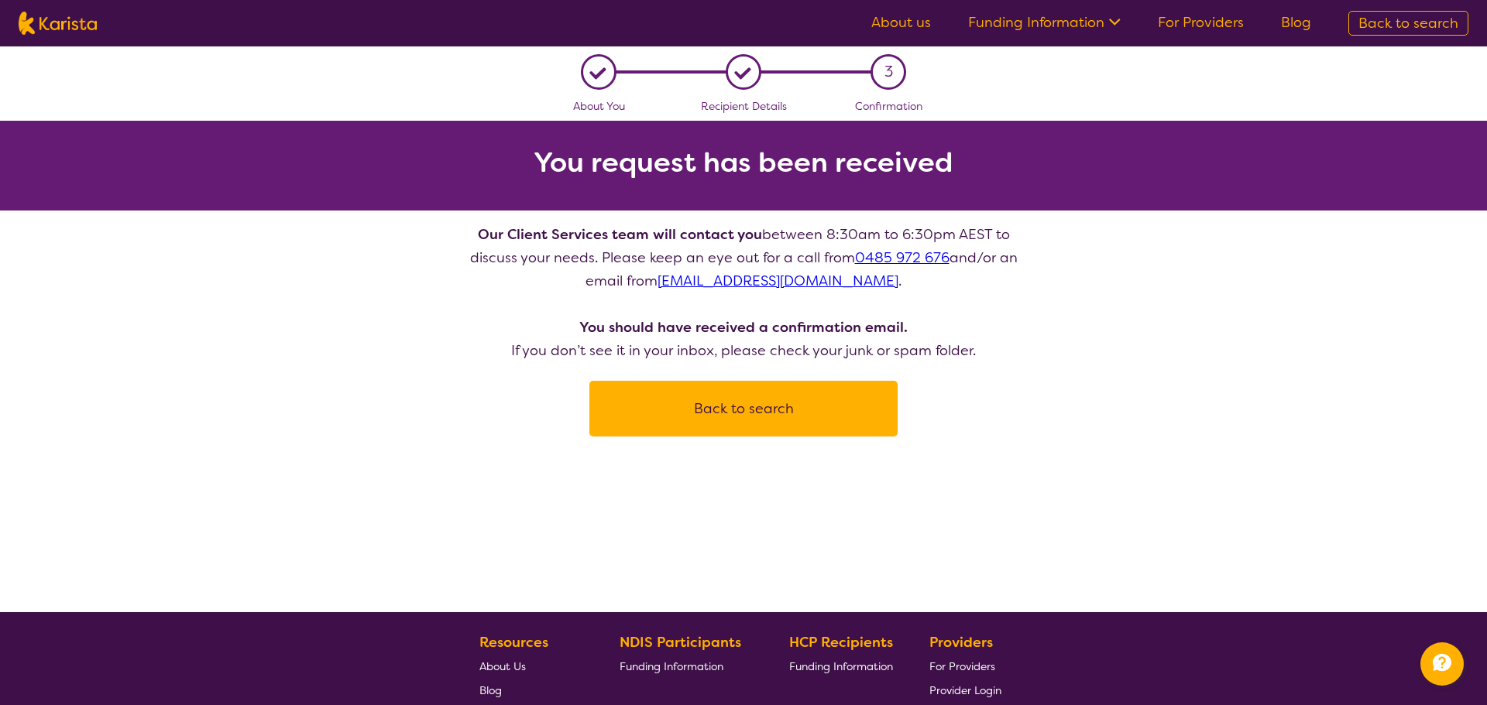
click at [1025, 419] on div "L About You L Recipient Details 3 Confirmation You request has been received Ou…" at bounding box center [743, 241] width 1487 height 390
